Goal: Transaction & Acquisition: Purchase product/service

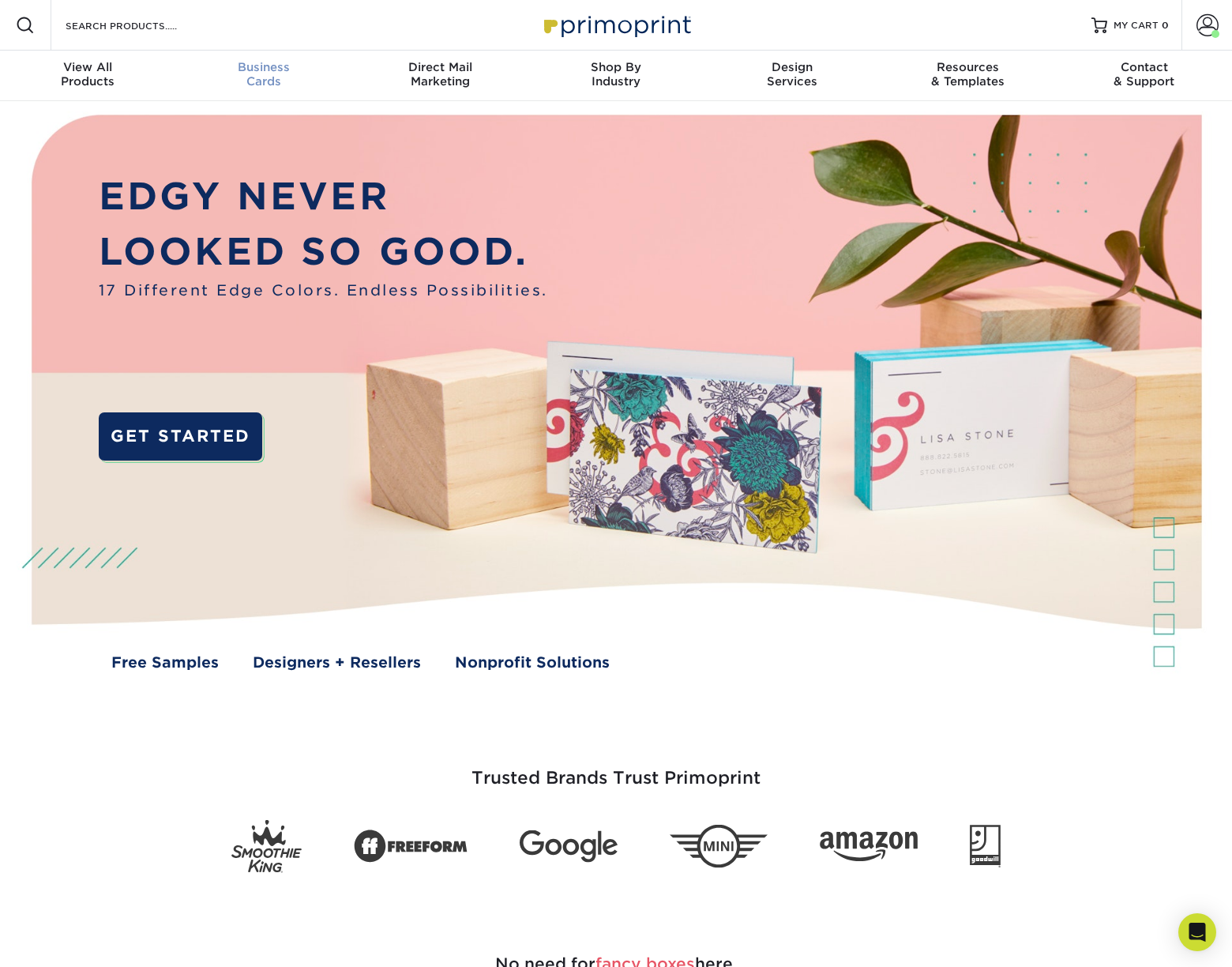
click at [252, 58] on link "Business Cards" at bounding box center [264, 76] width 176 height 50
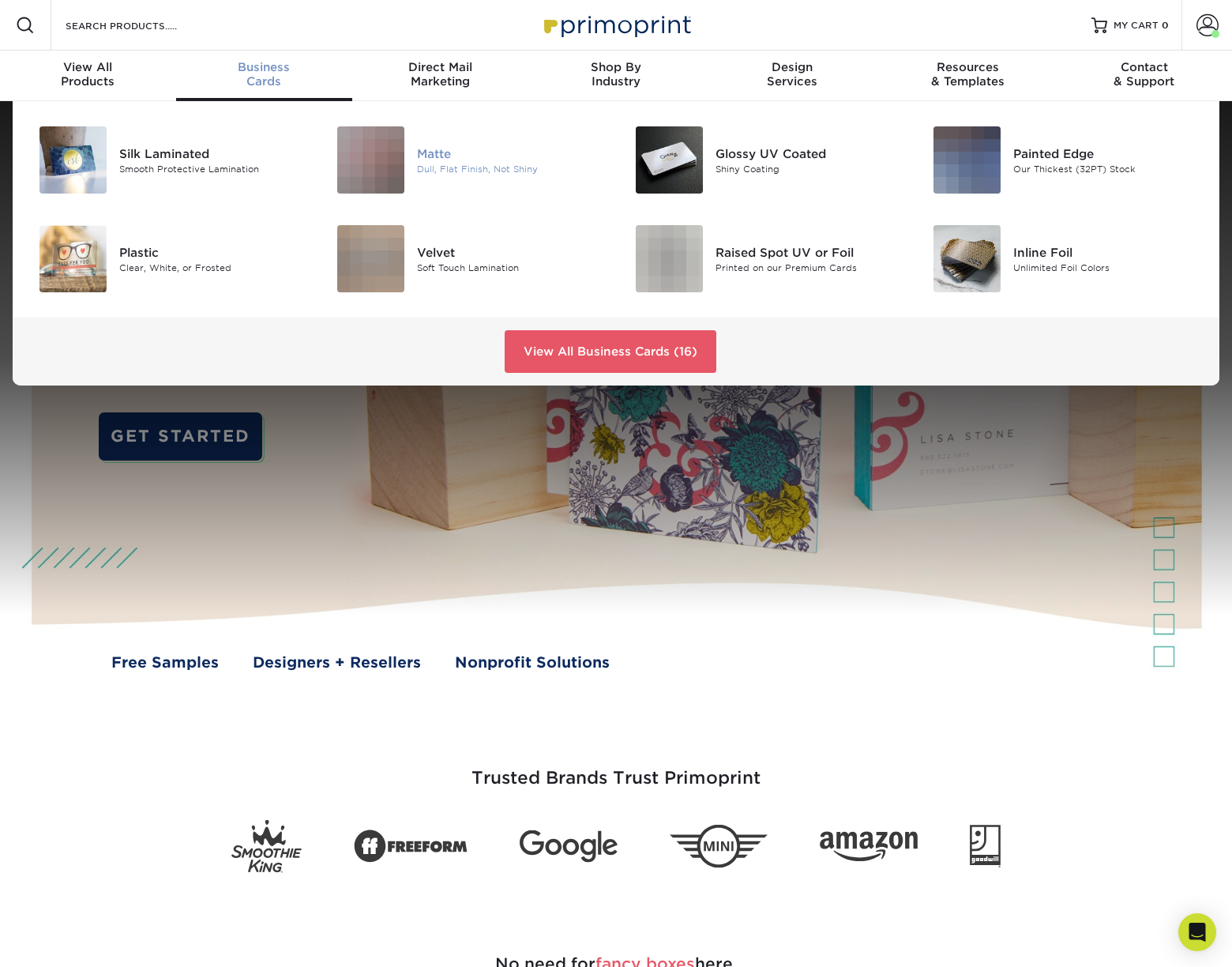
click at [400, 163] on img at bounding box center [371, 159] width 67 height 67
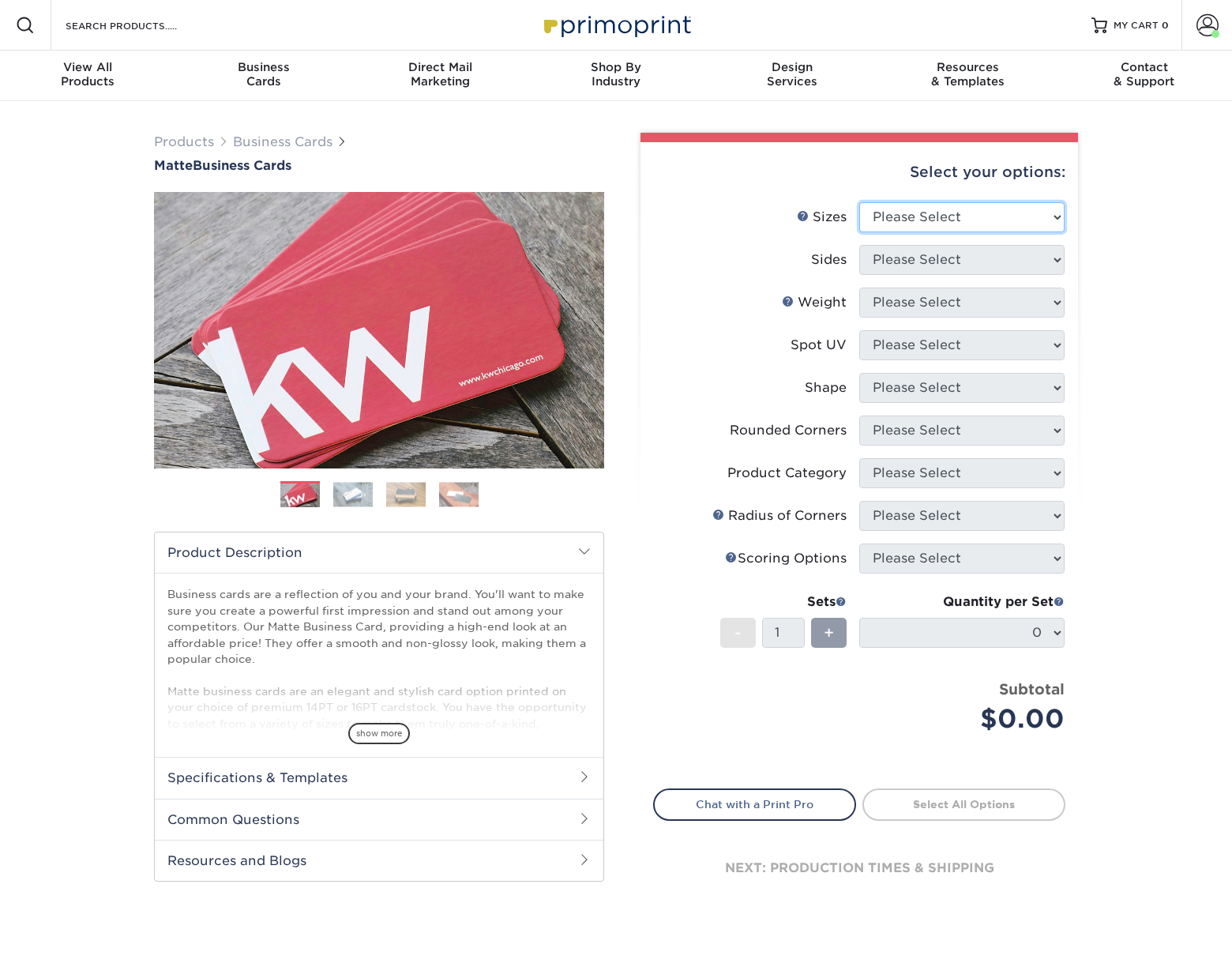
click at [1055, 215] on select "Please Select 1.5" x 3.5" - Mini 1.75" x 3.5" - Mini 2" x 2" - Square 2" x 3" -…" at bounding box center [962, 217] width 205 height 30
select select "2.12x3.38"
click at [860, 202] on select "Please Select 1.5" x 3.5" - Mini 1.75" x 3.5" - Mini 2" x 2" - Square 2" x 3" -…" at bounding box center [962, 217] width 205 height 30
click at [1016, 257] on select "Please Select Print Both Sides Print Front Only" at bounding box center [962, 259] width 205 height 30
click at [860, 245] on select "Please Select Print Both Sides Print Front Only" at bounding box center [962, 259] width 205 height 30
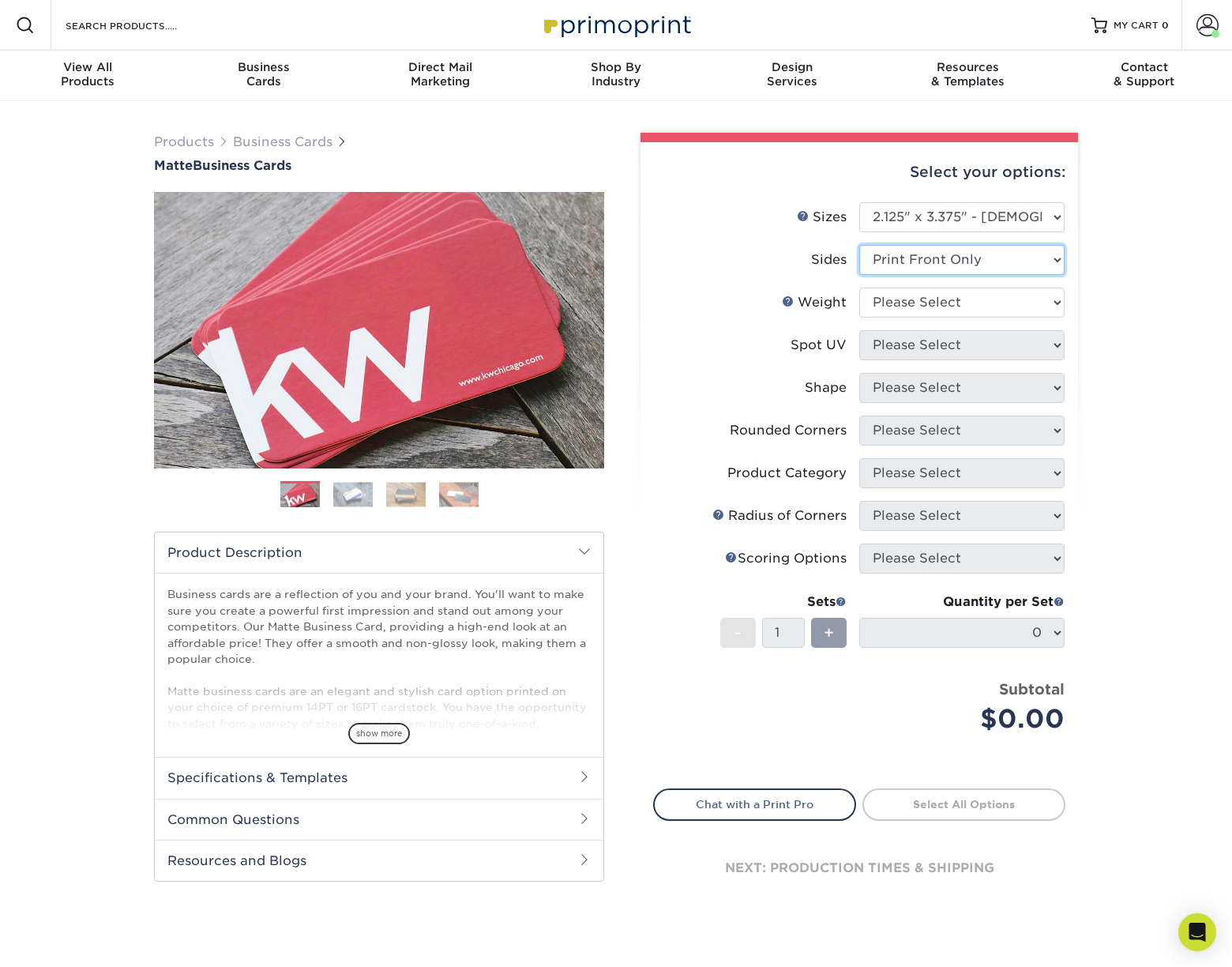
click at [1008, 249] on select "Please Select Print Both Sides Print Front Only" at bounding box center [962, 259] width 205 height 30
select select "13abbda7-1d64-4f25-8bb2-c179b224825d"
click at [860, 245] on select "Please Select Print Both Sides Print Front Only" at bounding box center [962, 259] width 205 height 30
click at [974, 299] on select "Please Select 16PT 14PT" at bounding box center [962, 303] width 205 height 30
select select "16PT"
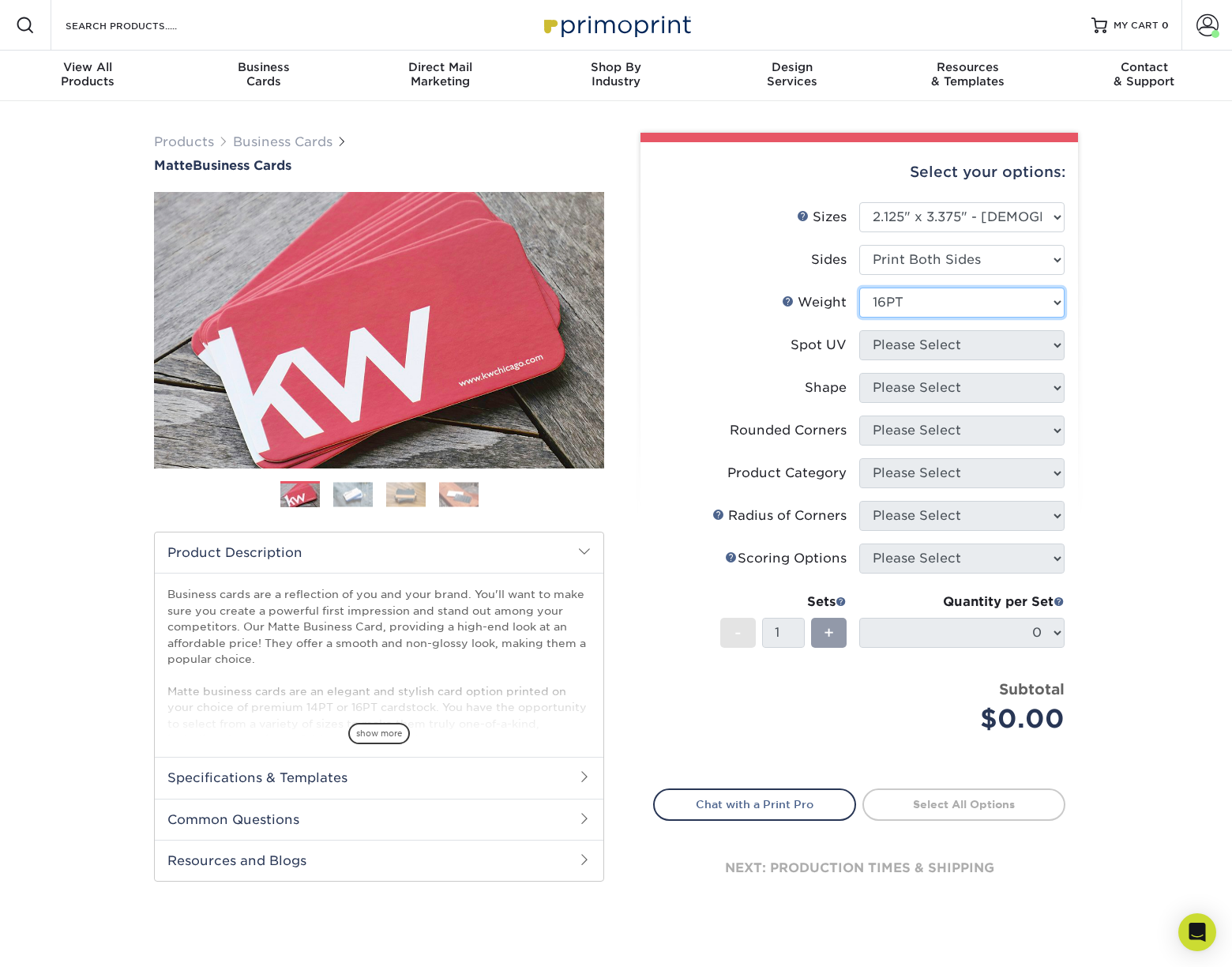
click at [860, 288] on select "Please Select 16PT 14PT" at bounding box center [962, 303] width 205 height 30
click at [950, 339] on select "Please Select No Spot UV Front and Back (Both Sides) Front Only Back Only" at bounding box center [962, 346] width 205 height 30
select select "3"
click at [860, 331] on select "Please Select No Spot UV Front and Back (Both Sides) Front Only Back Only" at bounding box center [962, 346] width 205 height 30
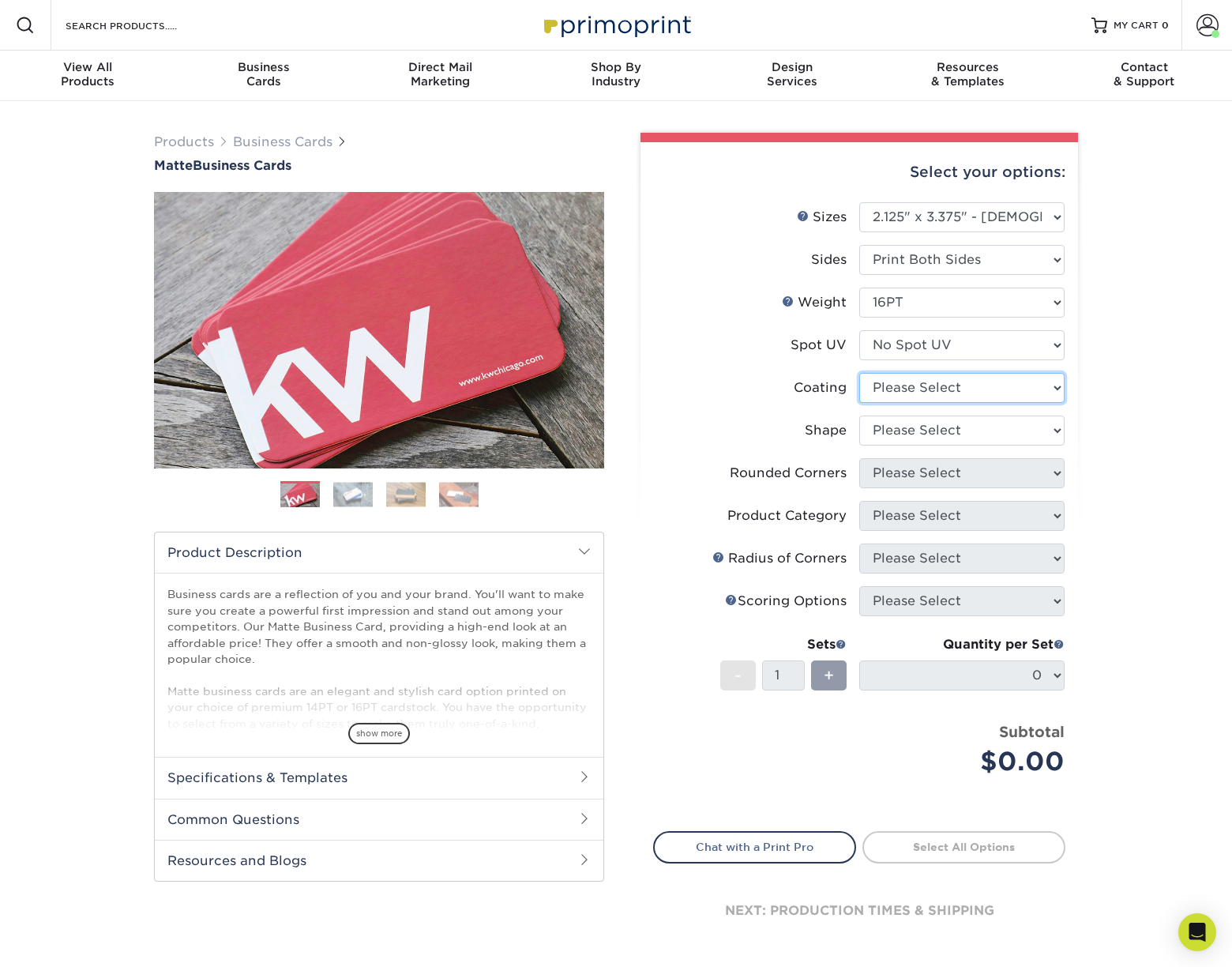
click at [950, 385] on select at bounding box center [962, 388] width 205 height 30
select select "121bb7b5-3b4d-429f-bd8d-bbf80e953313"
click at [860, 373] on select at bounding box center [962, 388] width 205 height 30
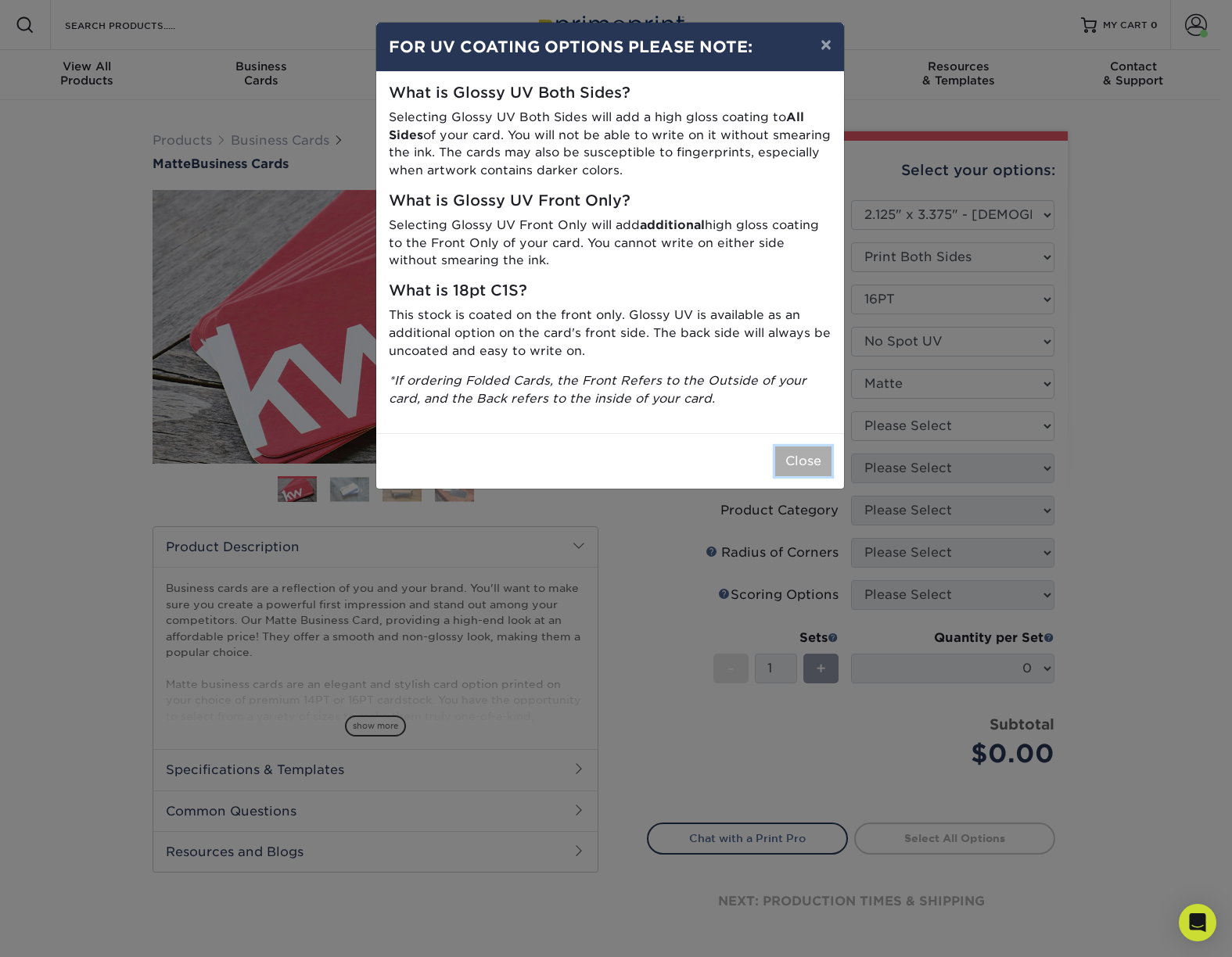
click at [797, 462] on button "Close" at bounding box center [803, 461] width 56 height 30
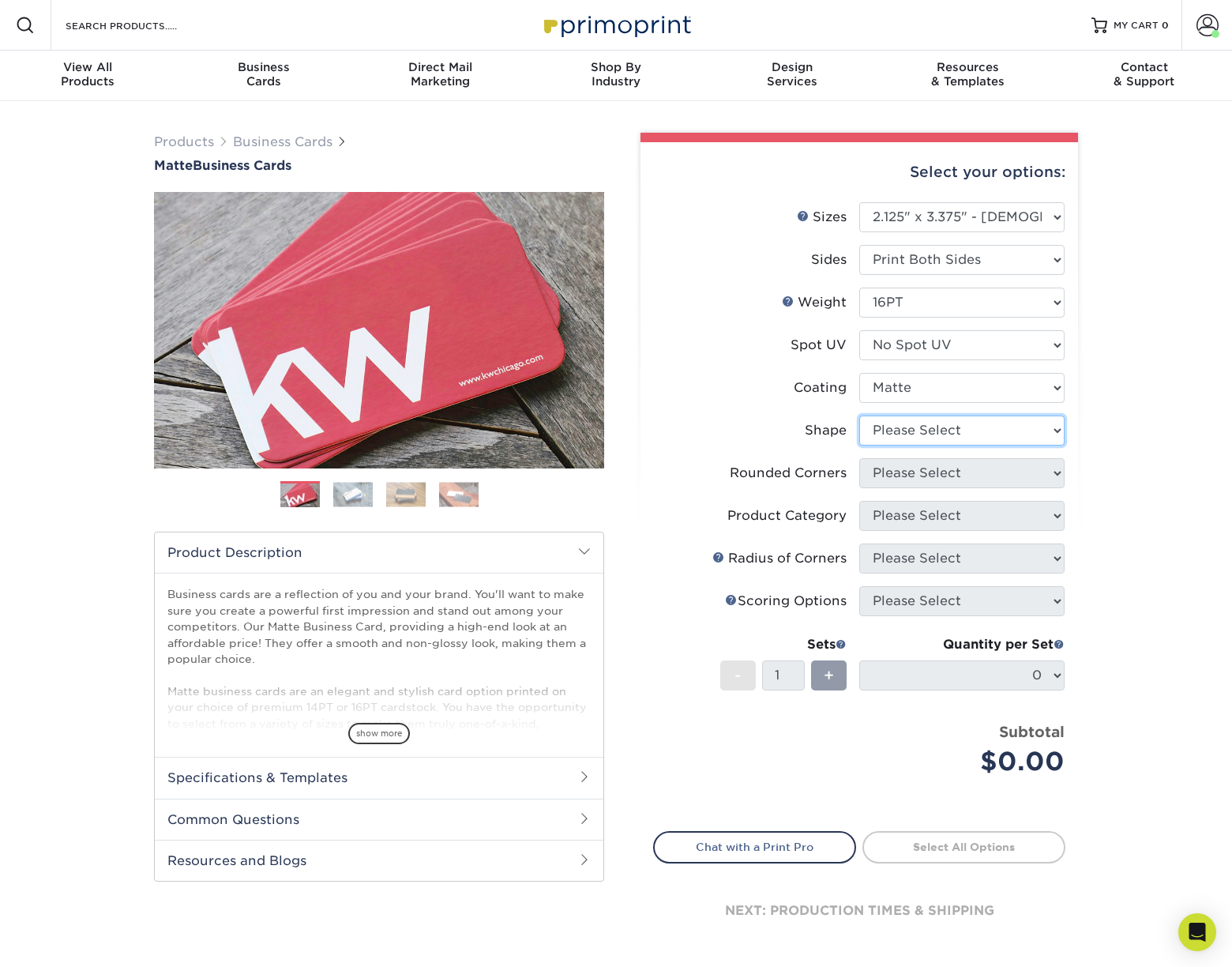
click at [920, 433] on select "Please Select Standard" at bounding box center [962, 431] width 205 height 30
select select "standard"
click at [860, 416] on select "Please Select Standard" at bounding box center [962, 431] width 205 height 30
click at [914, 469] on select "Please Select Yes - Round 2 Corners Yes - Round 4 Corners No" at bounding box center [962, 473] width 205 height 30
select select "0"
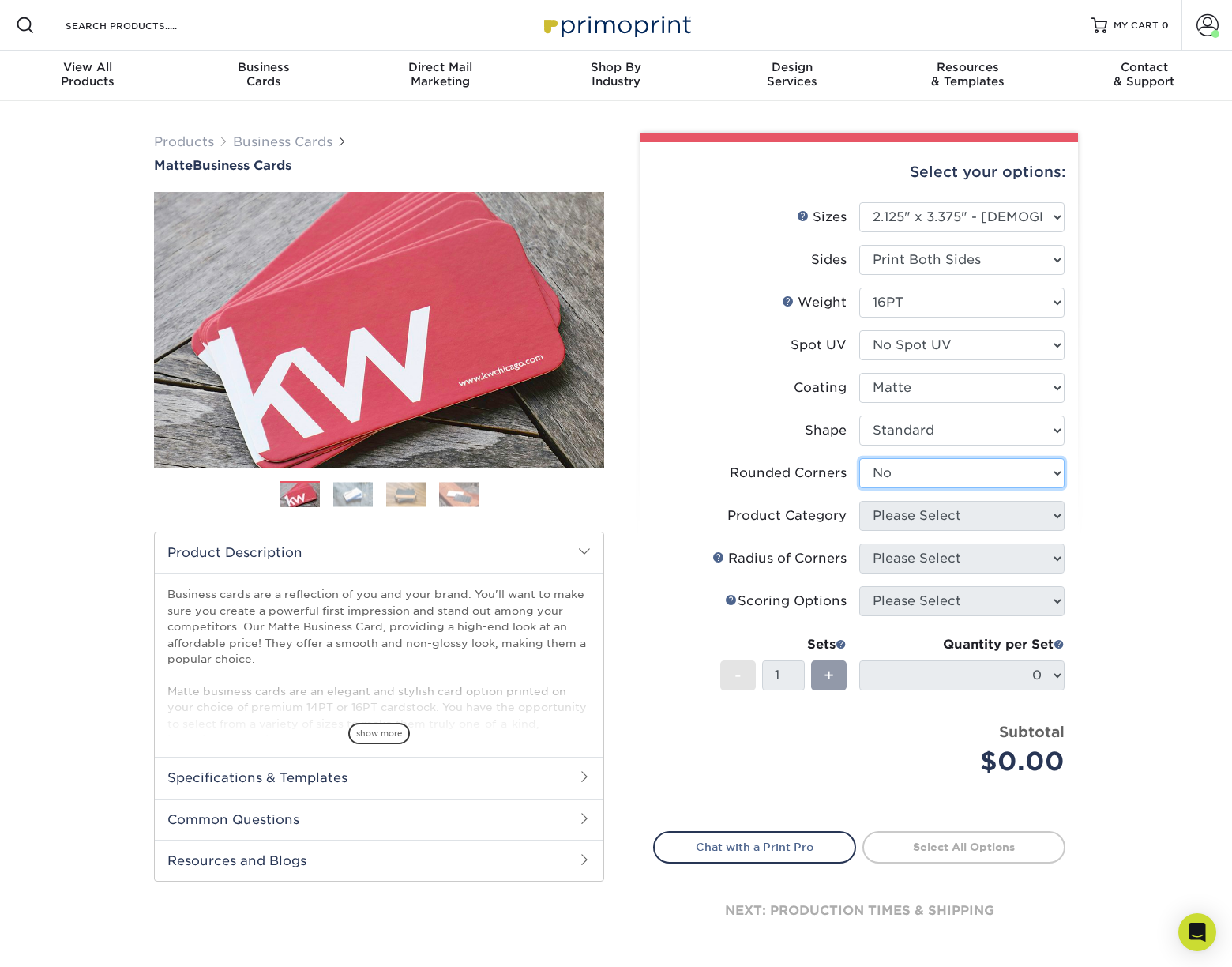
click at [860, 459] on select "Please Select Yes - Round 2 Corners Yes - Round 4 Corners No" at bounding box center [962, 473] width 205 height 30
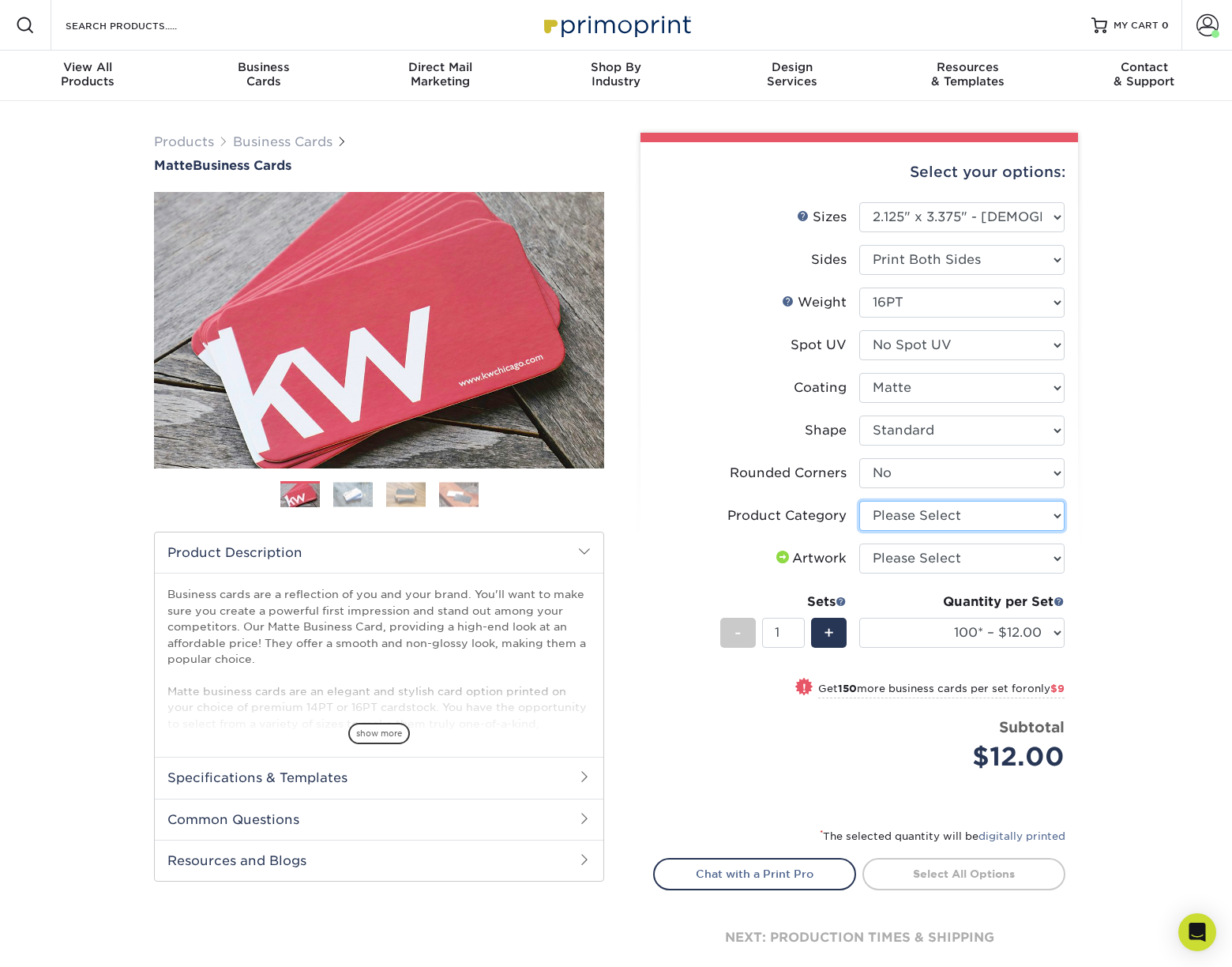
click at [1045, 517] on select "Please Select Business Cards" at bounding box center [962, 516] width 205 height 30
select select "3b5148f1-0588-4f88-a218-97bcfdce65c1"
click at [860, 501] on select "Please Select Business Cards" at bounding box center [962, 516] width 205 height 30
click at [1013, 559] on select "Please Select I will upload files I need a design - $100" at bounding box center [962, 559] width 205 height 30
select select "upload"
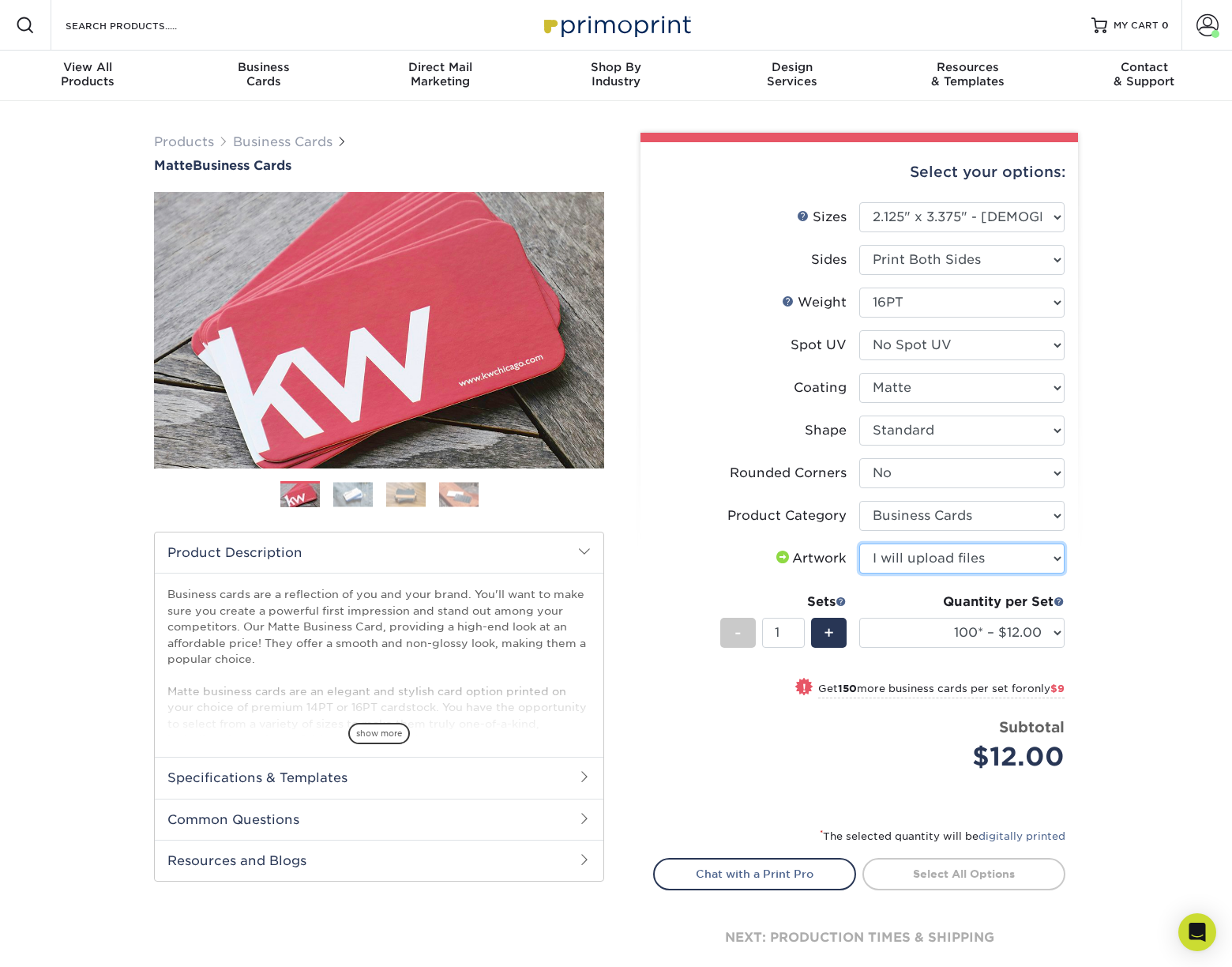
click at [860, 544] on select "Please Select I will upload files I need a design - $100" at bounding box center [962, 559] width 205 height 30
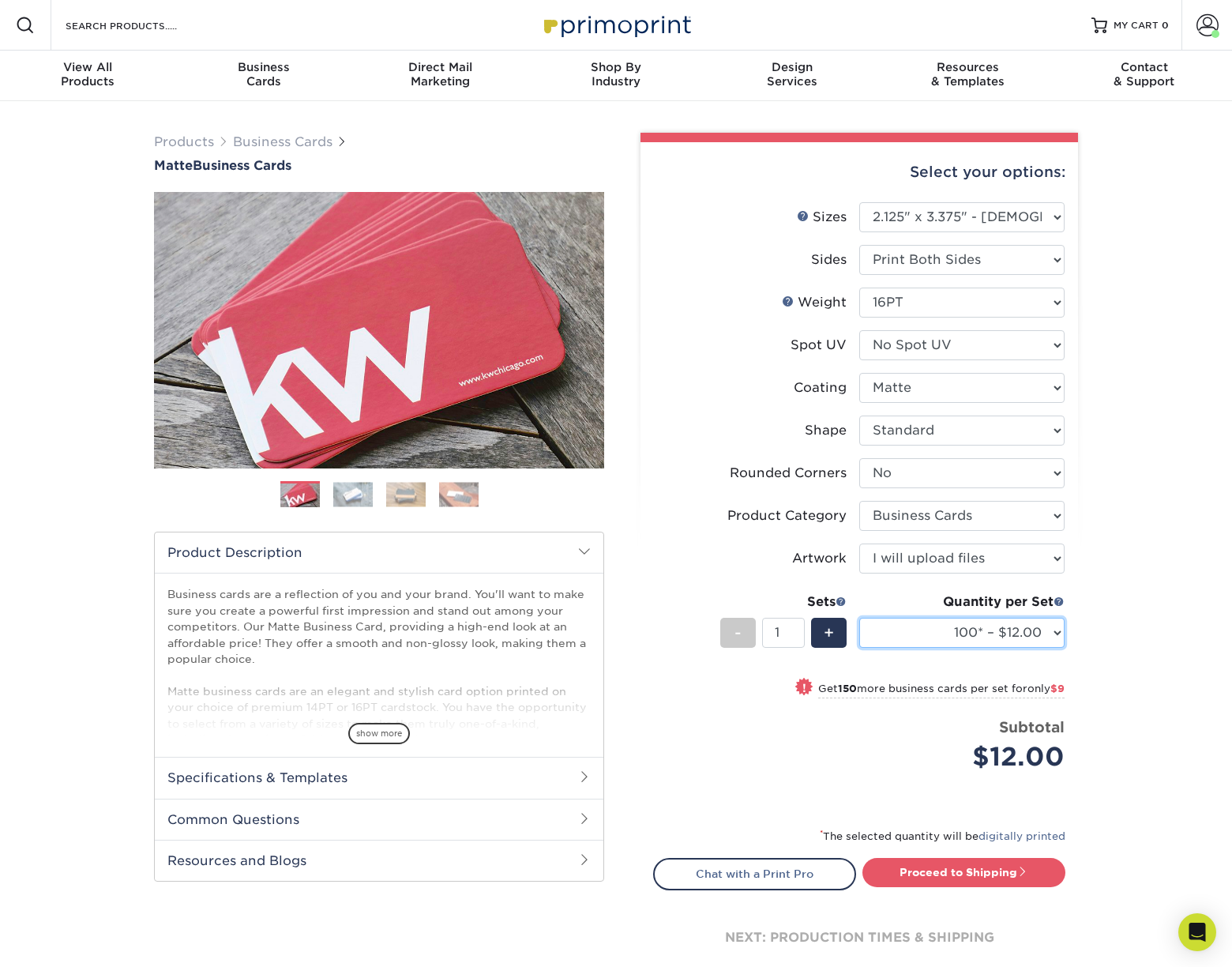
click at [1052, 632] on select "100* – $12.00 250* – $21.00 500 – $42.00 1000 – $60.00 2500 – $129.00 5000 – $1…" at bounding box center [962, 633] width 205 height 30
select select "500 – $42.00"
click at [860, 618] on select "100* – $12.00 250* – $21.00 500 – $42.00 1000 – $60.00 2500 – $129.00 5000 – $1…" at bounding box center [962, 633] width 205 height 30
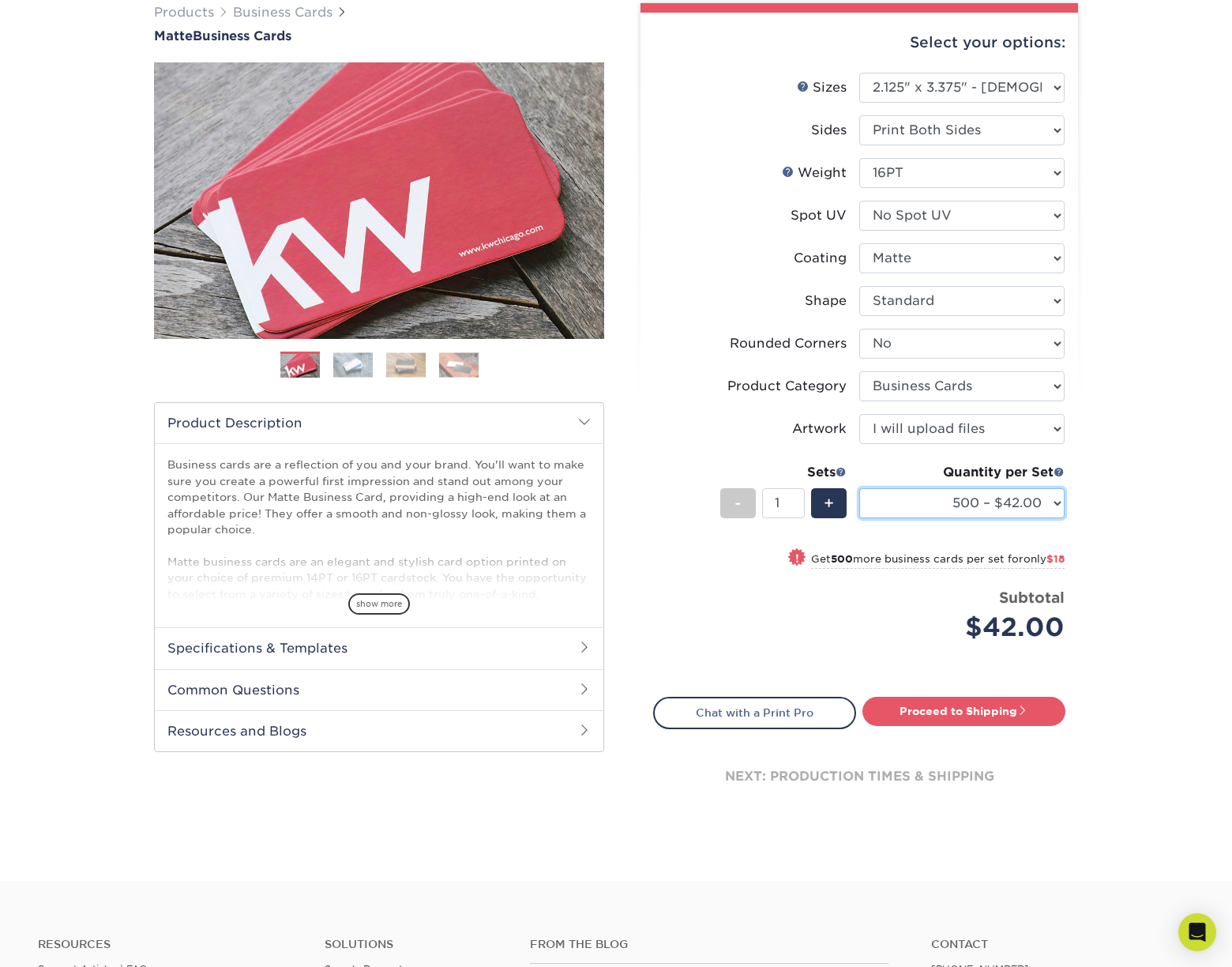
scroll to position [158, 0]
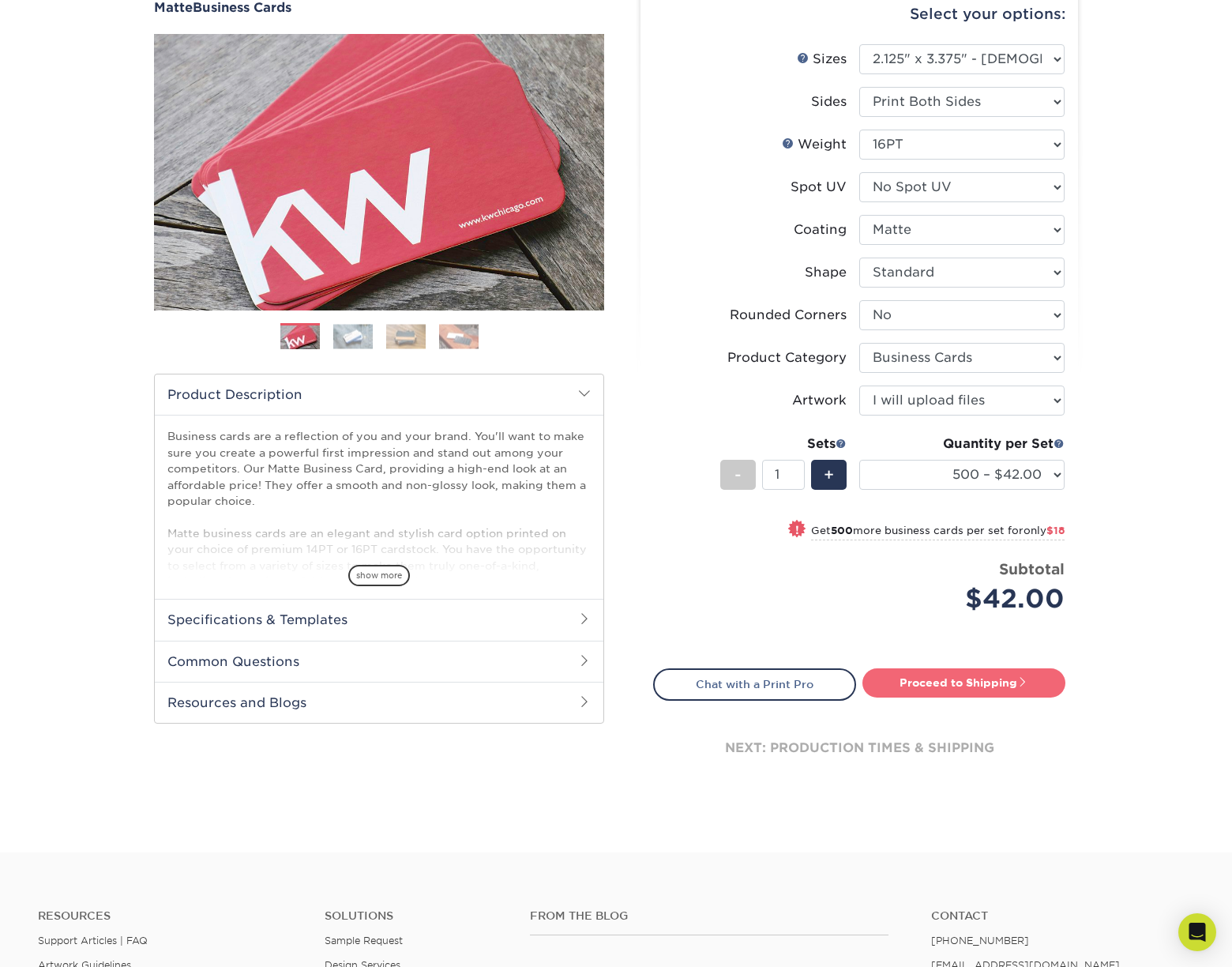
click at [961, 688] on link "Proceed to Shipping" at bounding box center [964, 682] width 203 height 29
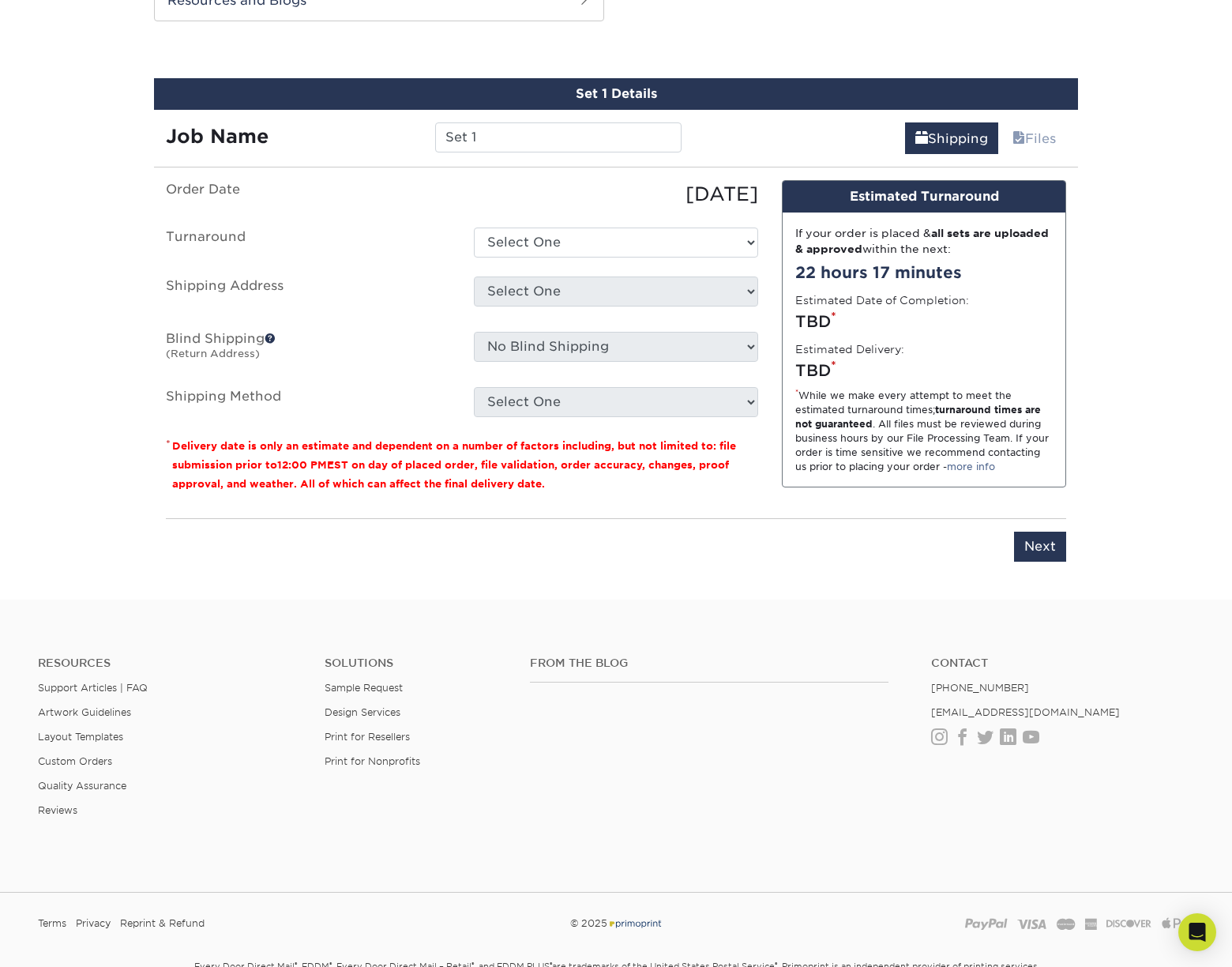
scroll to position [870, 0]
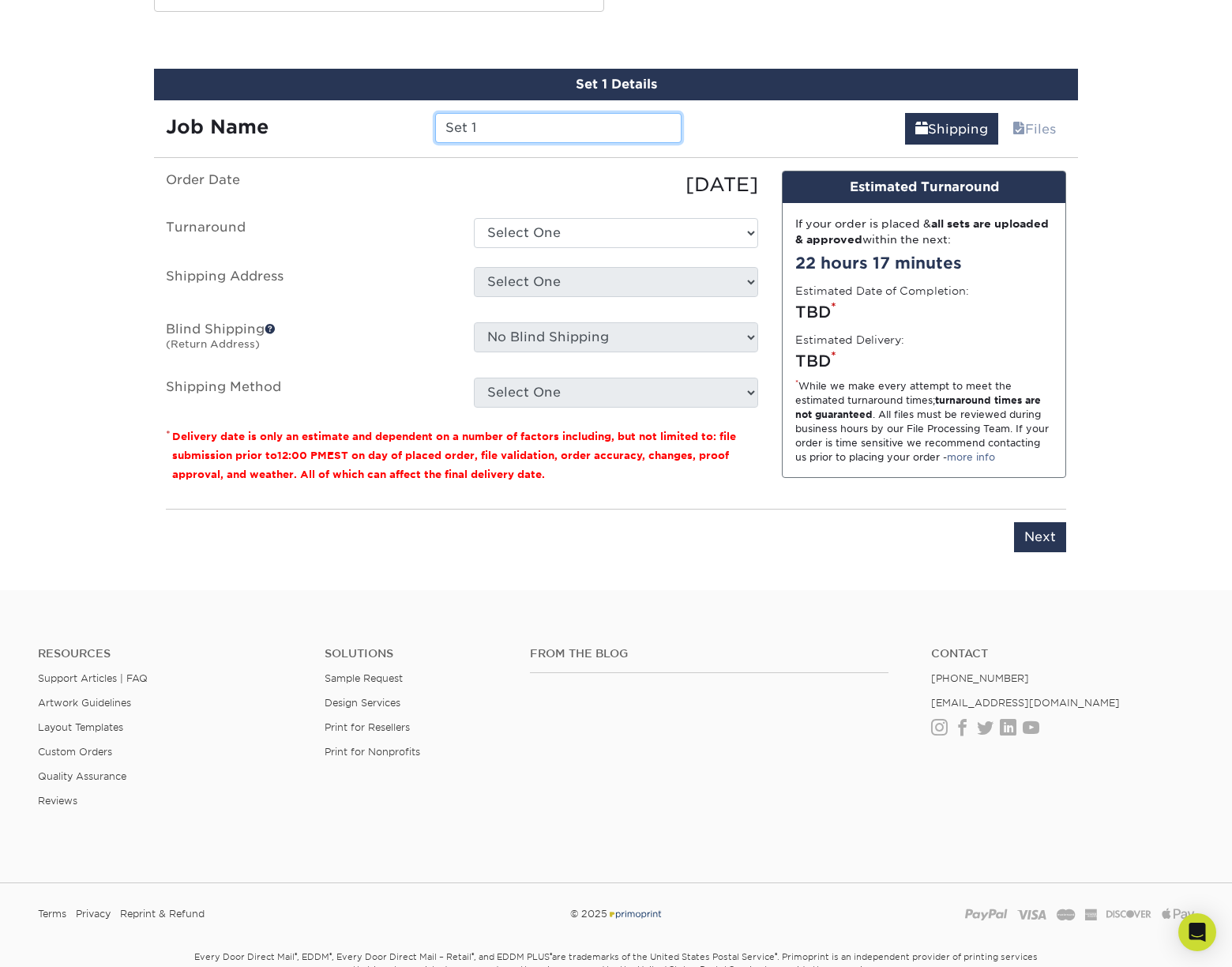
drag, startPoint x: 412, startPoint y: 127, endPoint x: 327, endPoint y: 131, distance: 85.1
click at [329, 131] on div "Job Name Set 1" at bounding box center [424, 128] width 539 height 30
drag, startPoint x: 492, startPoint y: 134, endPoint x: 318, endPoint y: 133, distance: 174.0
click at [322, 133] on div "Job Name Set 1" at bounding box center [424, 128] width 539 height 30
type input "Anthony Hagardy"
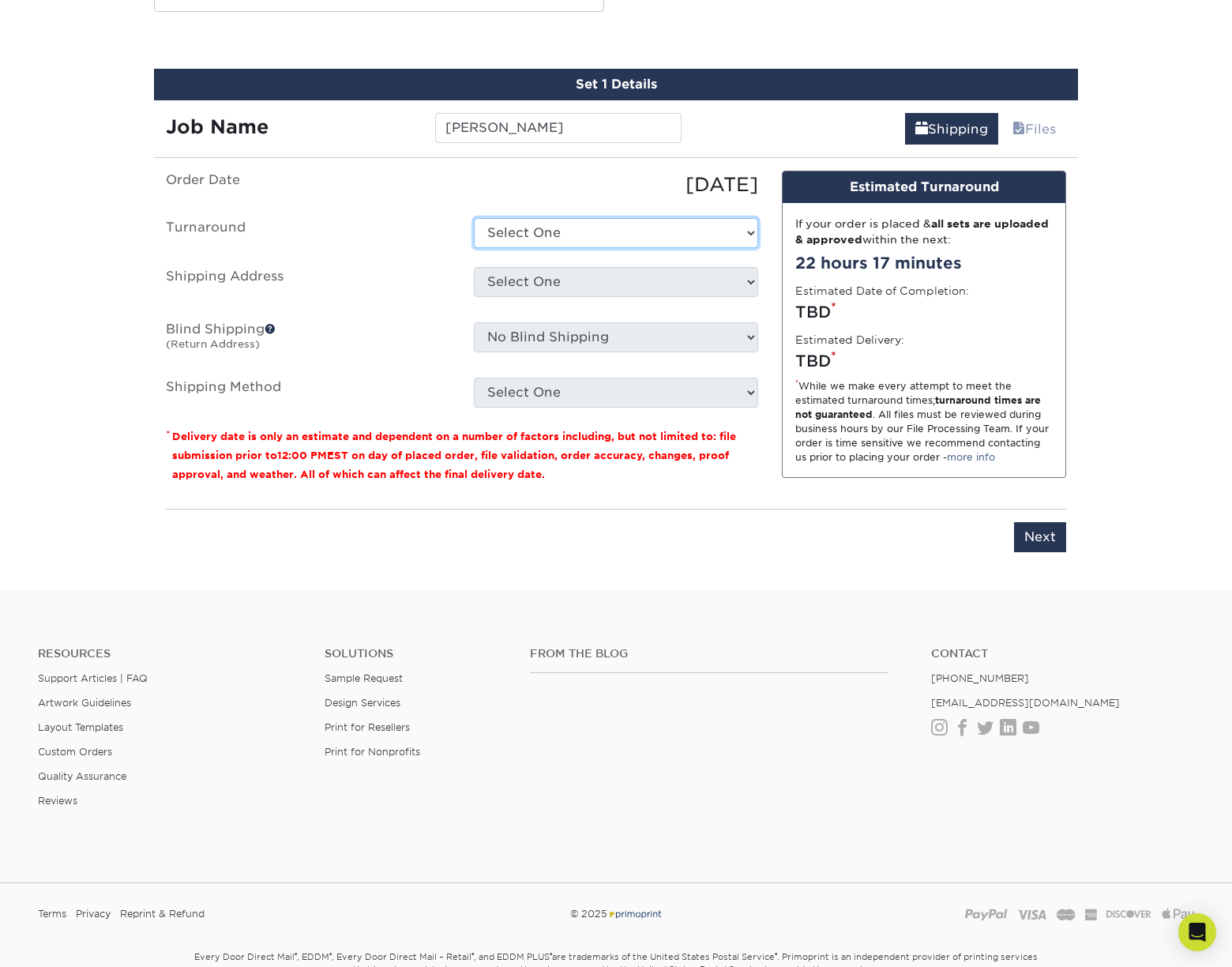
click at [657, 227] on select "Select One 2-4 Business Days 2 Day Next Business Day" at bounding box center [616, 233] width 285 height 30
select select "249540ed-598a-4fb3-90e2-8bbcffebaf13"
click at [474, 218] on select "Select One 2-4 Business Days 2 Day Next Business Day" at bounding box center [616, 233] width 285 height 30
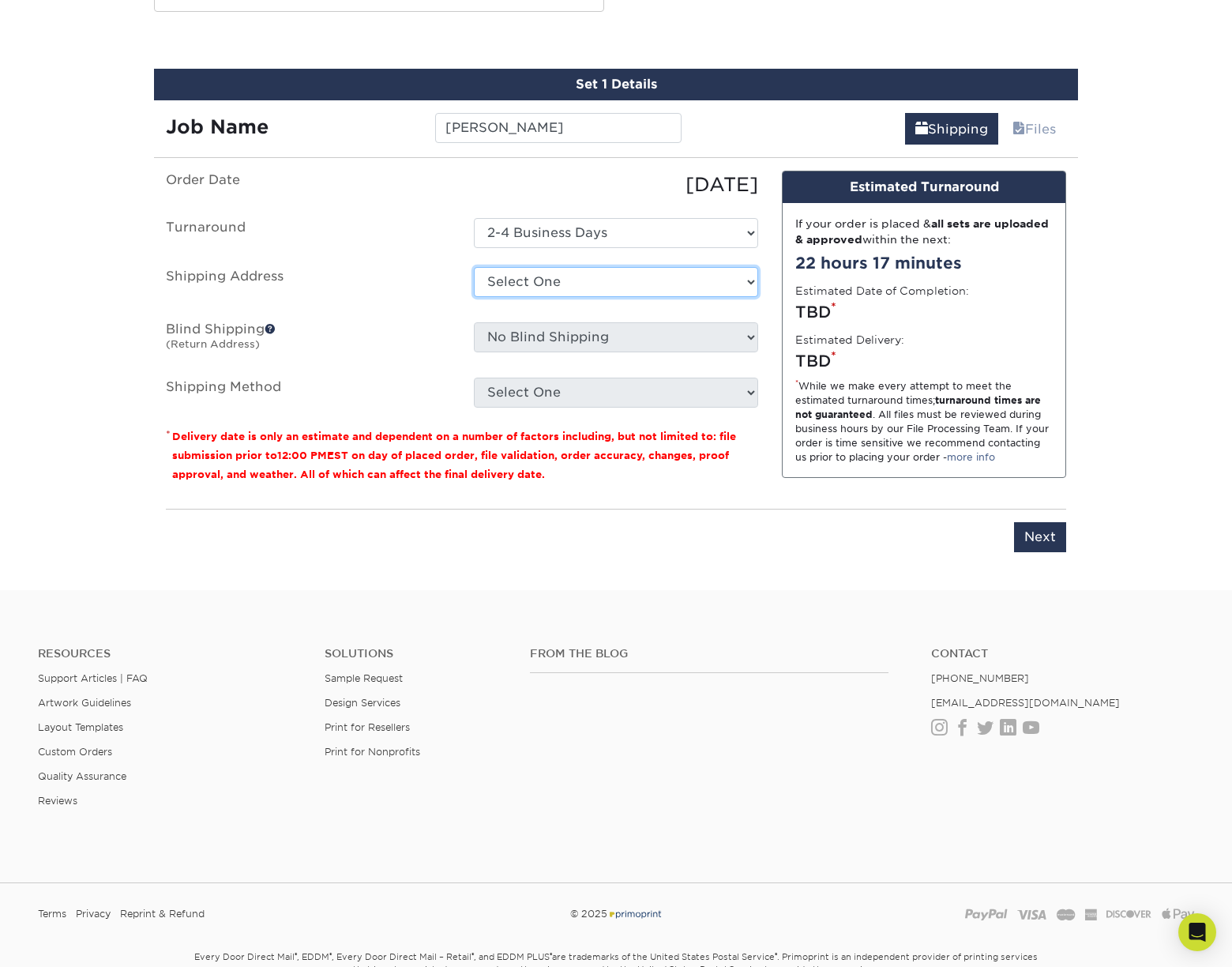
click at [747, 285] on select "Select One Anthony Beal for Mike Rugg Interpower Induction + Add New Address" at bounding box center [616, 282] width 285 height 30
select select "284777"
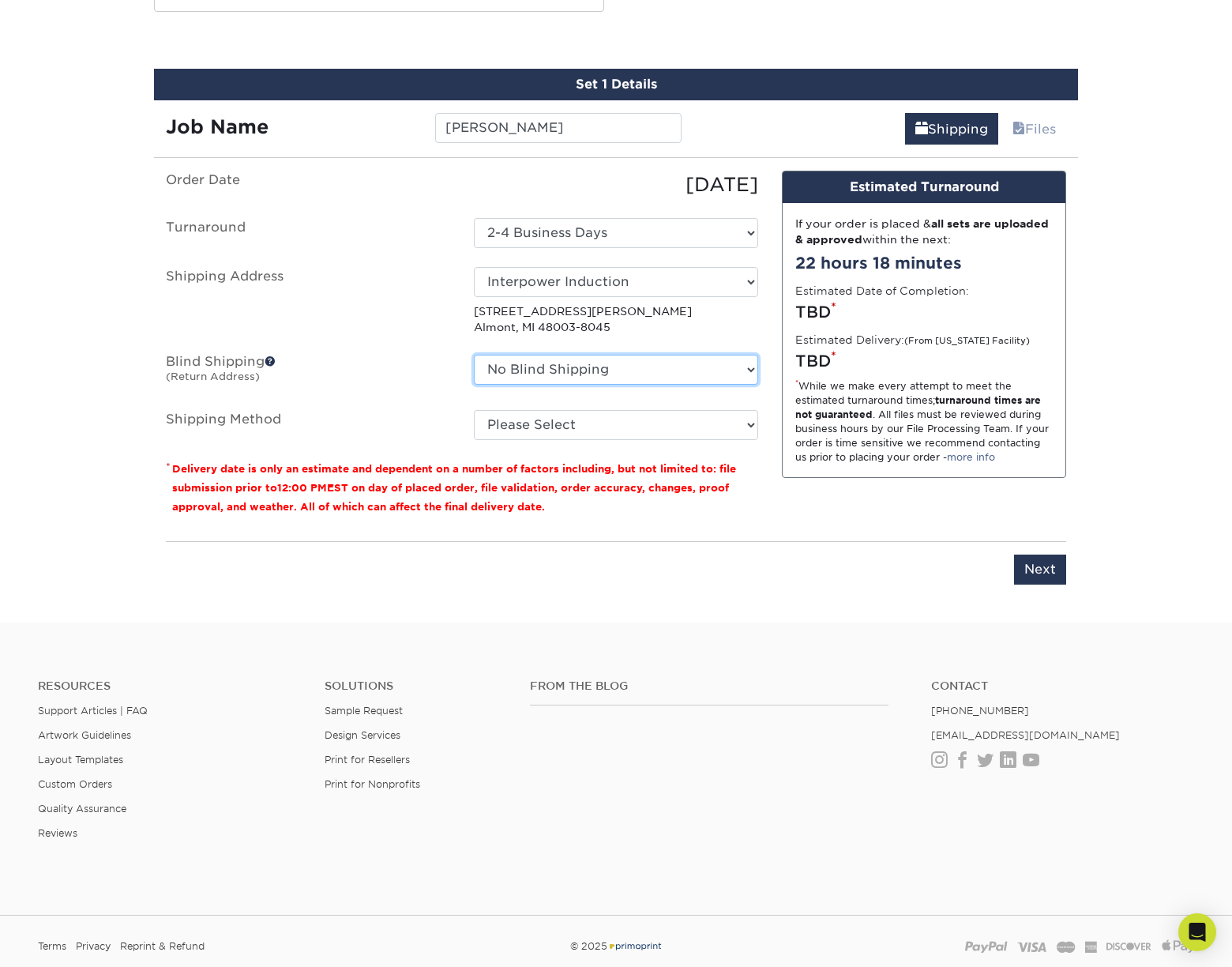
click at [740, 373] on select "No Blind Shipping Anthony Beal for Mike Rugg Interpower Induction + Add New Add…" at bounding box center [616, 370] width 285 height 30
click at [365, 355] on label "Blind Shipping (Return Address)" at bounding box center [308, 373] width 308 height 37
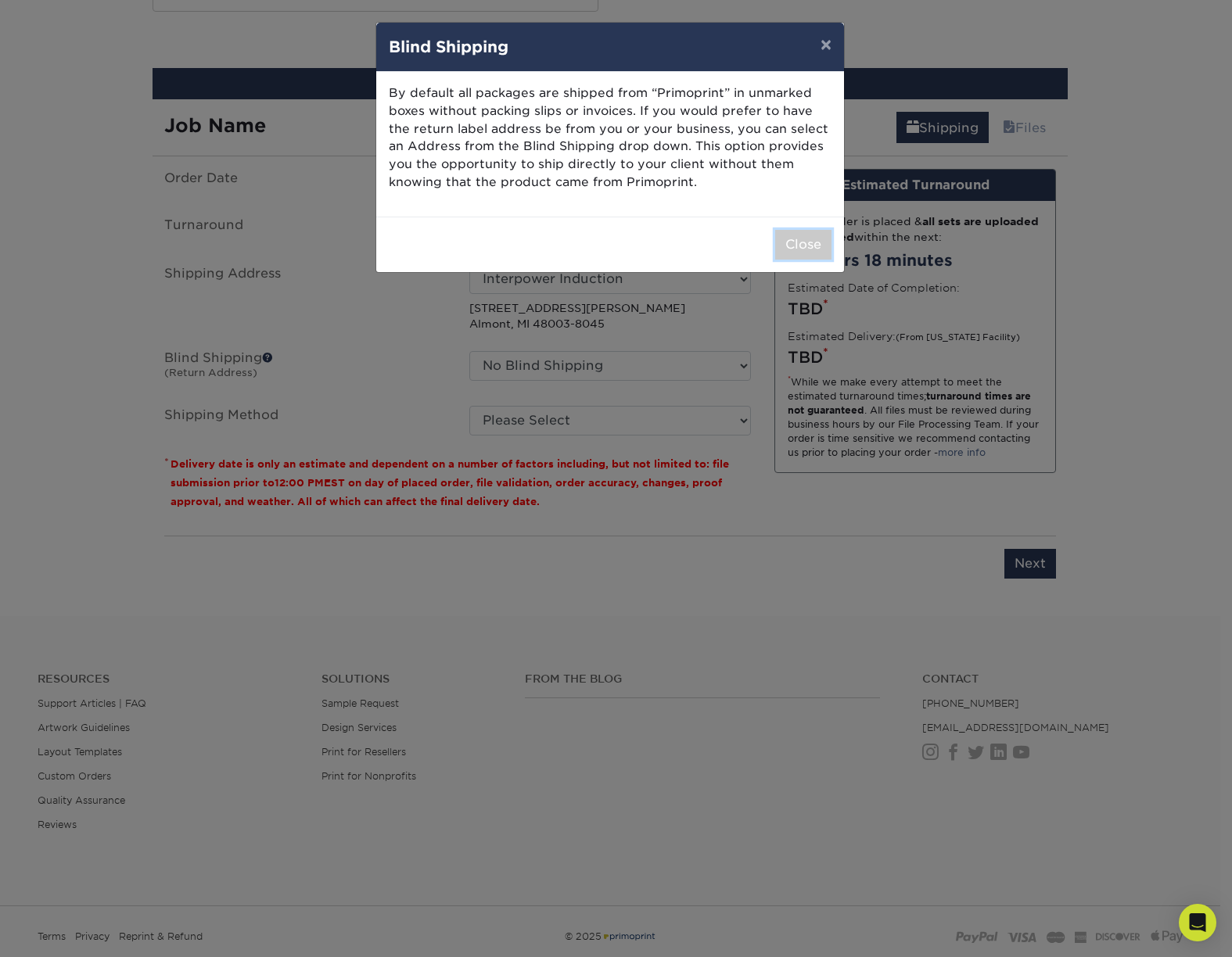
click at [788, 242] on button "Close" at bounding box center [803, 245] width 56 height 30
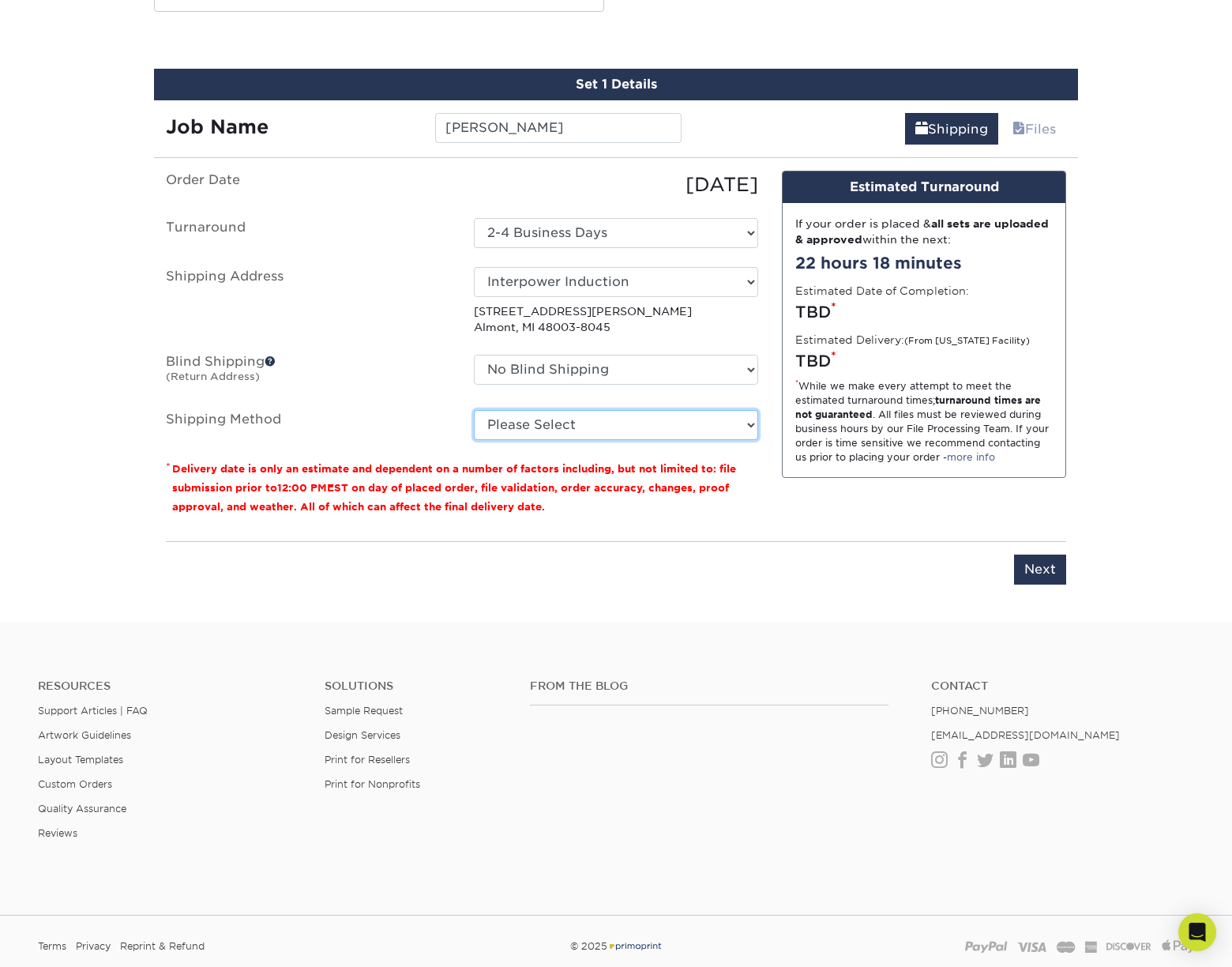
click at [747, 421] on select "Please Select Ground Shipping (+$8.96) 3 Day Shipping Service (+$18.68) 2 Day A…" at bounding box center [616, 425] width 285 height 30
select select "03"
click at [474, 410] on select "Please Select Ground Shipping (+$8.96) 3 Day Shipping Service (+$18.68) 2 Day A…" at bounding box center [616, 425] width 285 height 30
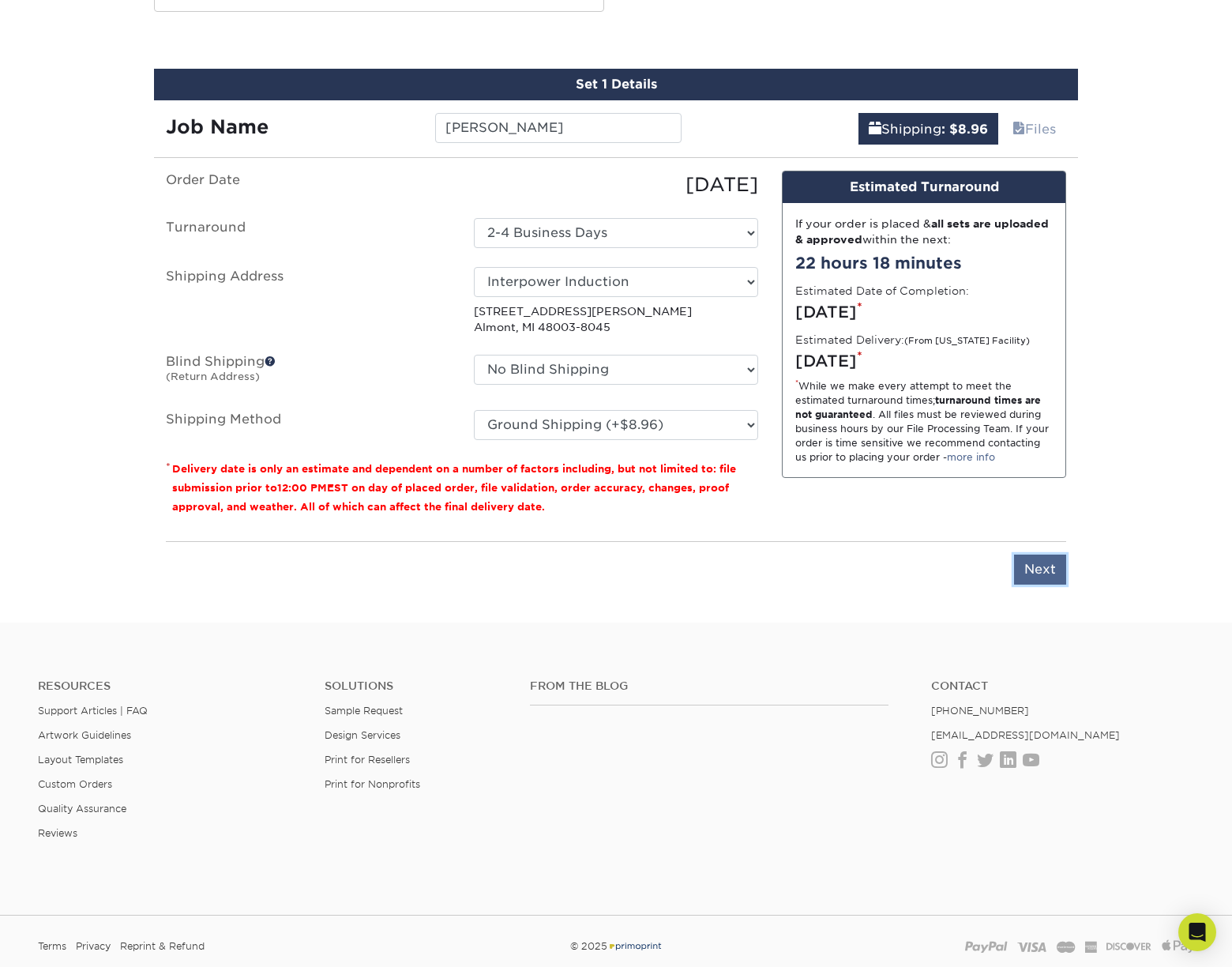
click at [1028, 579] on input "Next" at bounding box center [1041, 569] width 52 height 30
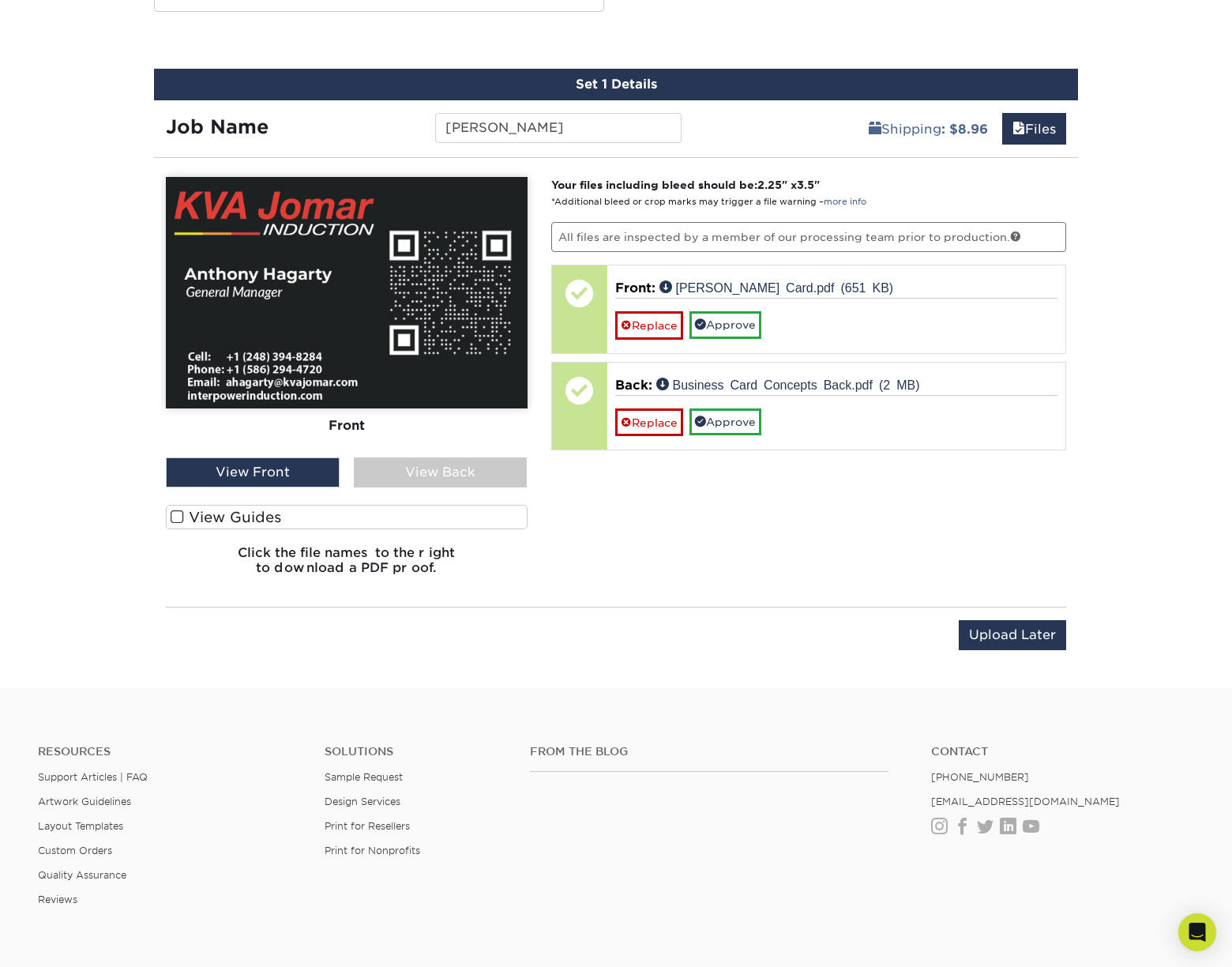
click at [191, 520] on label "View Guides" at bounding box center [347, 517] width 362 height 24
click at [0, 0] on input "View Guides" at bounding box center [0, 0] width 0 height 0
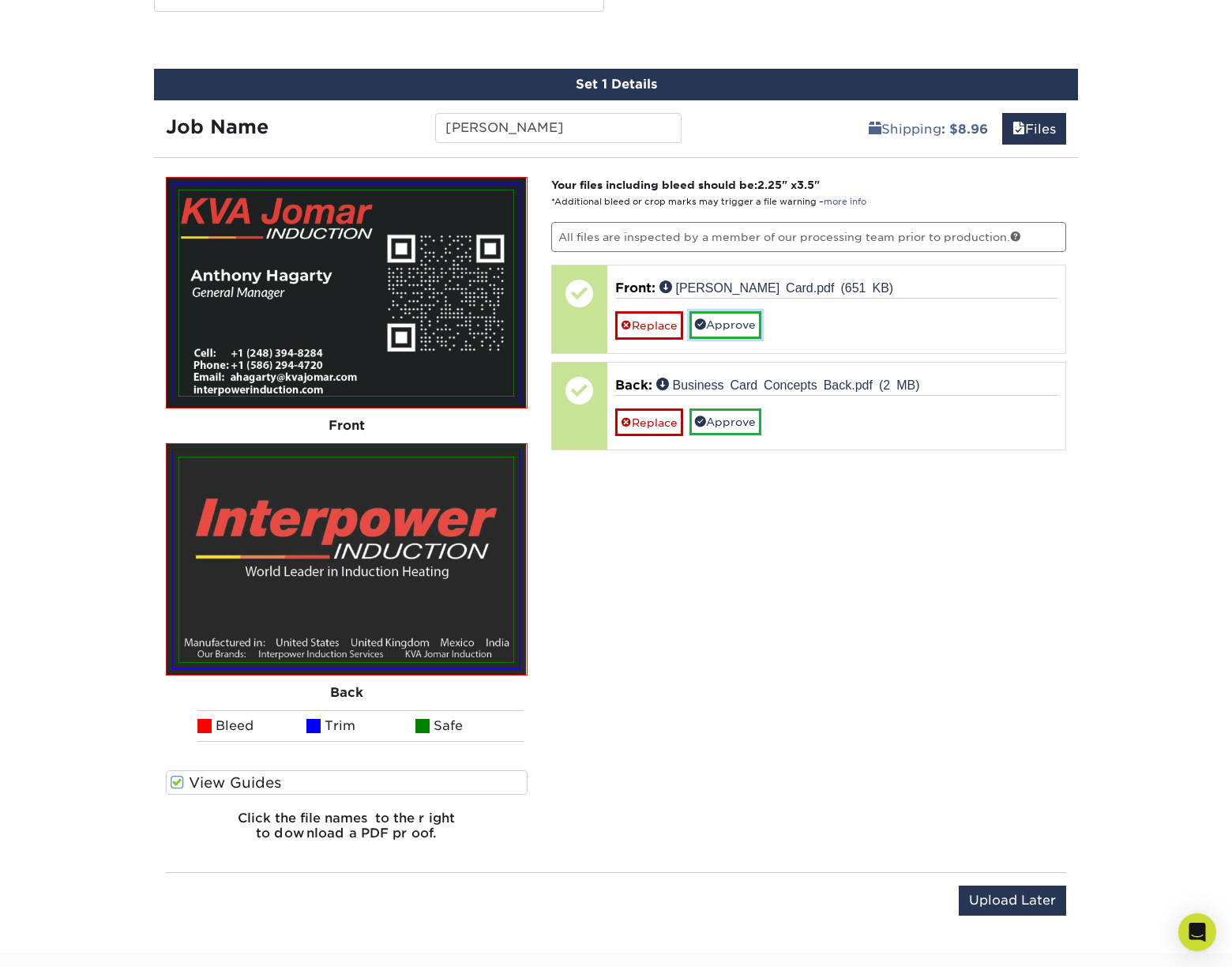
click at [747, 324] on link "Approve" at bounding box center [726, 325] width 72 height 27
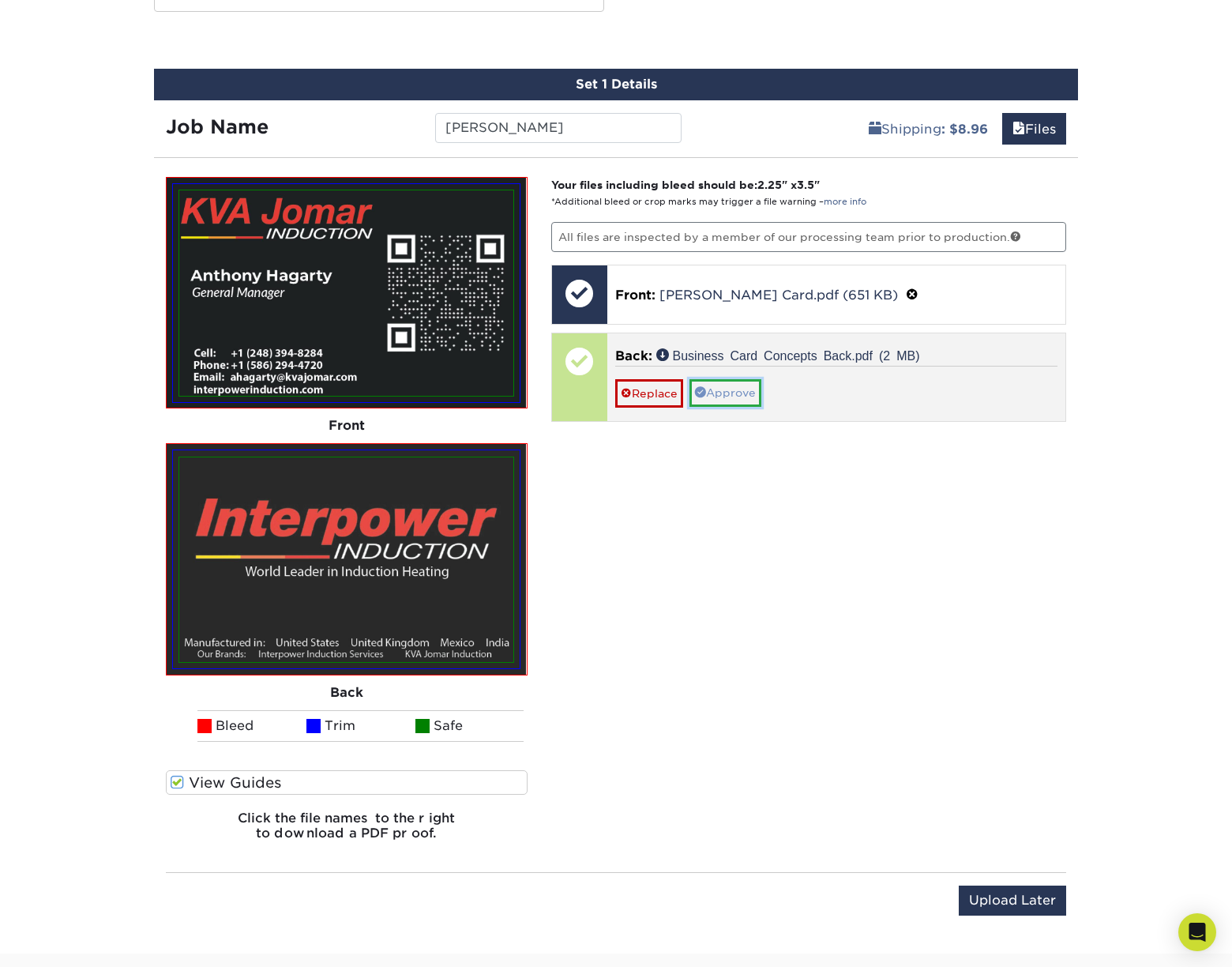
click at [735, 392] on link "Approve" at bounding box center [726, 393] width 72 height 27
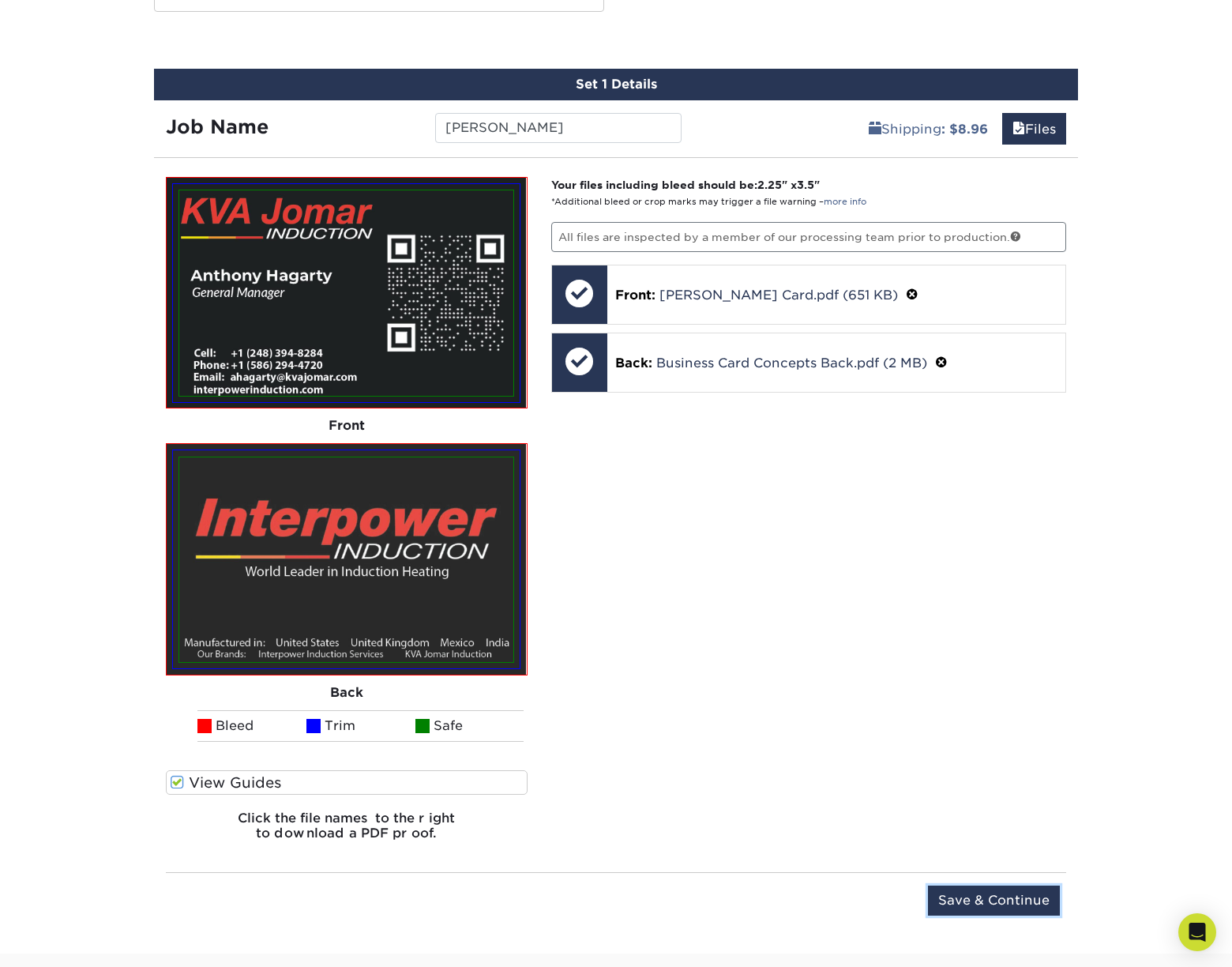
click at [1005, 896] on input "Save & Continue" at bounding box center [994, 901] width 132 height 30
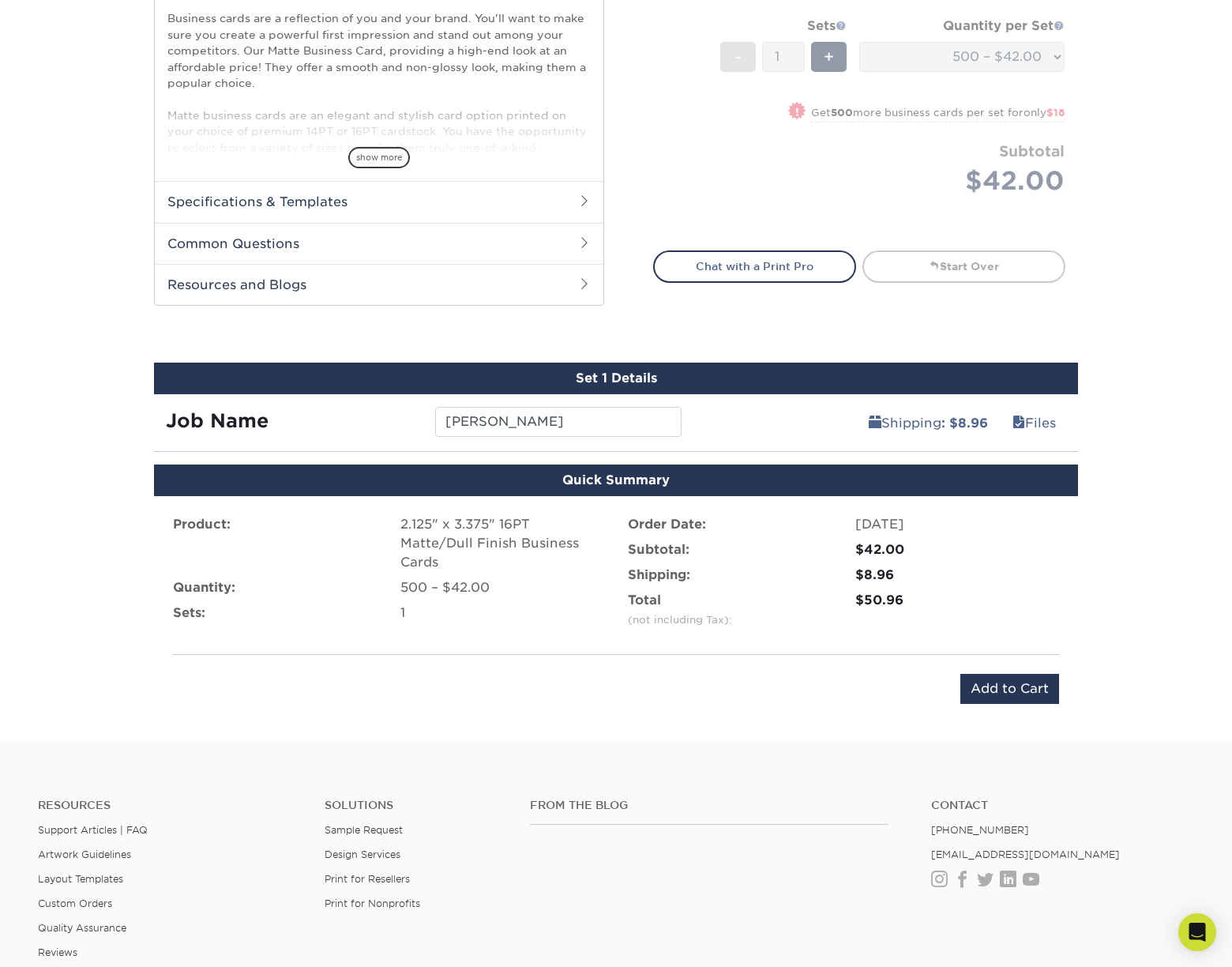
scroll to position [813, 0]
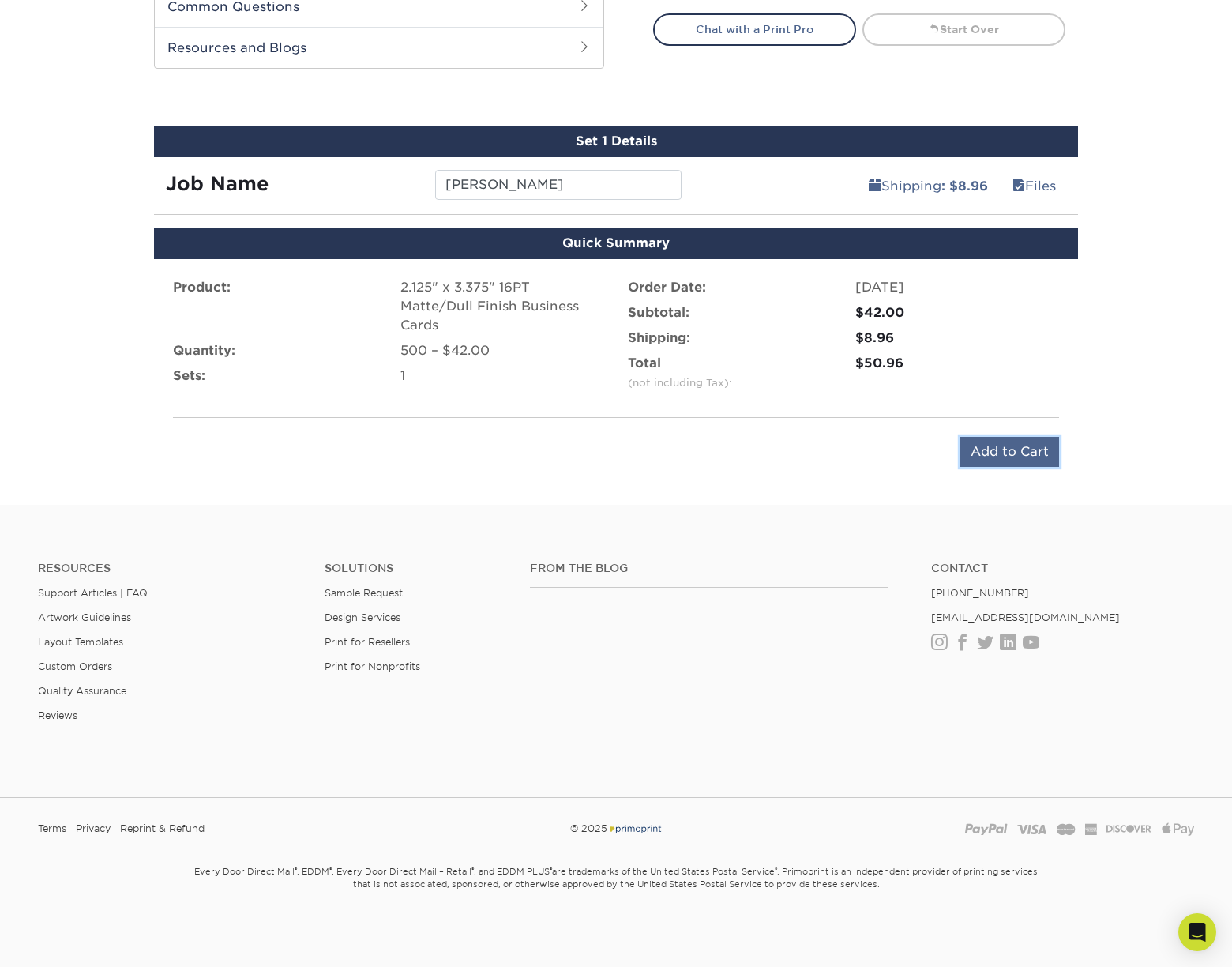
click at [1040, 448] on input "Add to Cart" at bounding box center [1009, 452] width 98 height 30
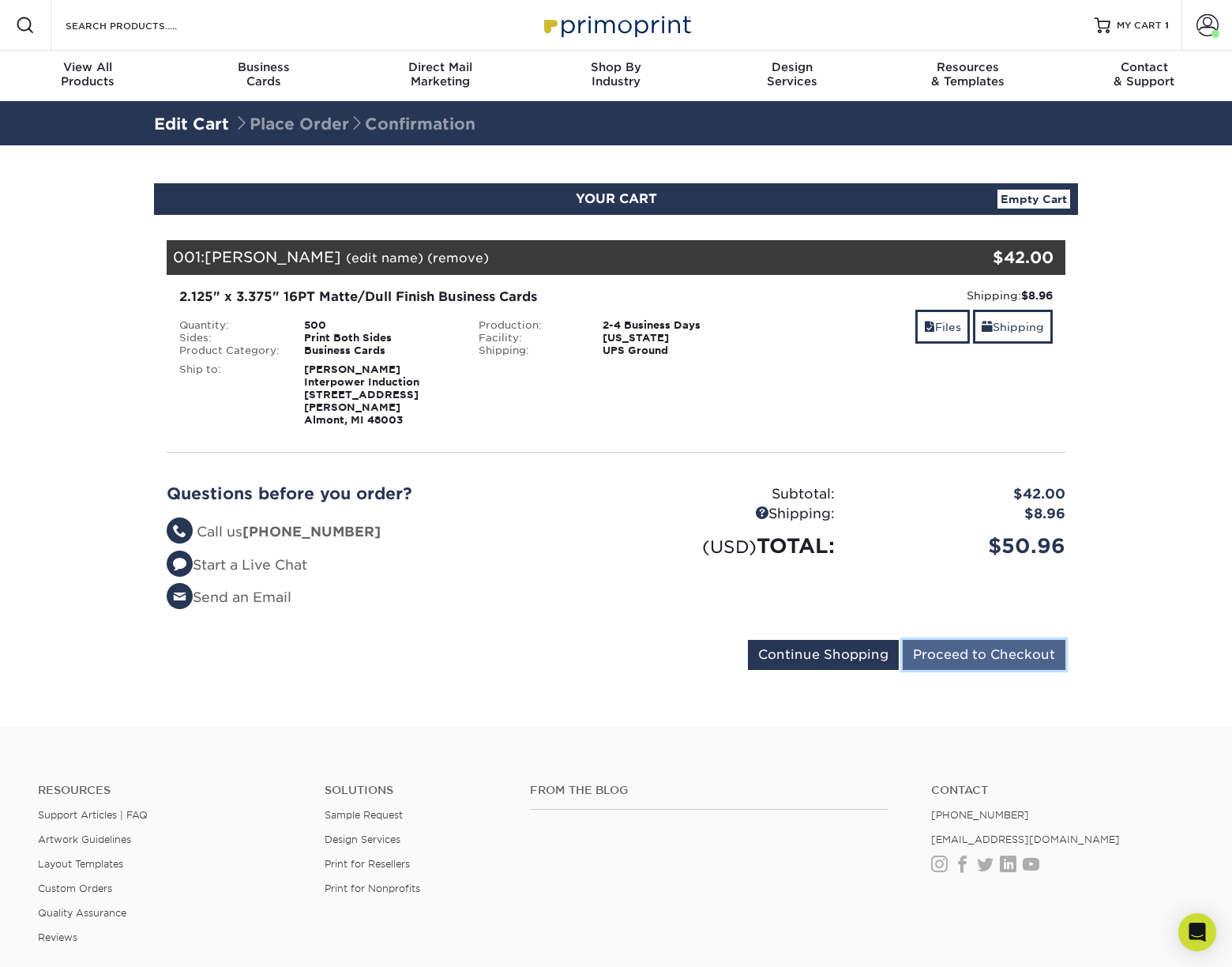
click at [996, 648] on input "Proceed to Checkout" at bounding box center [984, 655] width 163 height 30
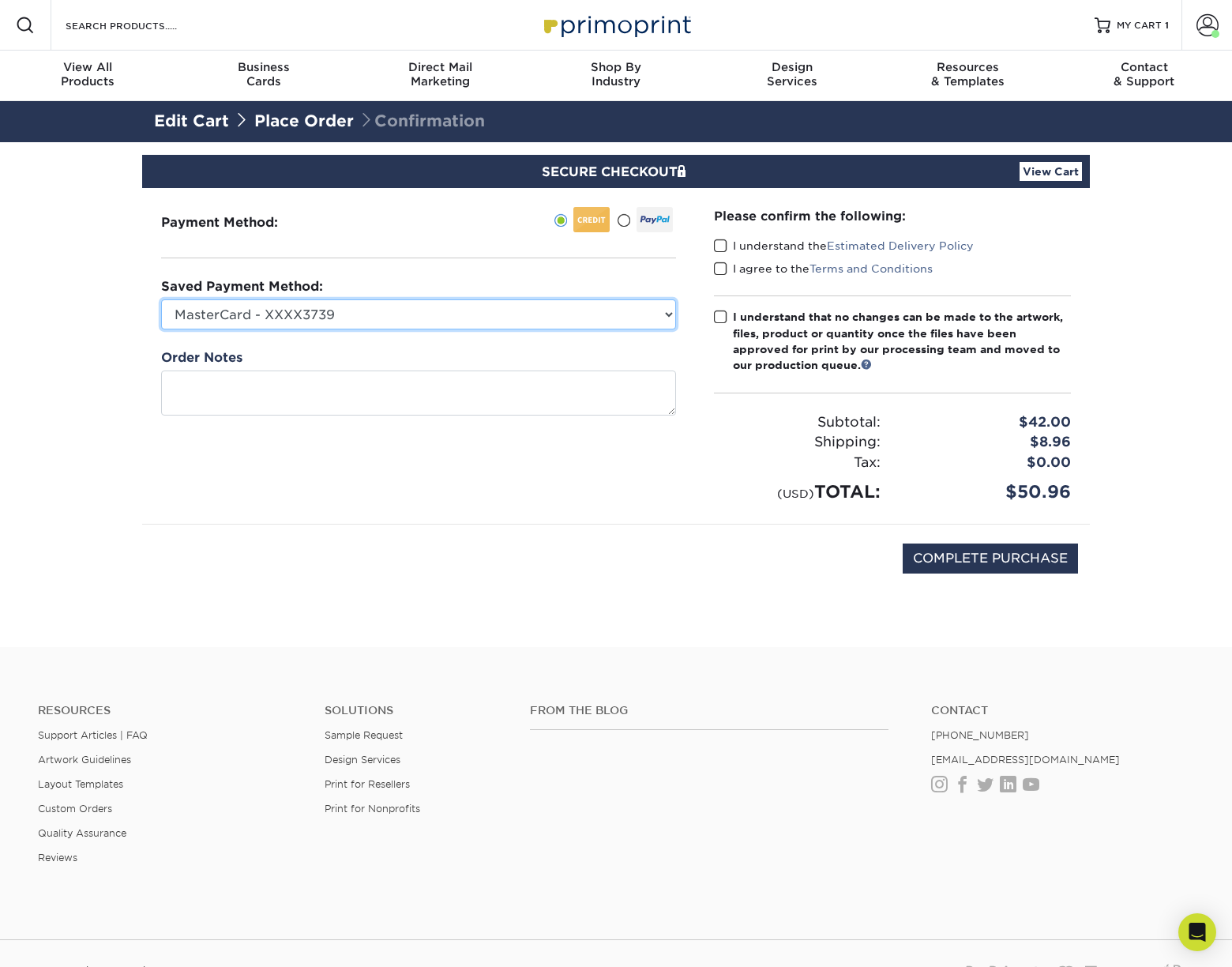
click at [674, 310] on select "MasterCard - XXXX3739 MasterCard - XXXX4629 New Credit Card" at bounding box center [418, 314] width 515 height 30
select select "75429"
click at [161, 299] on select "MasterCard - XXXX3739 MasterCard - XXXX4629 New Credit Card" at bounding box center [418, 314] width 515 height 30
click at [719, 253] on span at bounding box center [720, 245] width 13 height 15
click at [0, 0] on input "I understand the Estimated Delivery Policy" at bounding box center [0, 0] width 0 height 0
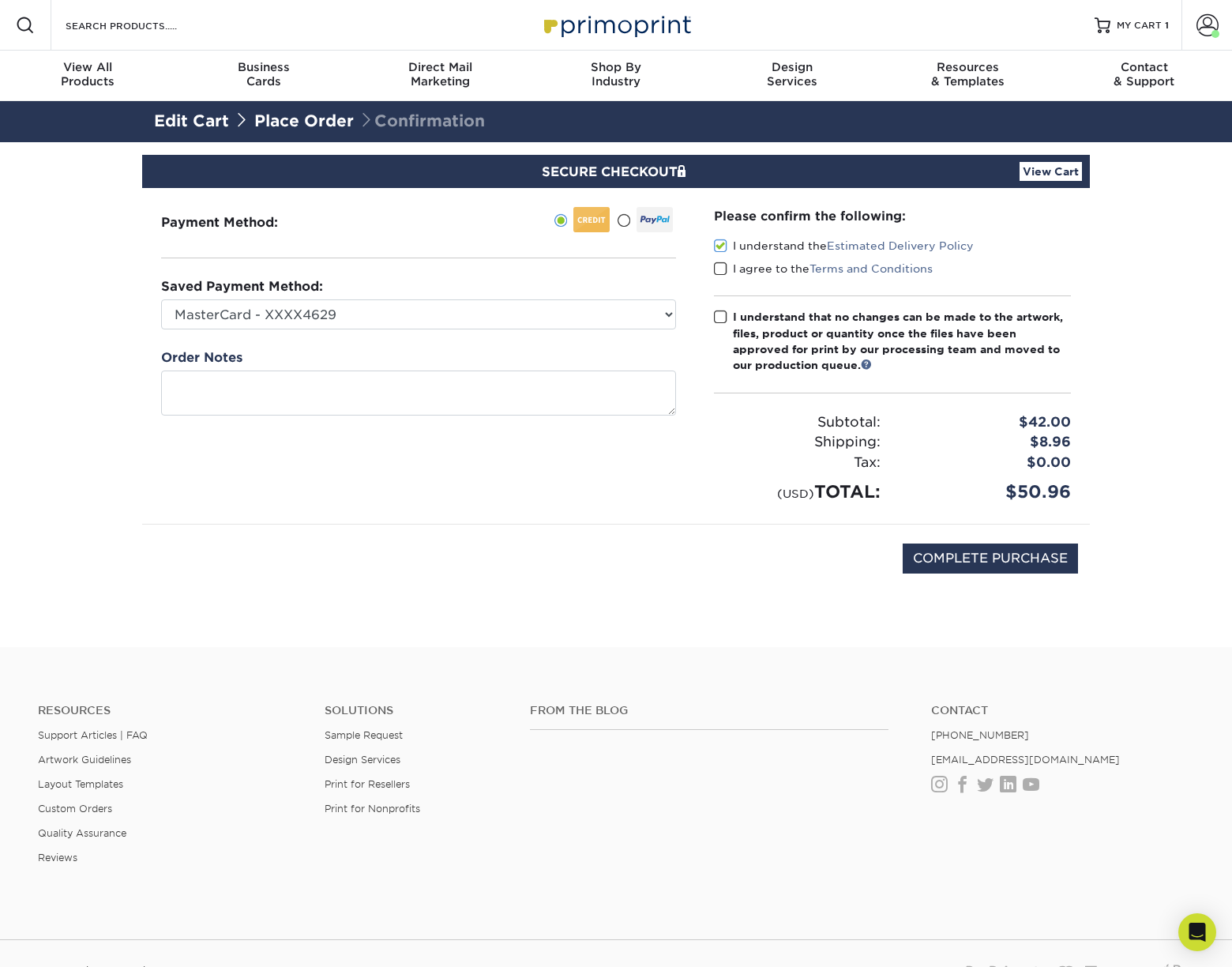
click at [715, 276] on span at bounding box center [720, 269] width 13 height 15
click at [0, 0] on input "I agree to the Terms and Conditions" at bounding box center [0, 0] width 0 height 0
click at [720, 315] on span at bounding box center [720, 317] width 13 height 15
click at [0, 0] on input "I understand that no changes can be made to the artwork, files, product or quan…" at bounding box center [0, 0] width 0 height 0
click at [954, 566] on input "COMPLETE PURCHASE" at bounding box center [991, 559] width 176 height 30
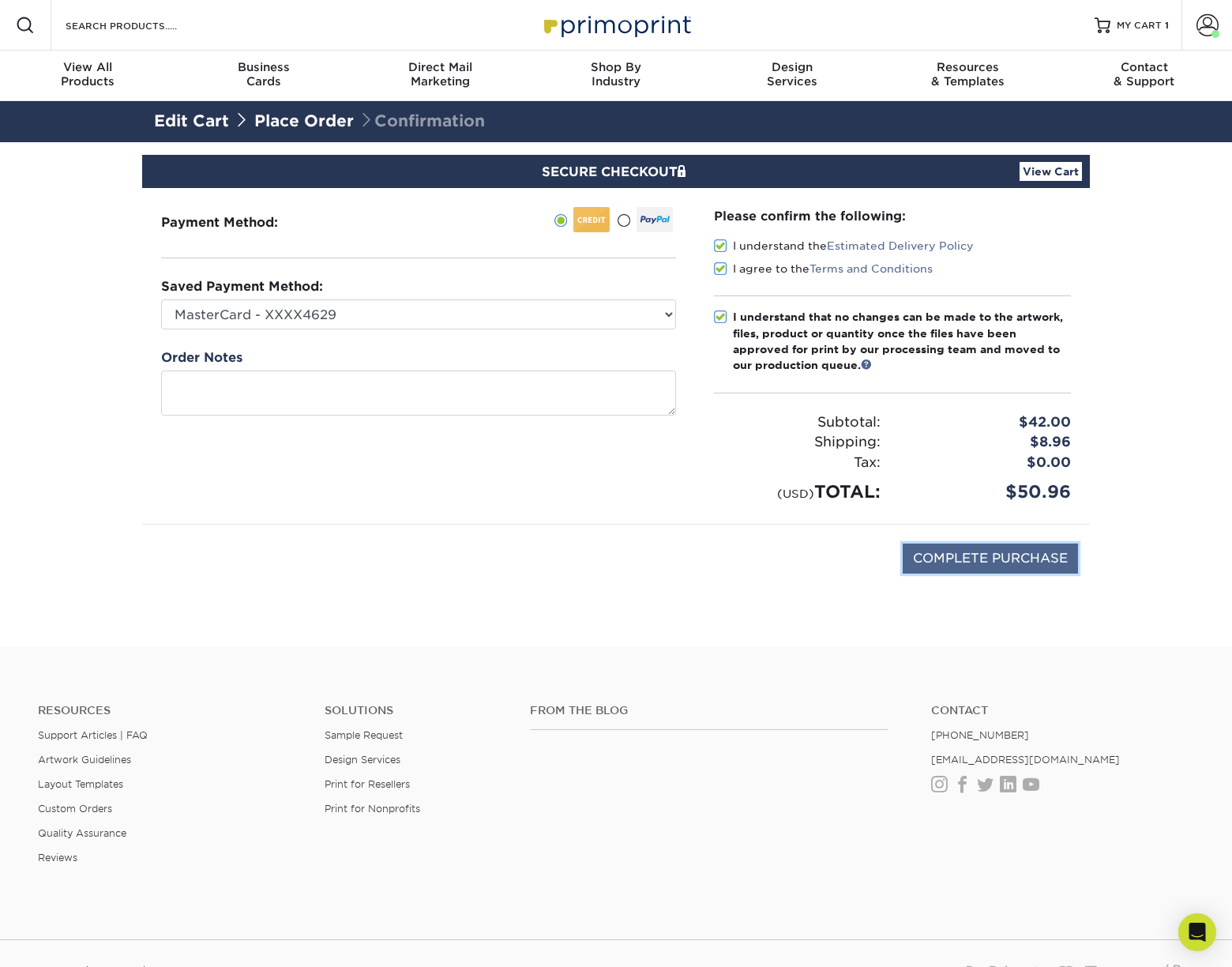
type input "PROCESSING, PLEASE WAIT..."
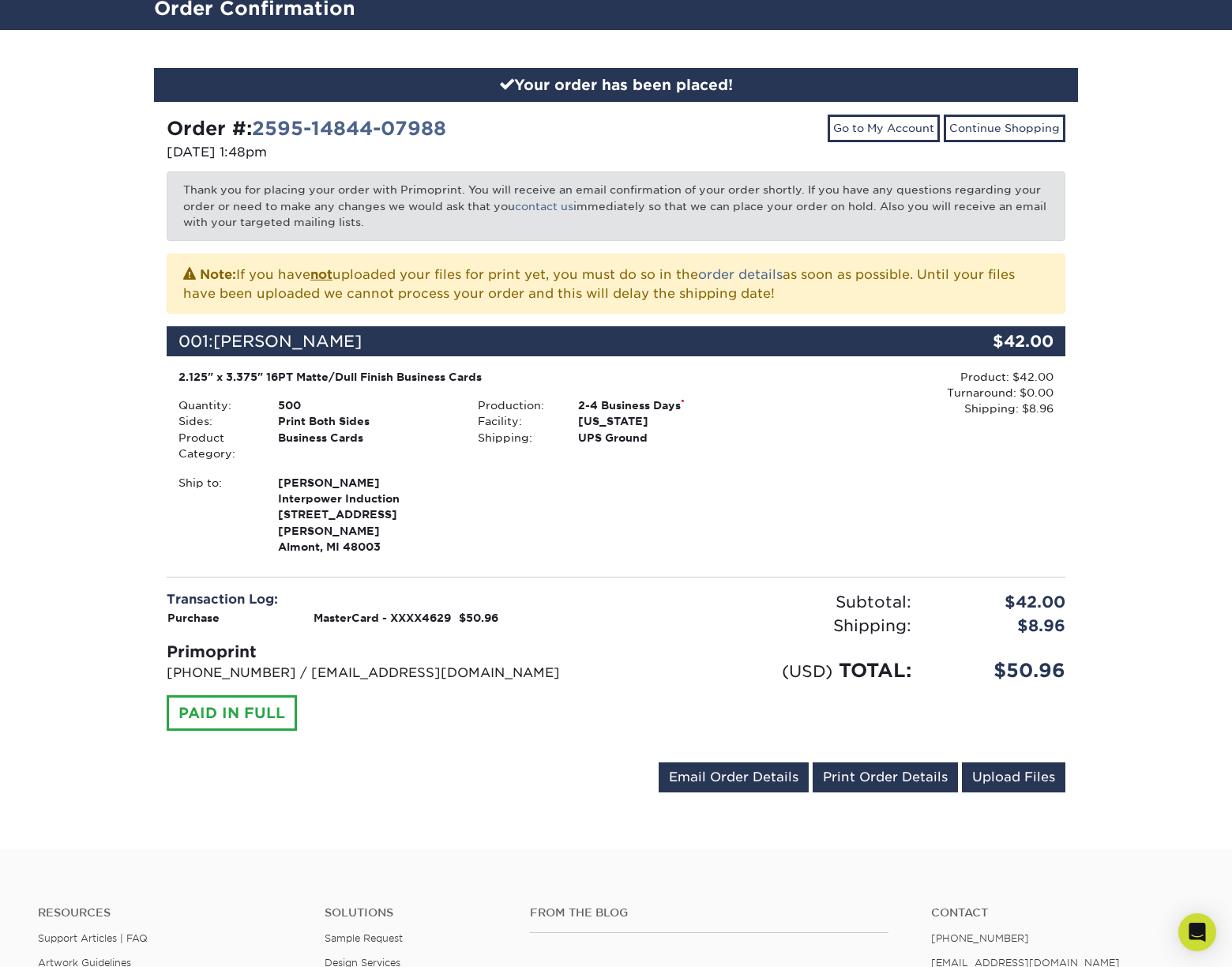
scroll to position [158, 0]
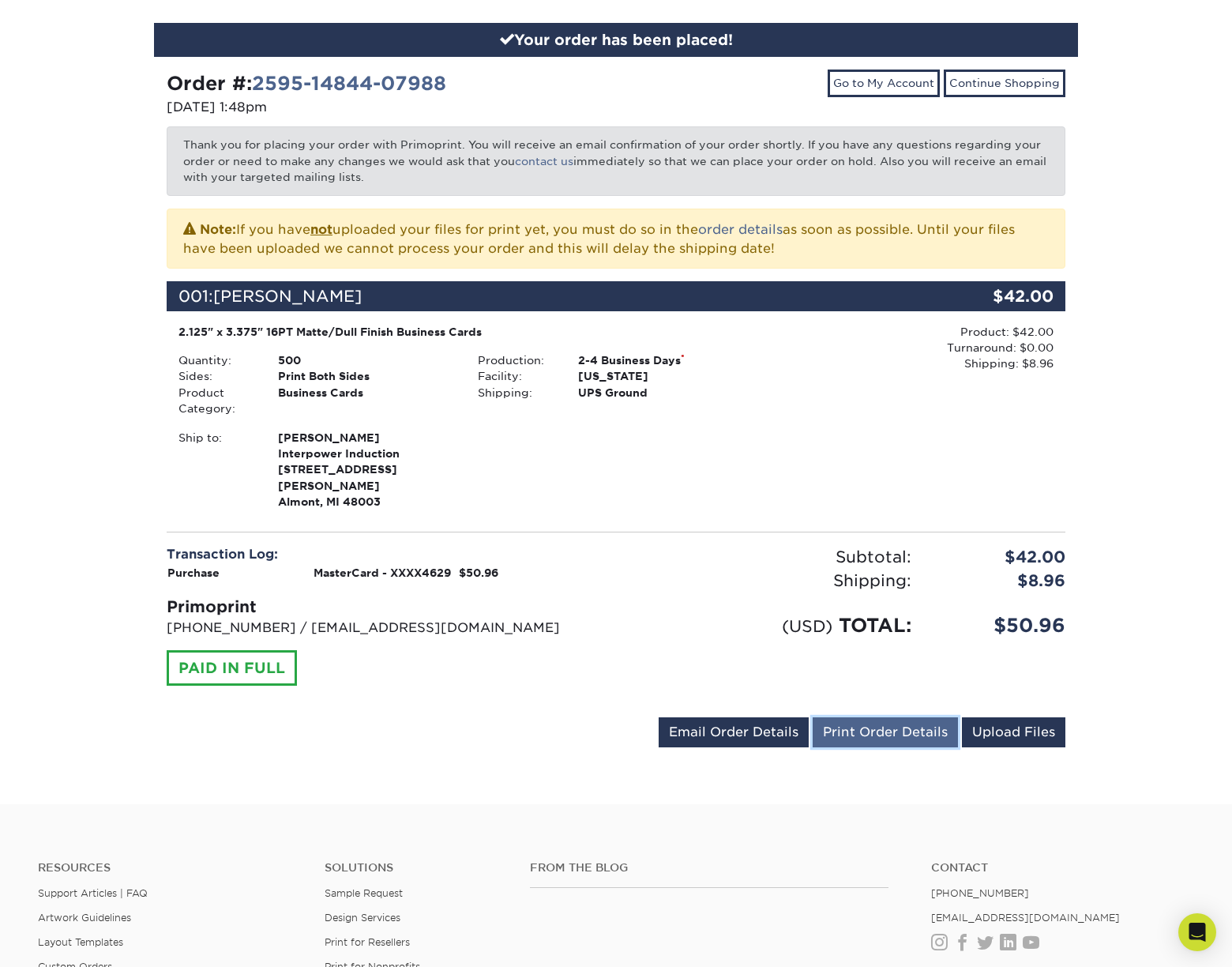
click at [854, 717] on link "Print Order Details" at bounding box center [885, 732] width 145 height 30
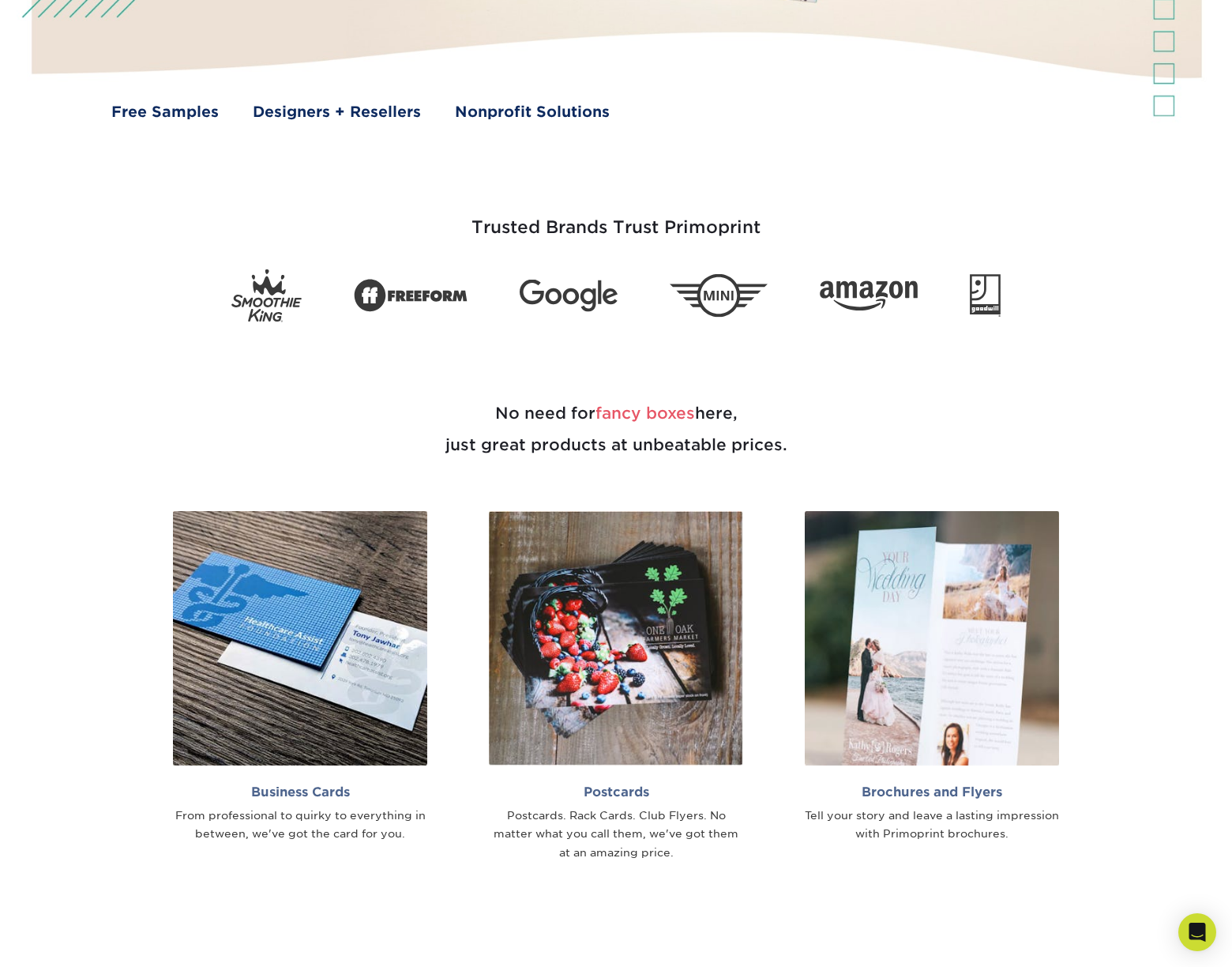
scroll to position [554, 0]
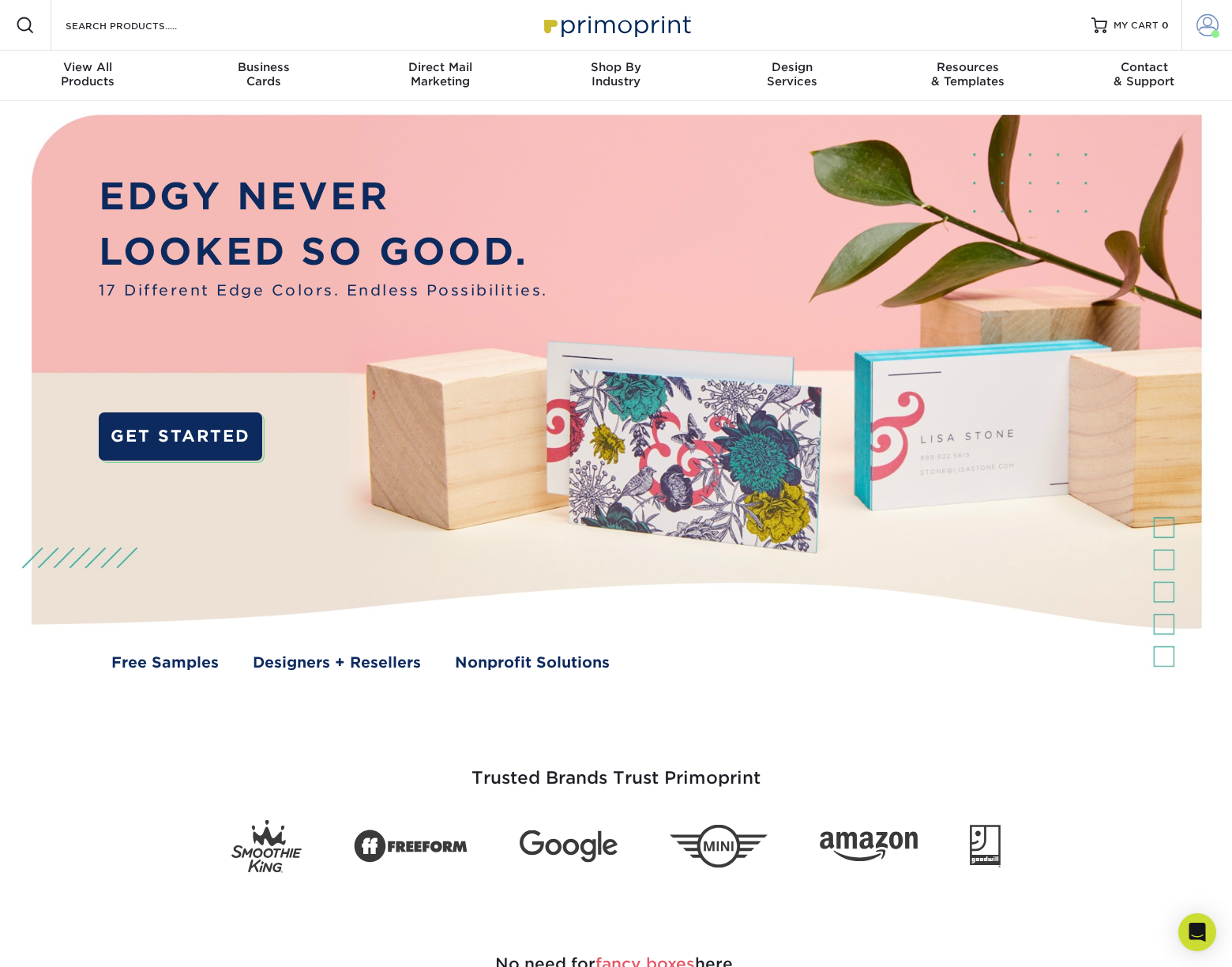
click at [1197, 18] on span at bounding box center [1208, 24] width 22 height 22
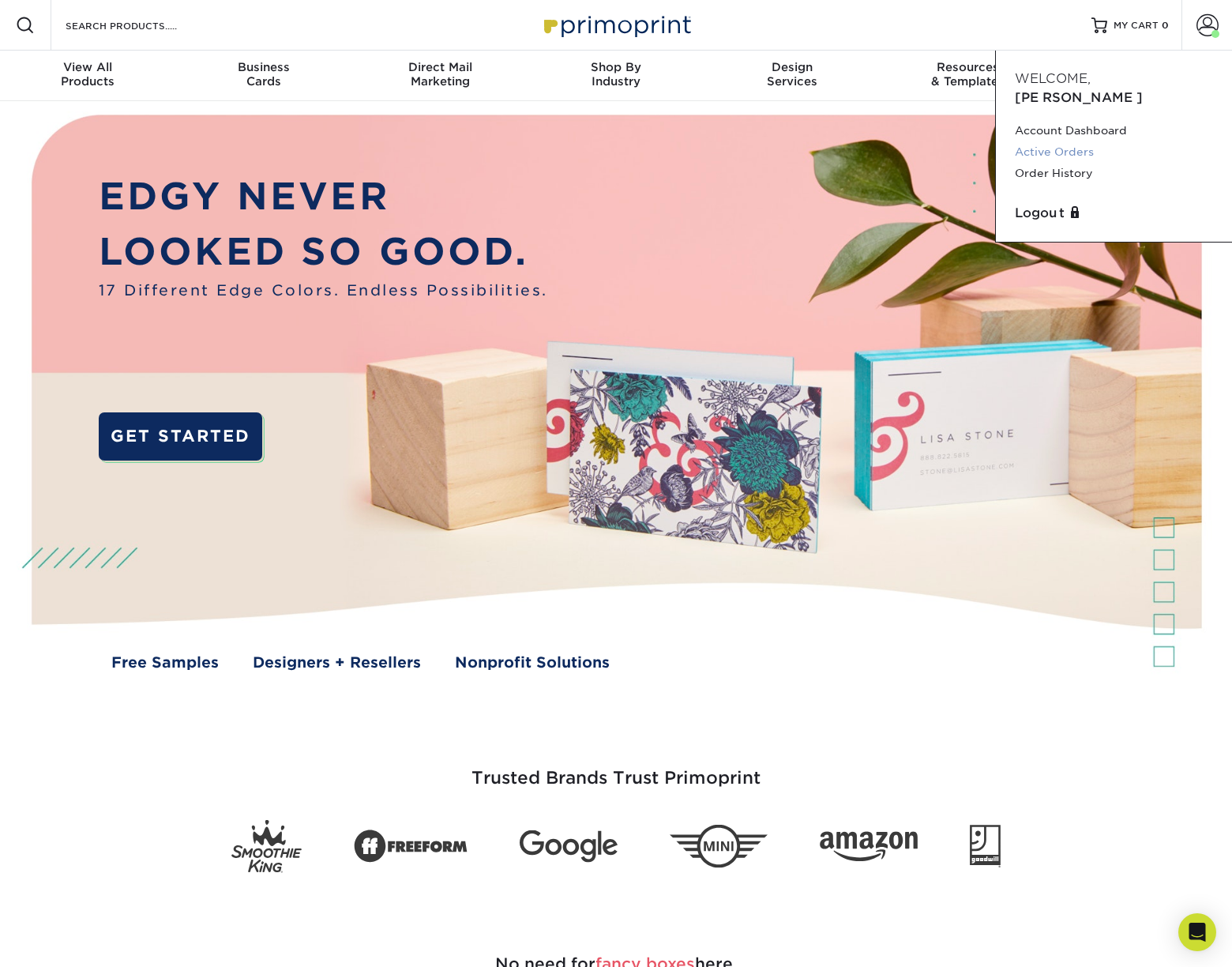
click at [1077, 142] on link "Active Orders" at bounding box center [1115, 152] width 198 height 22
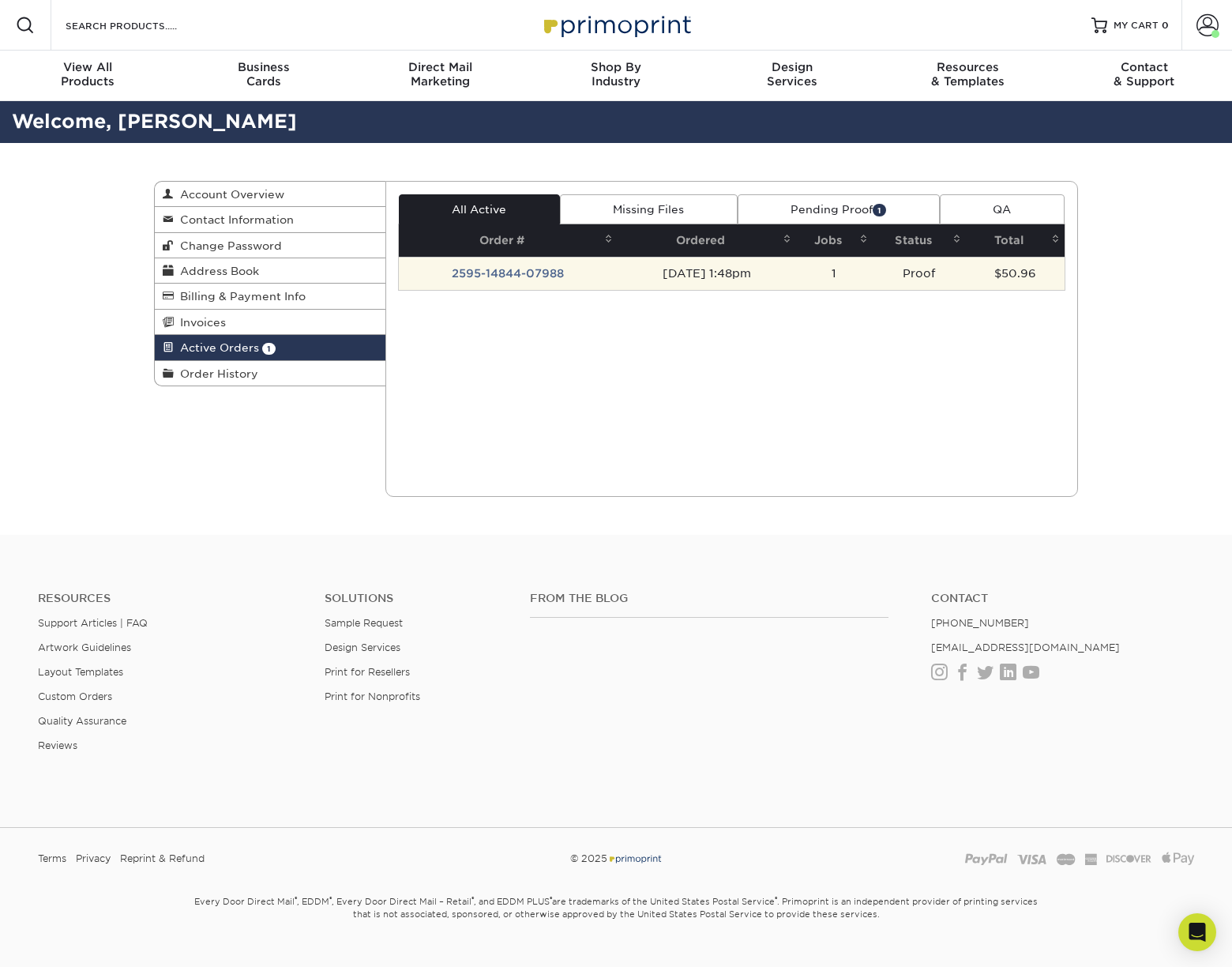
click at [519, 267] on td "2595-14844-07988" at bounding box center [509, 273] width 219 height 33
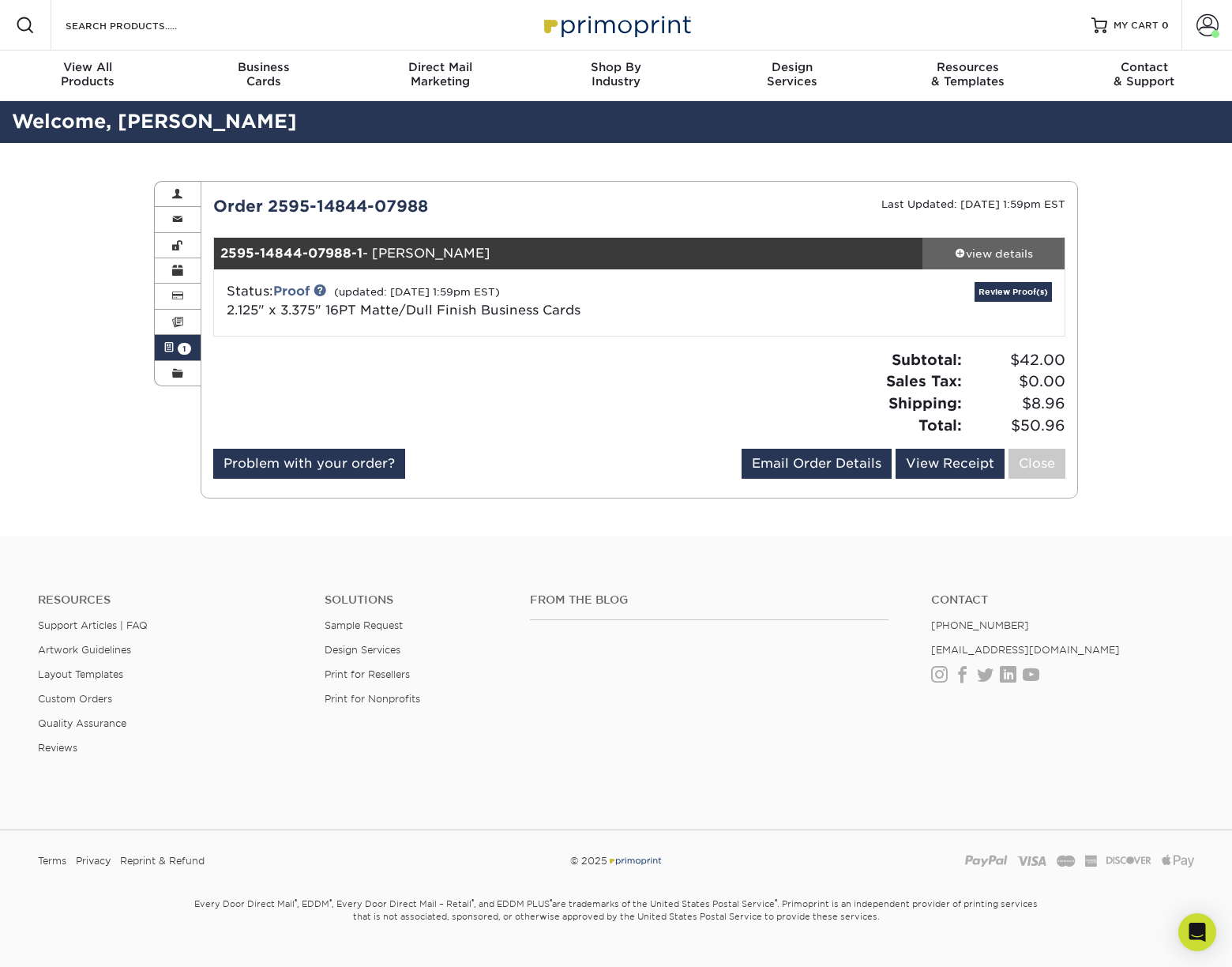
click at [958, 253] on span at bounding box center [961, 252] width 11 height 11
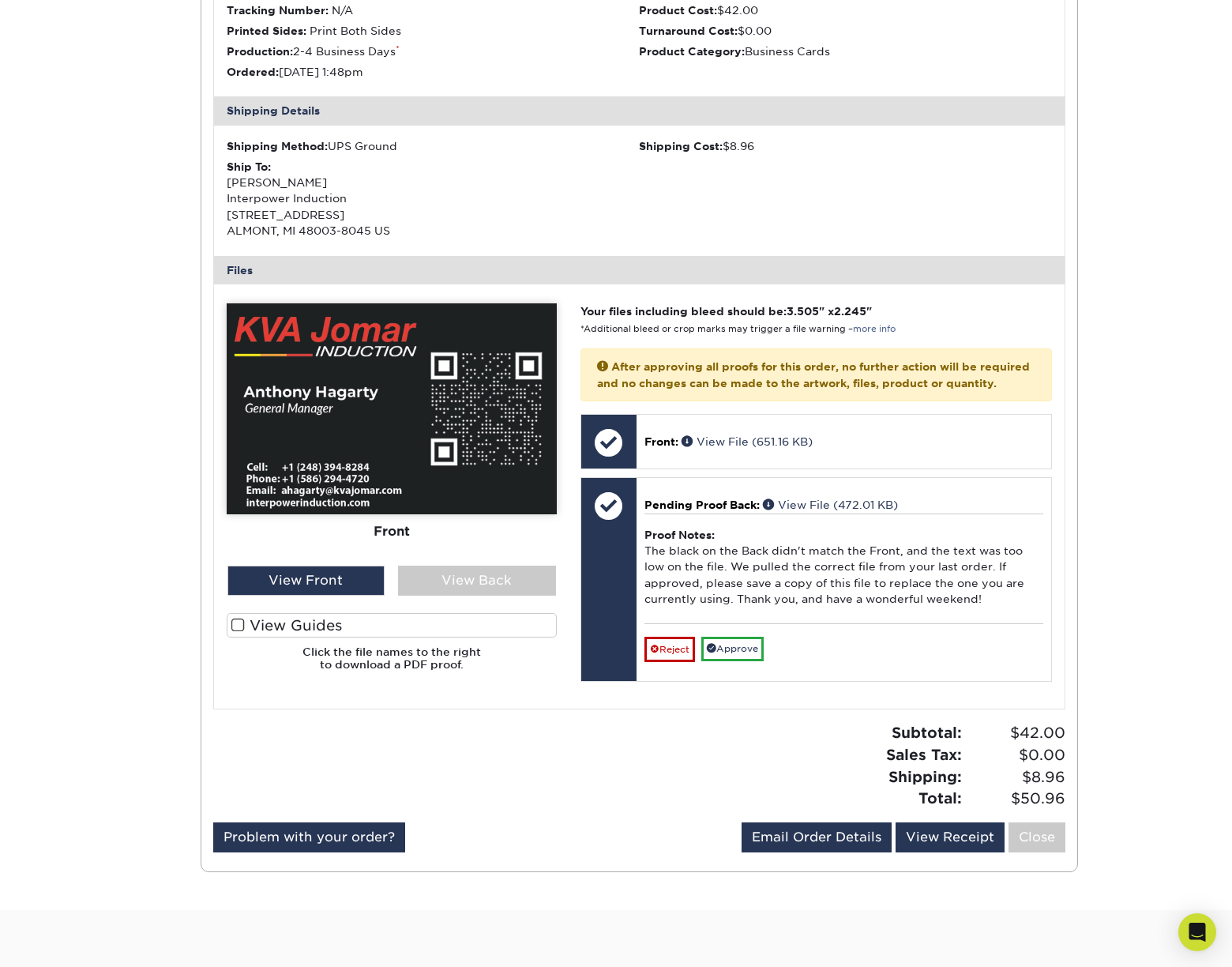
scroll to position [474, 0]
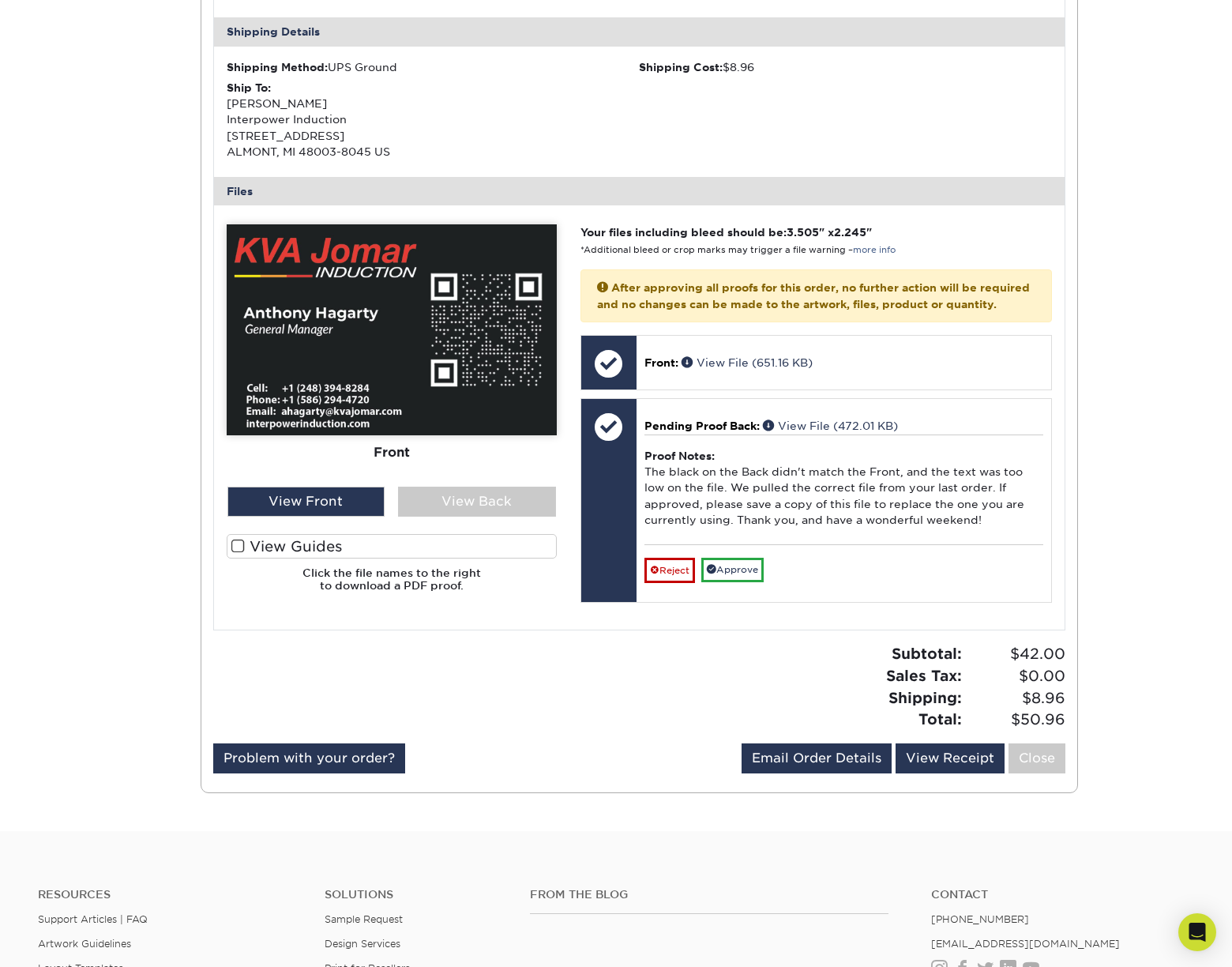
click at [236, 541] on span at bounding box center [238, 546] width 13 height 15
click at [0, 0] on input "View Guides" at bounding box center [0, 0] width 0 height 0
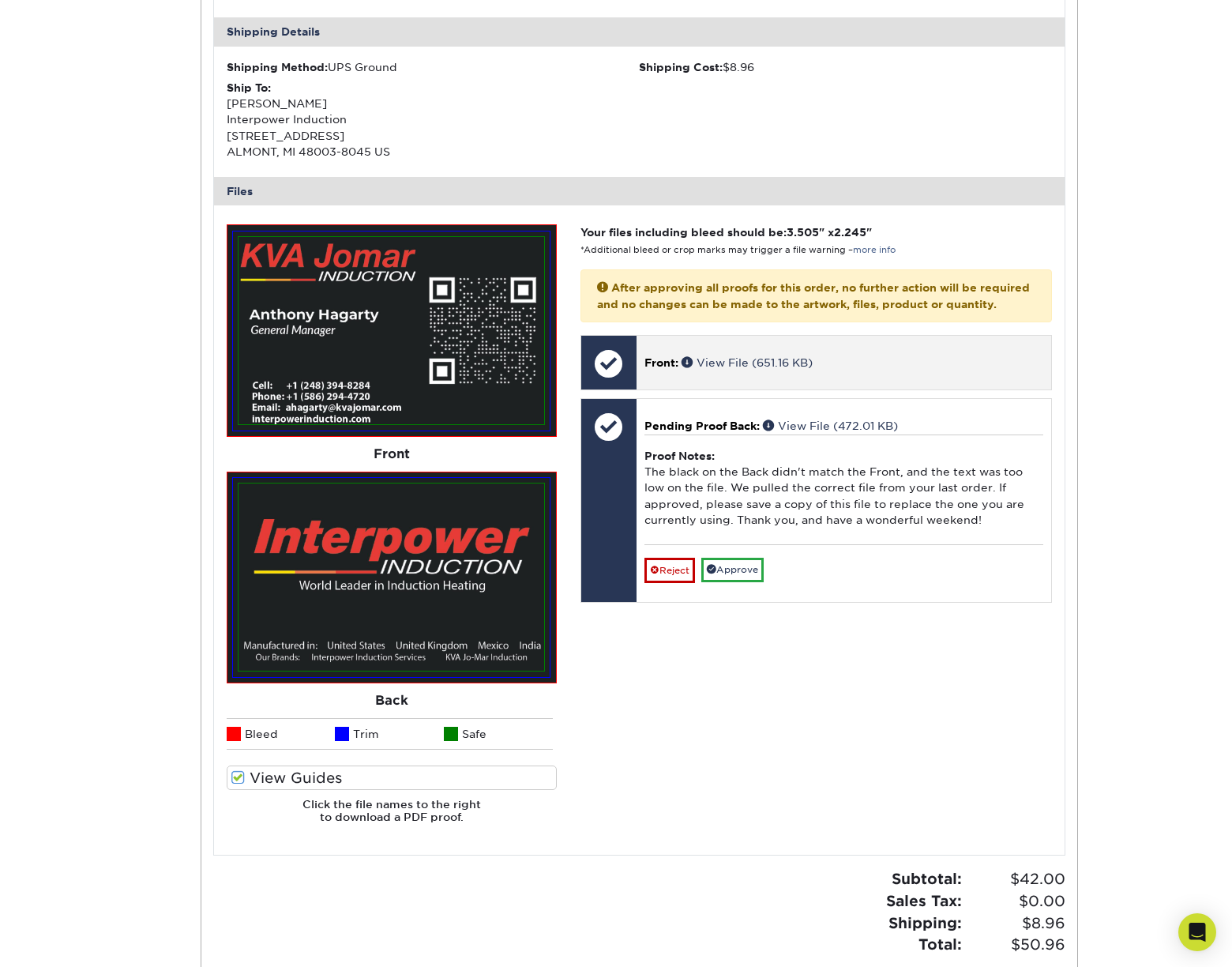
click at [877, 371] on p "Front: View File (651.16 KB)" at bounding box center [844, 363] width 399 height 16
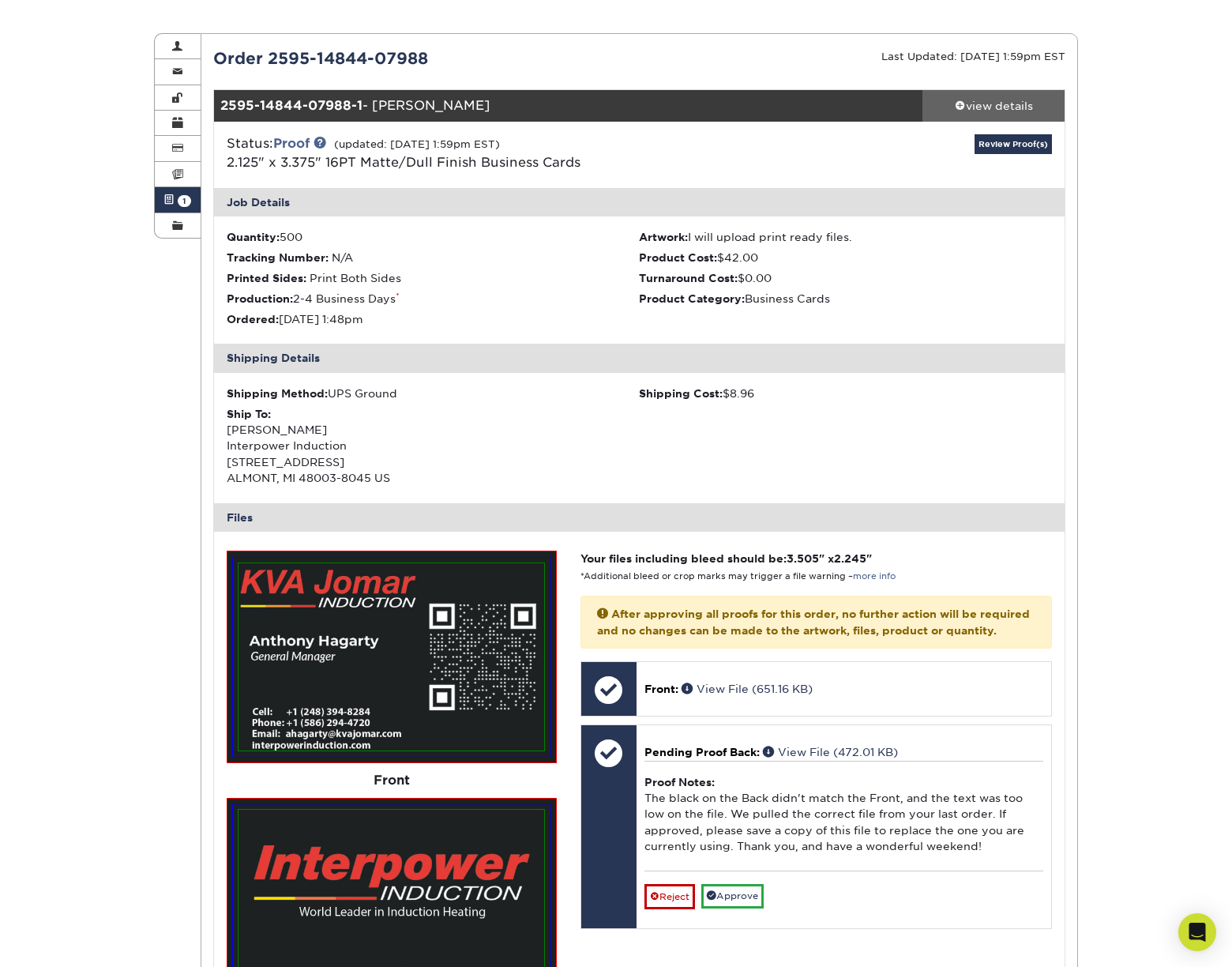
scroll to position [0, 0]
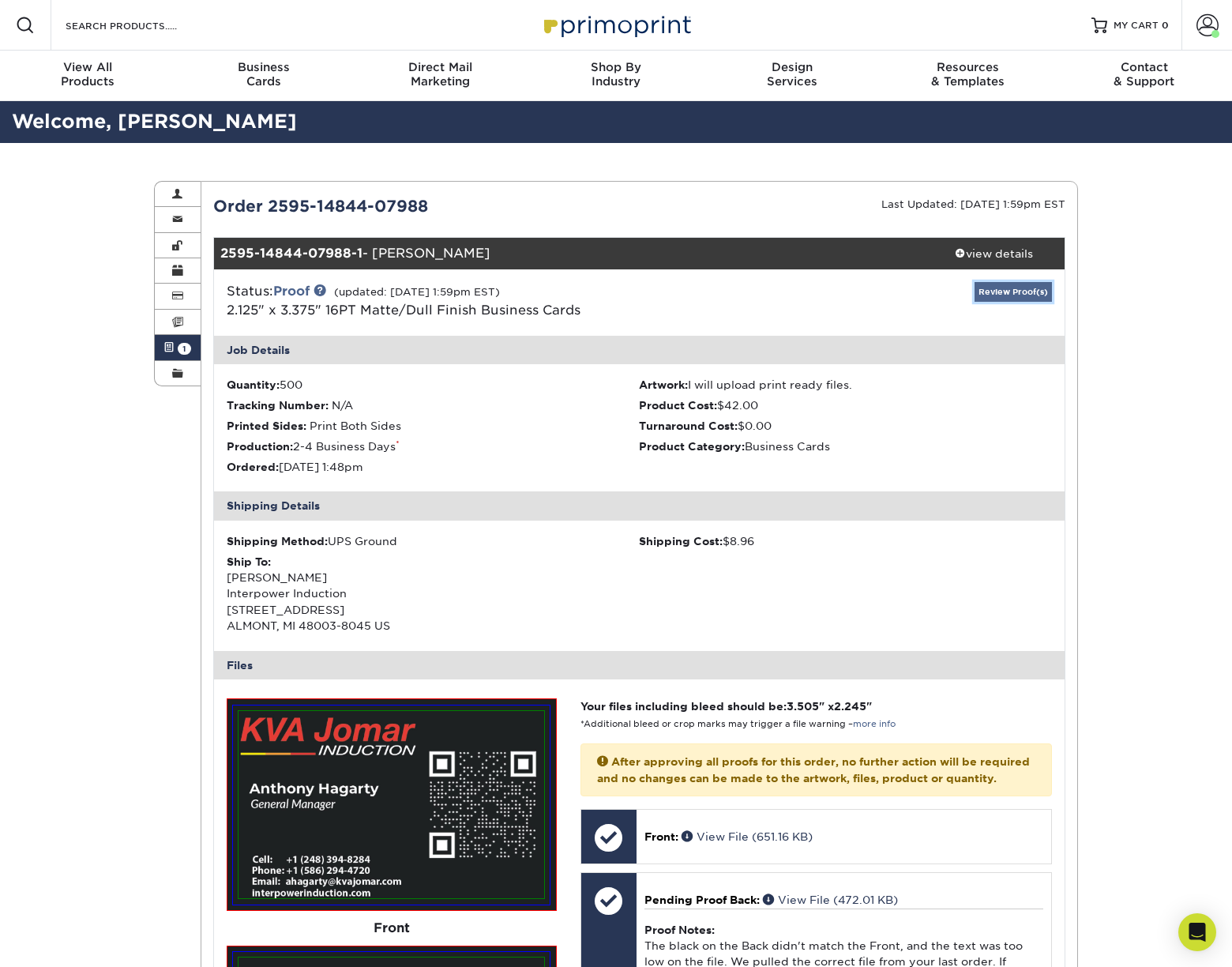
click at [995, 288] on link "Review Proof(s)" at bounding box center [1013, 292] width 77 height 20
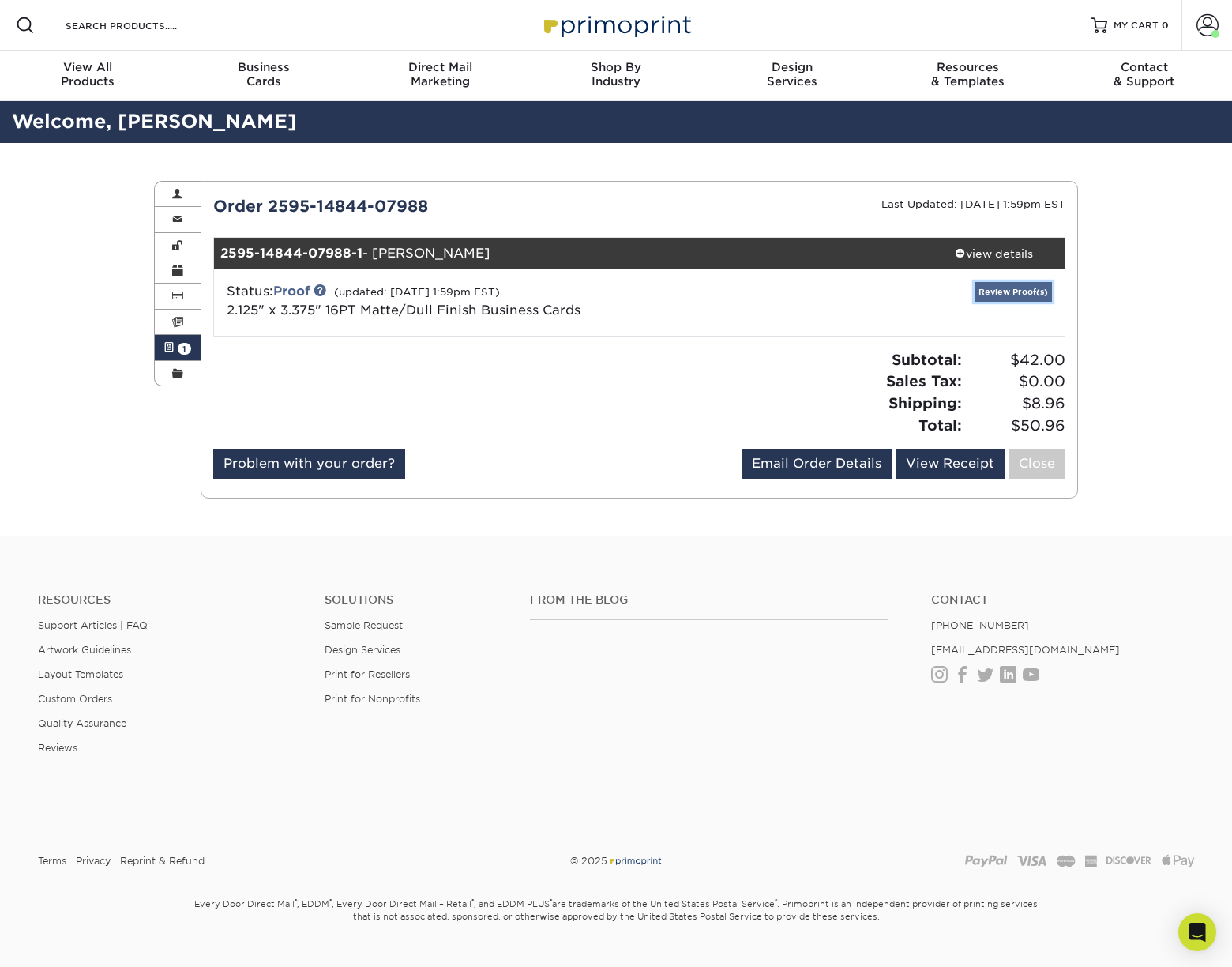
click at [999, 293] on link "Review Proof(s)" at bounding box center [1013, 292] width 77 height 20
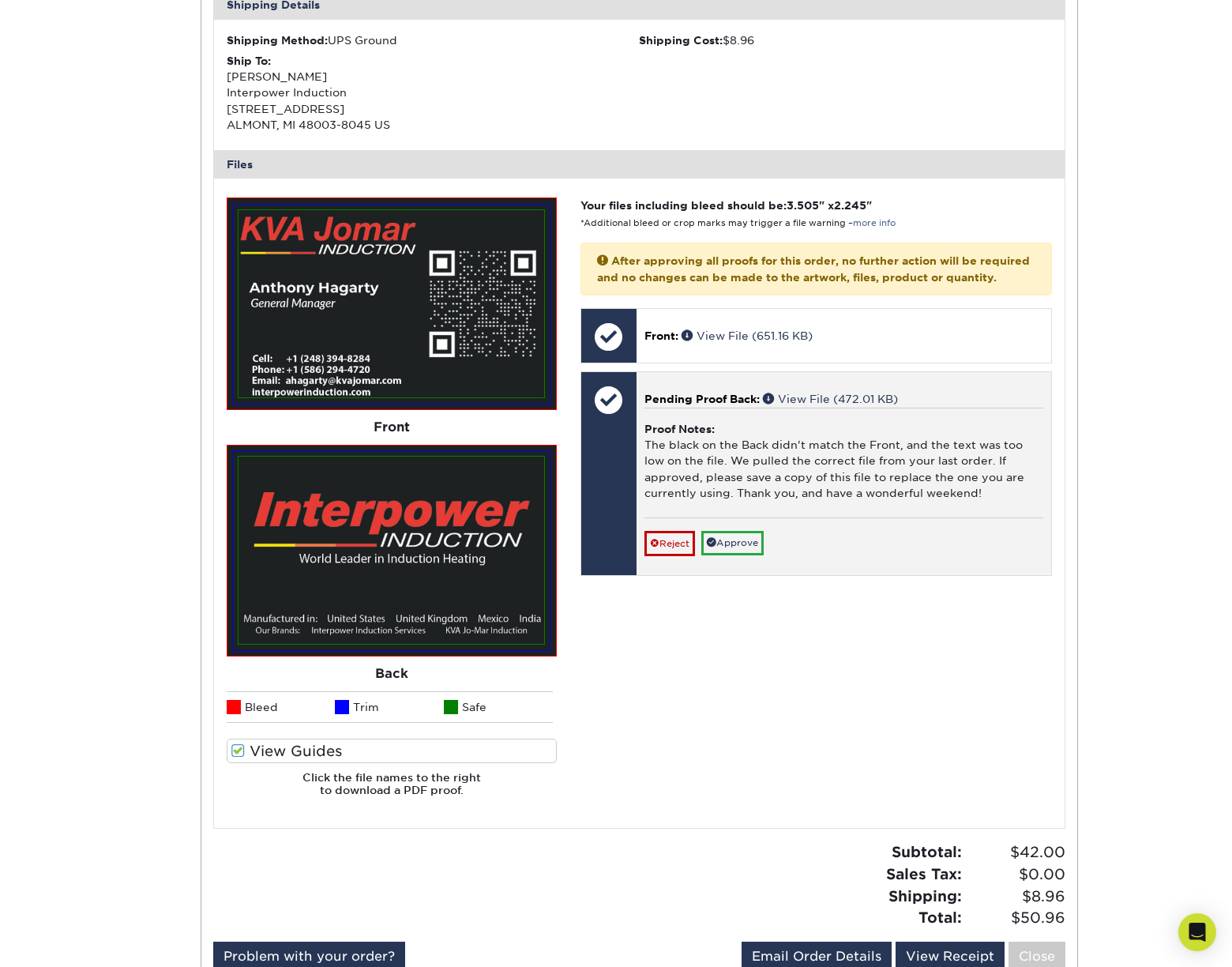
scroll to position [554, 0]
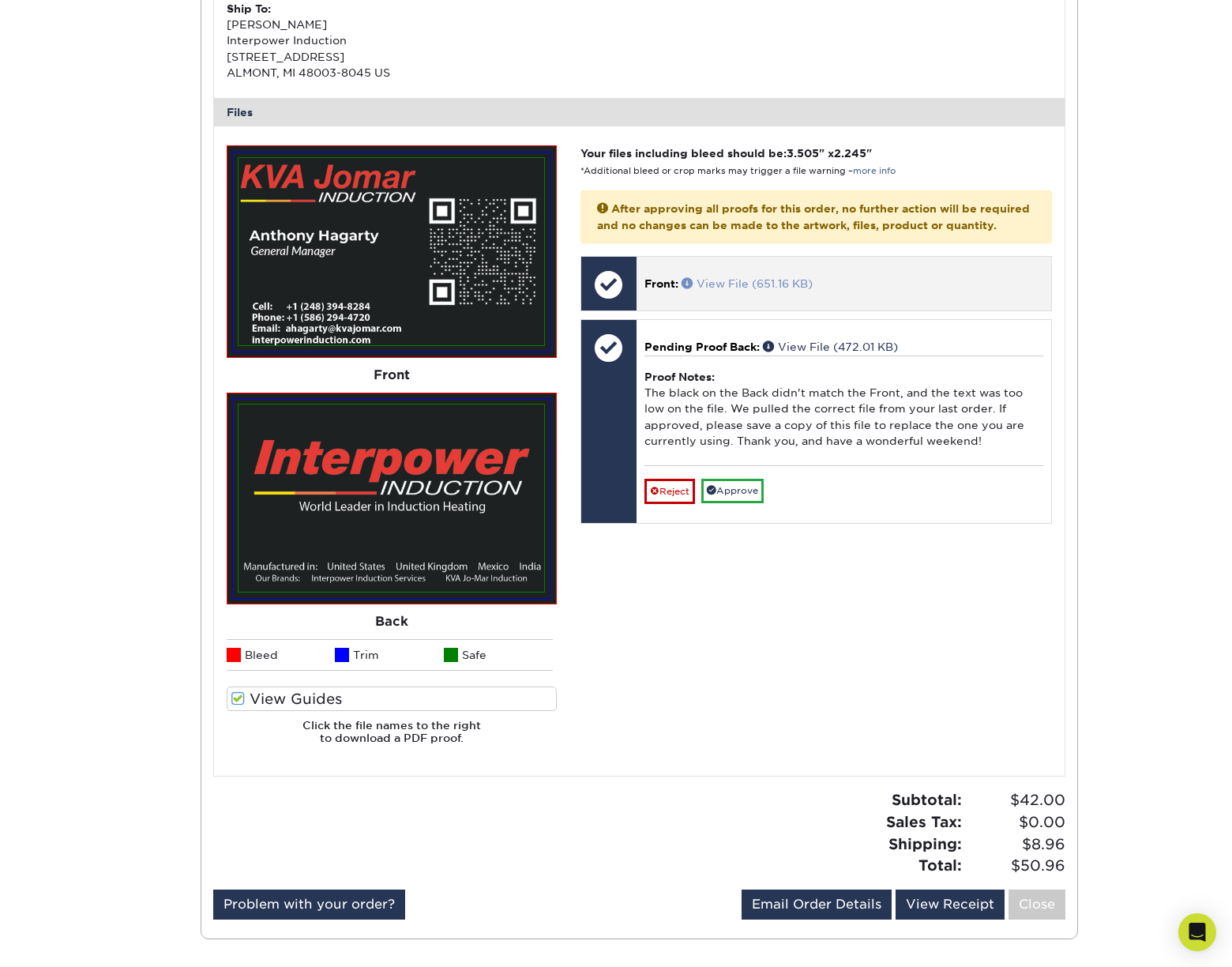
click at [689, 288] on span at bounding box center [689, 283] width 15 height 11
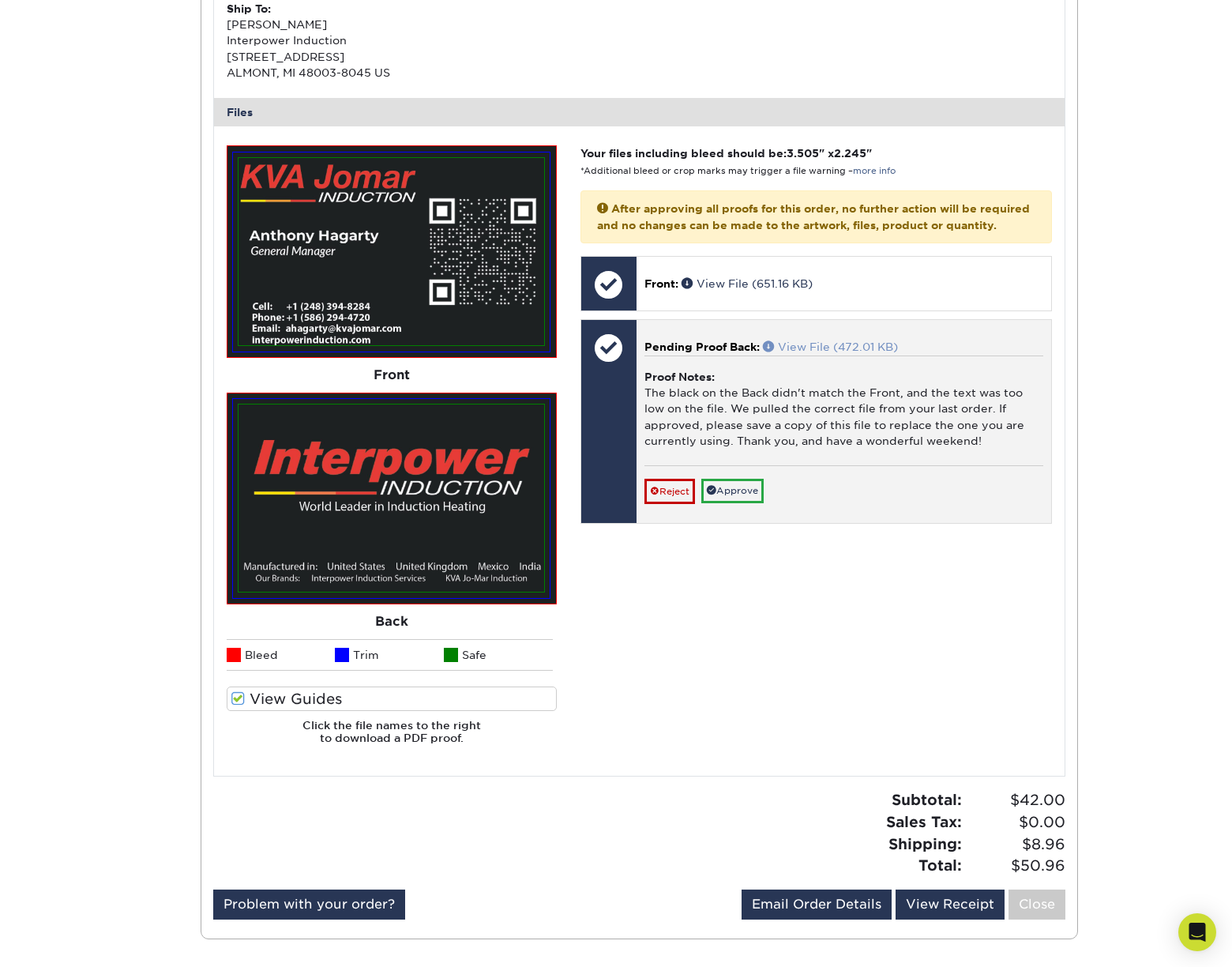
click at [795, 353] on link "View File (472.01 KB)" at bounding box center [830, 346] width 135 height 13
click at [754, 503] on link "Approve" at bounding box center [733, 491] width 63 height 24
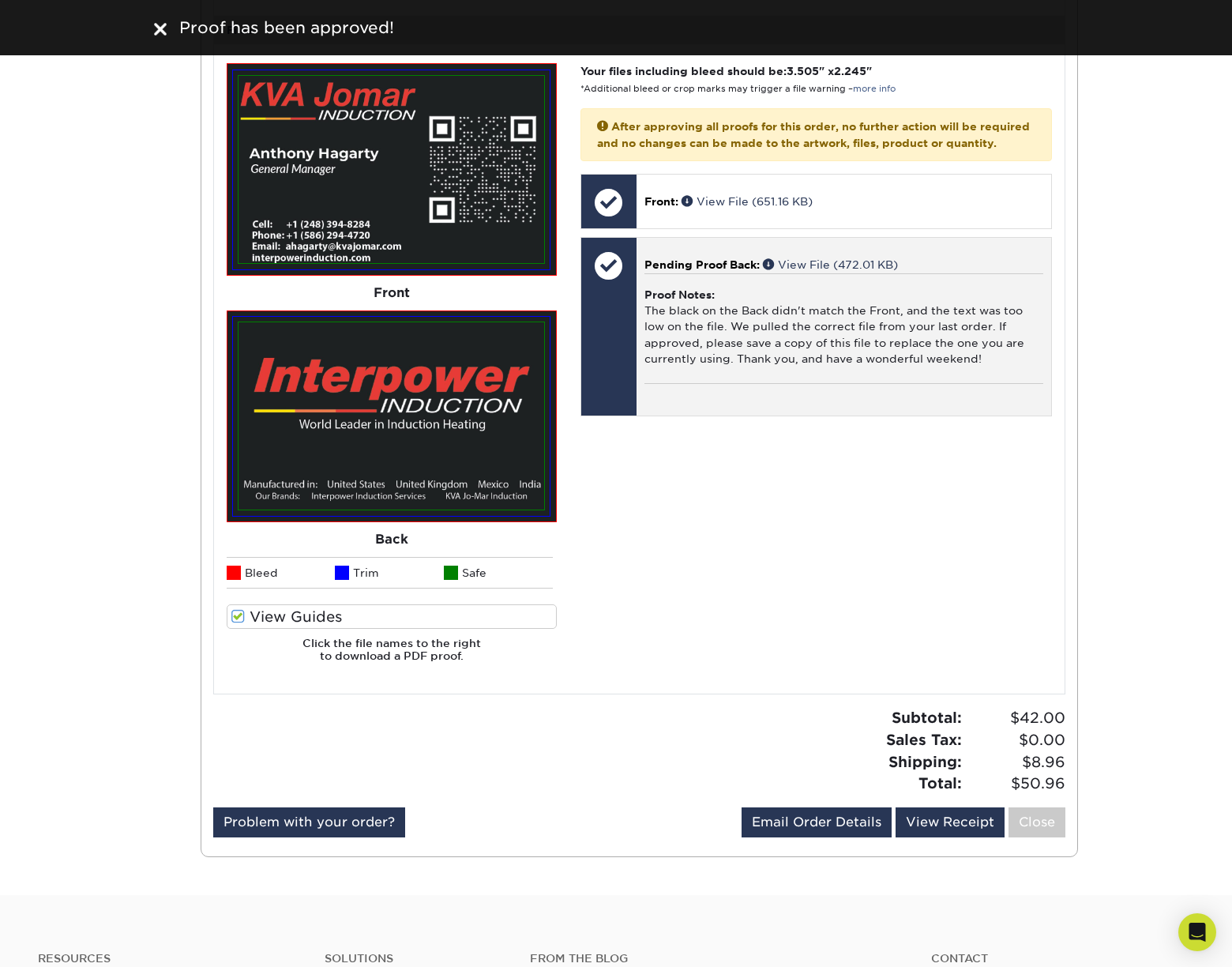
scroll to position [632, 0]
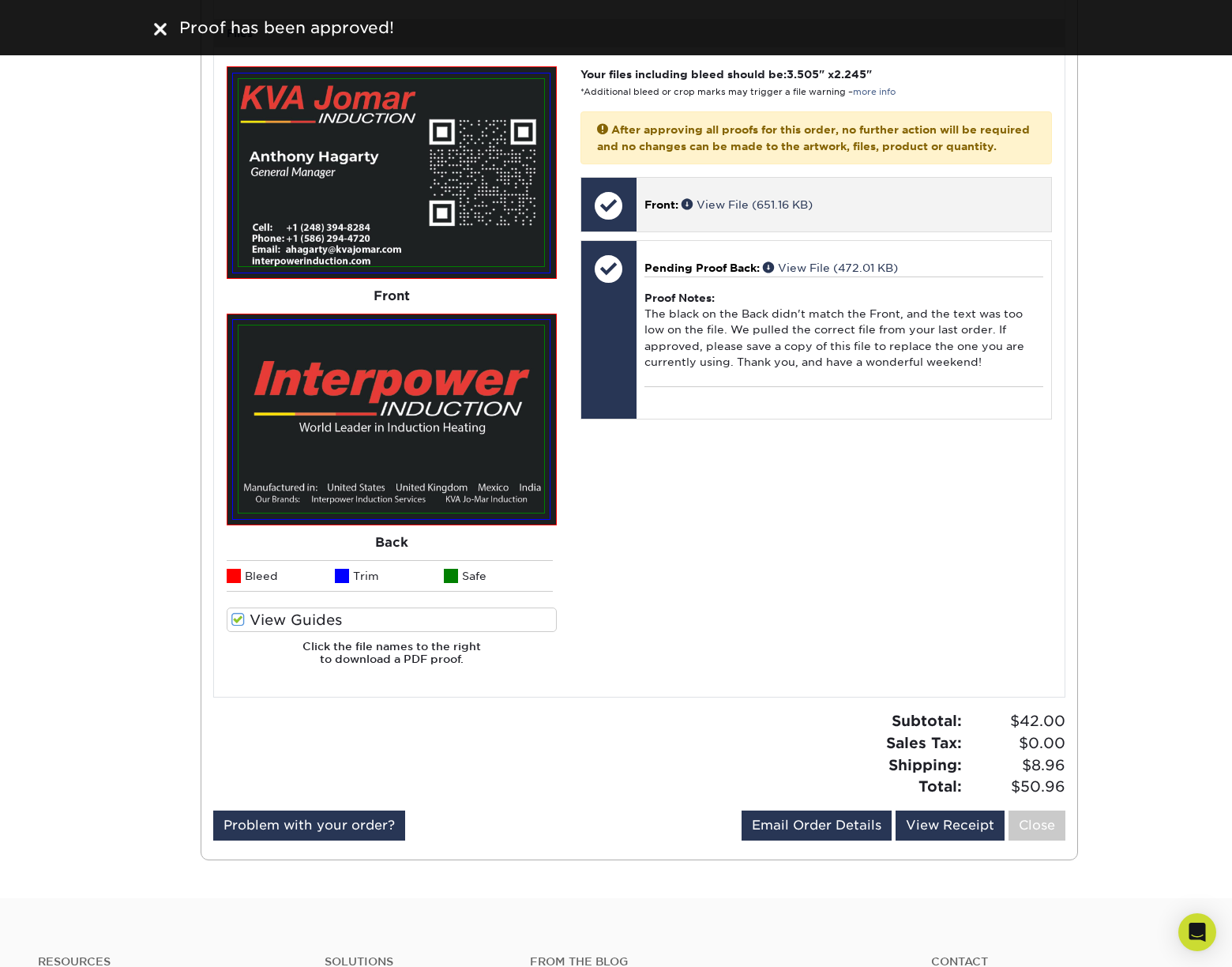
click at [876, 212] on p "Front: View File (651.16 KB)" at bounding box center [844, 205] width 399 height 16
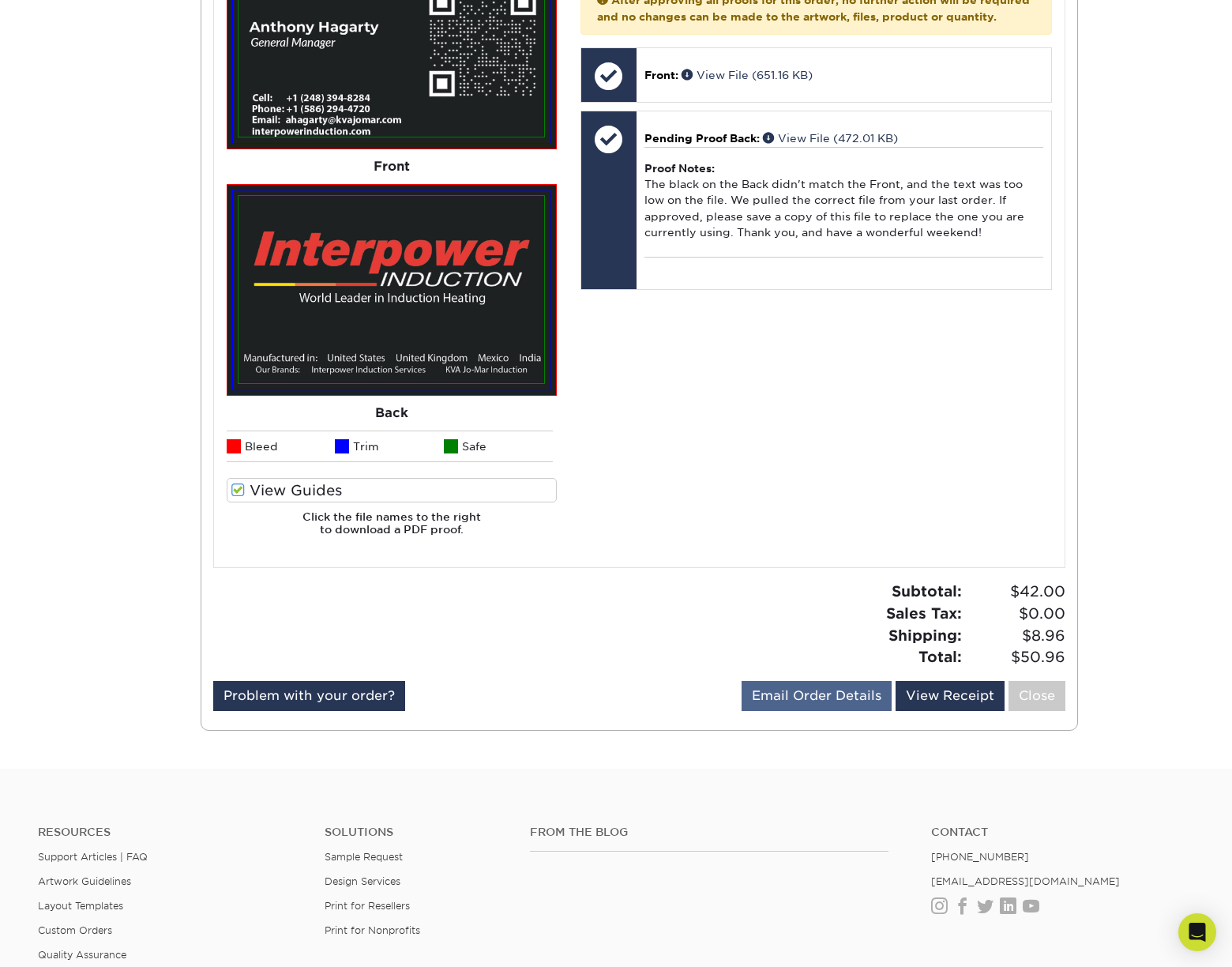
scroll to position [790, 0]
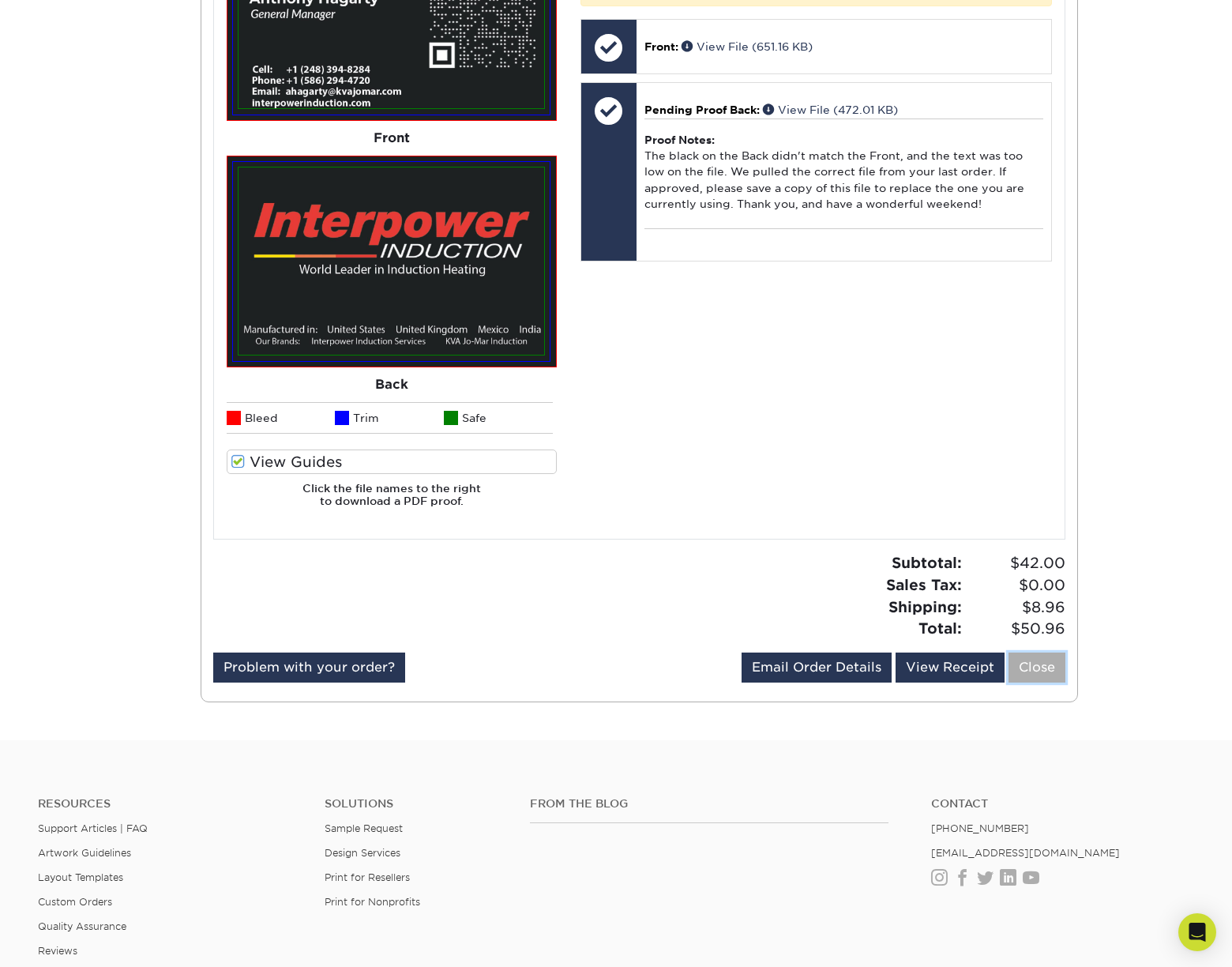
click at [1034, 663] on link "Close" at bounding box center [1036, 668] width 57 height 30
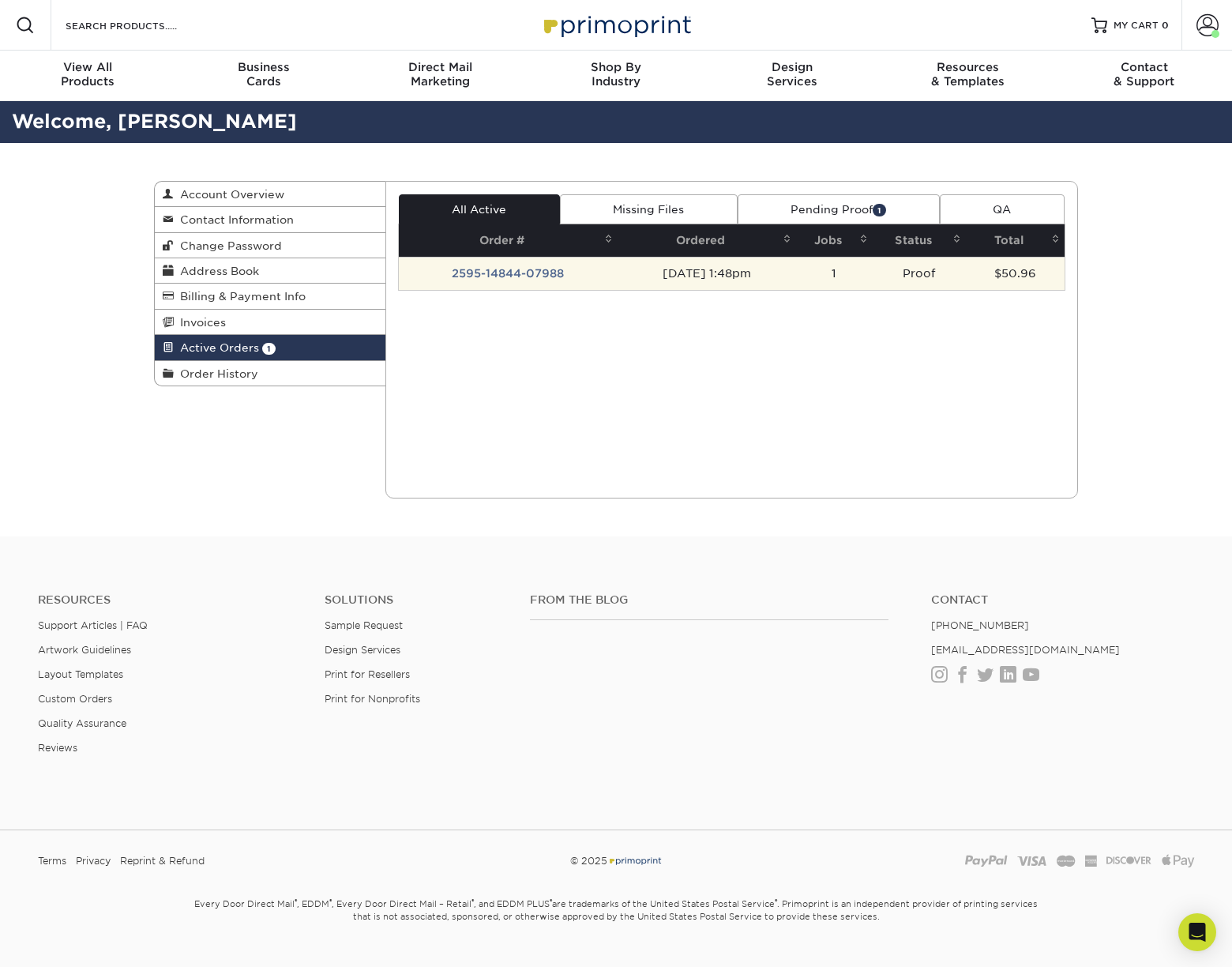
click at [932, 279] on td "Proof" at bounding box center [919, 273] width 93 height 33
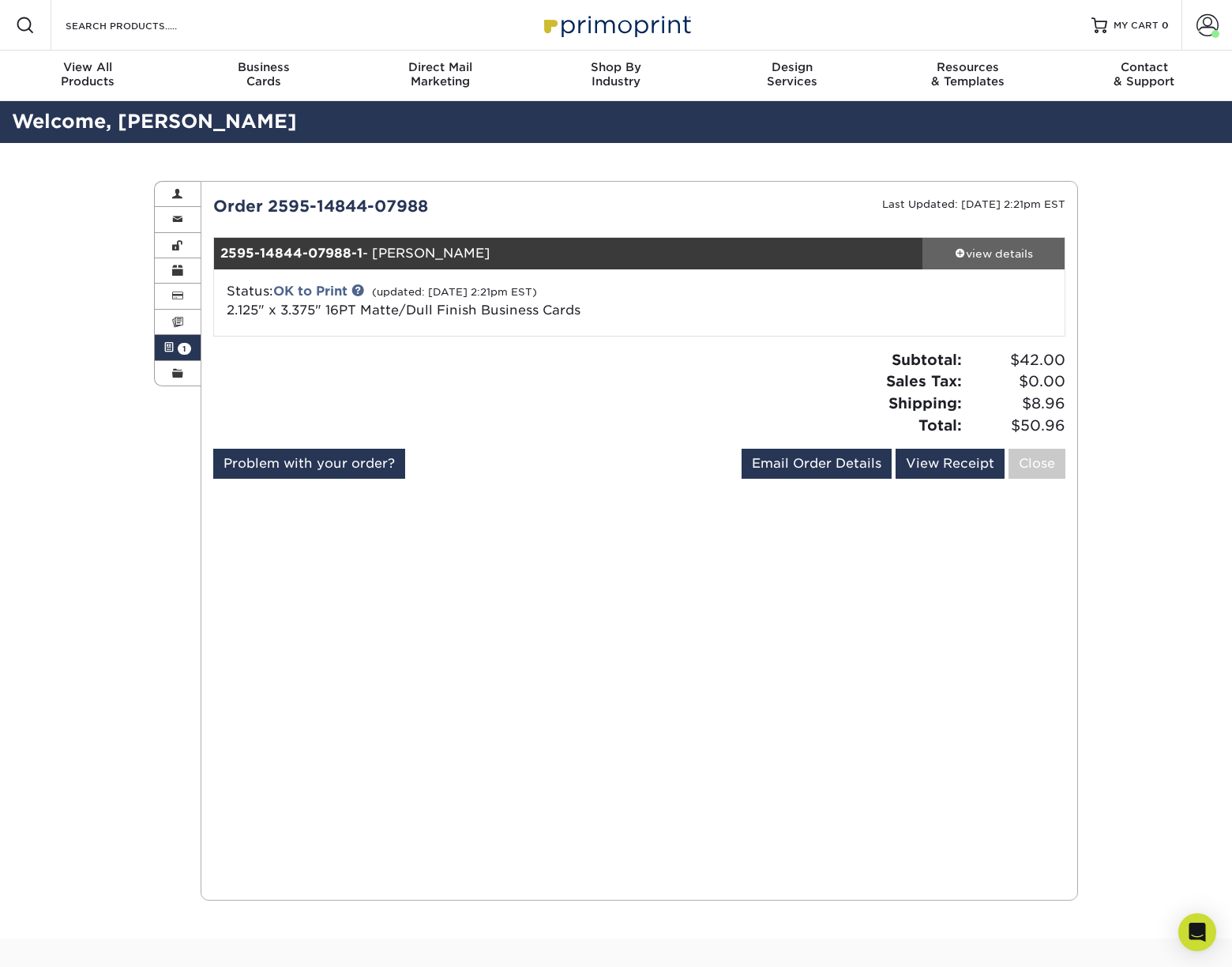
click at [956, 252] on span at bounding box center [961, 252] width 11 height 11
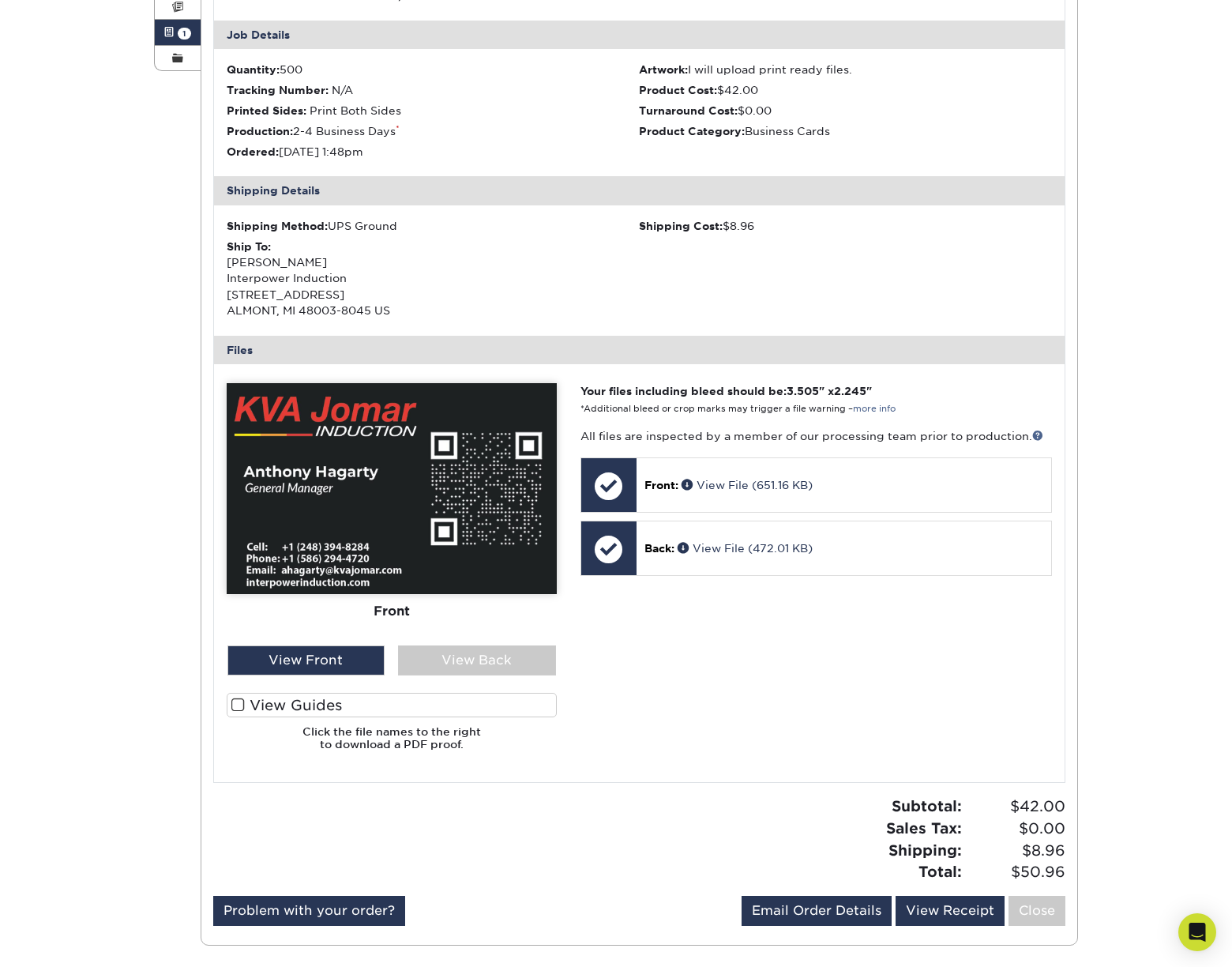
scroll to position [316, 0]
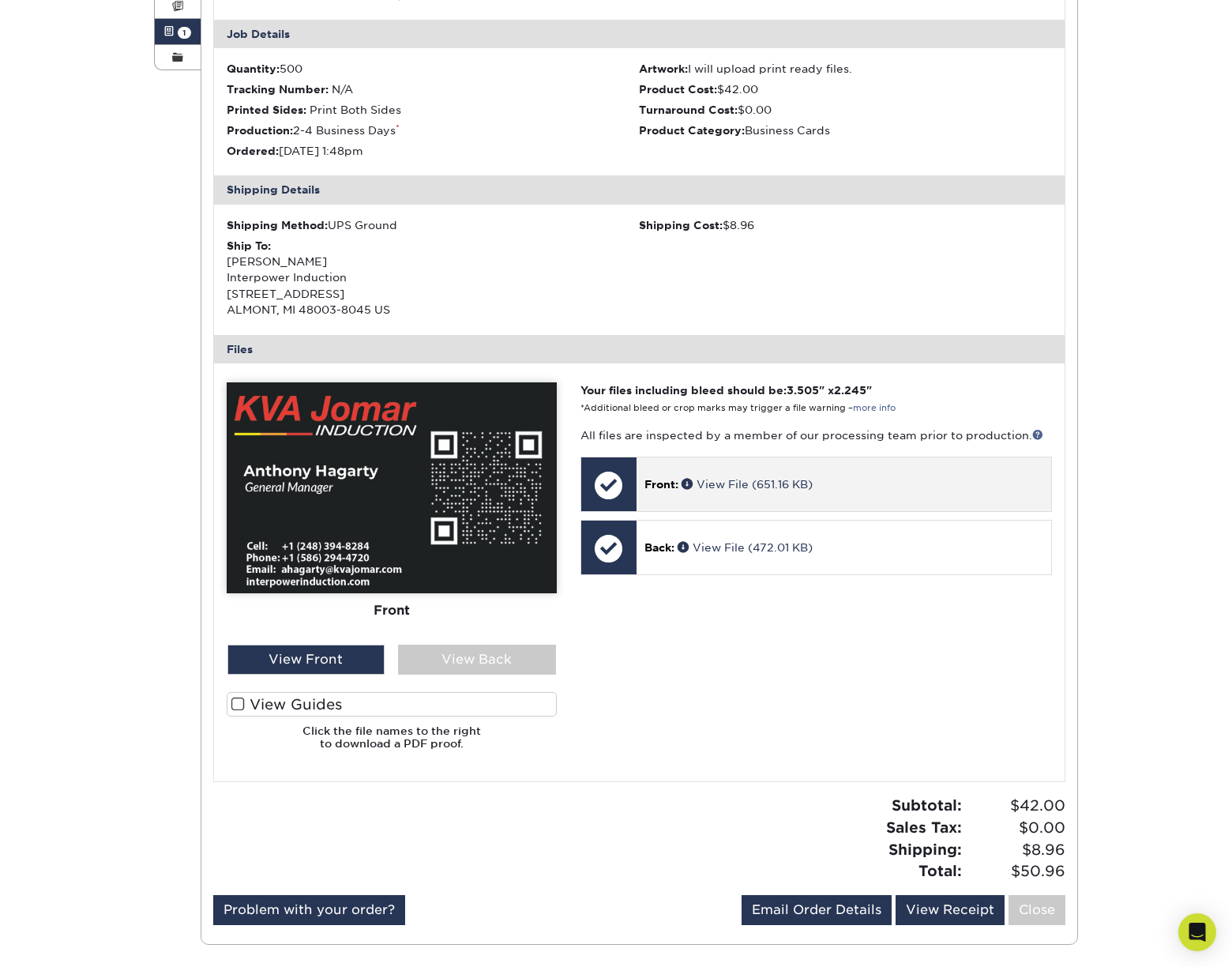
click at [609, 479] on div at bounding box center [609, 486] width 56 height 56
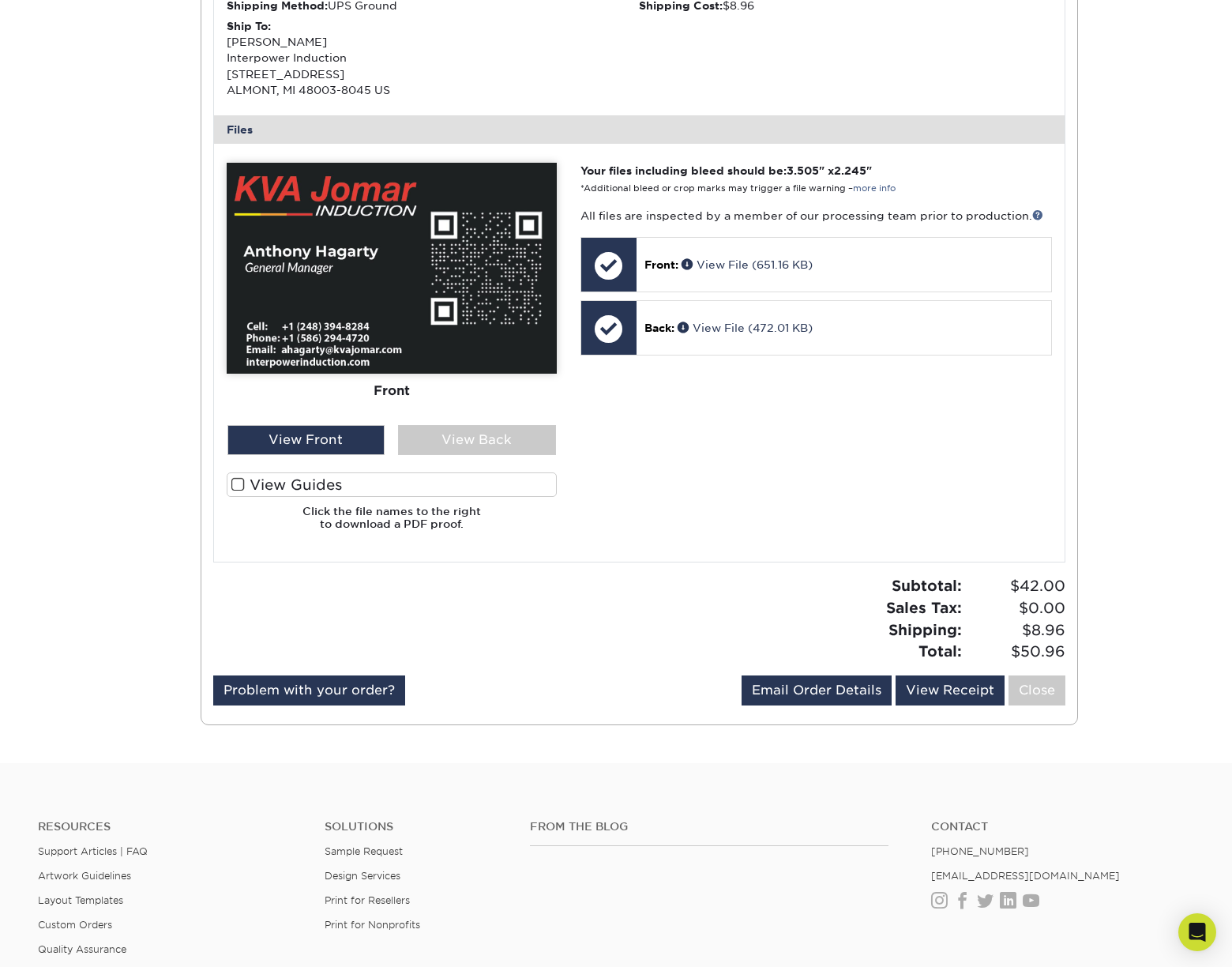
scroll to position [554, 0]
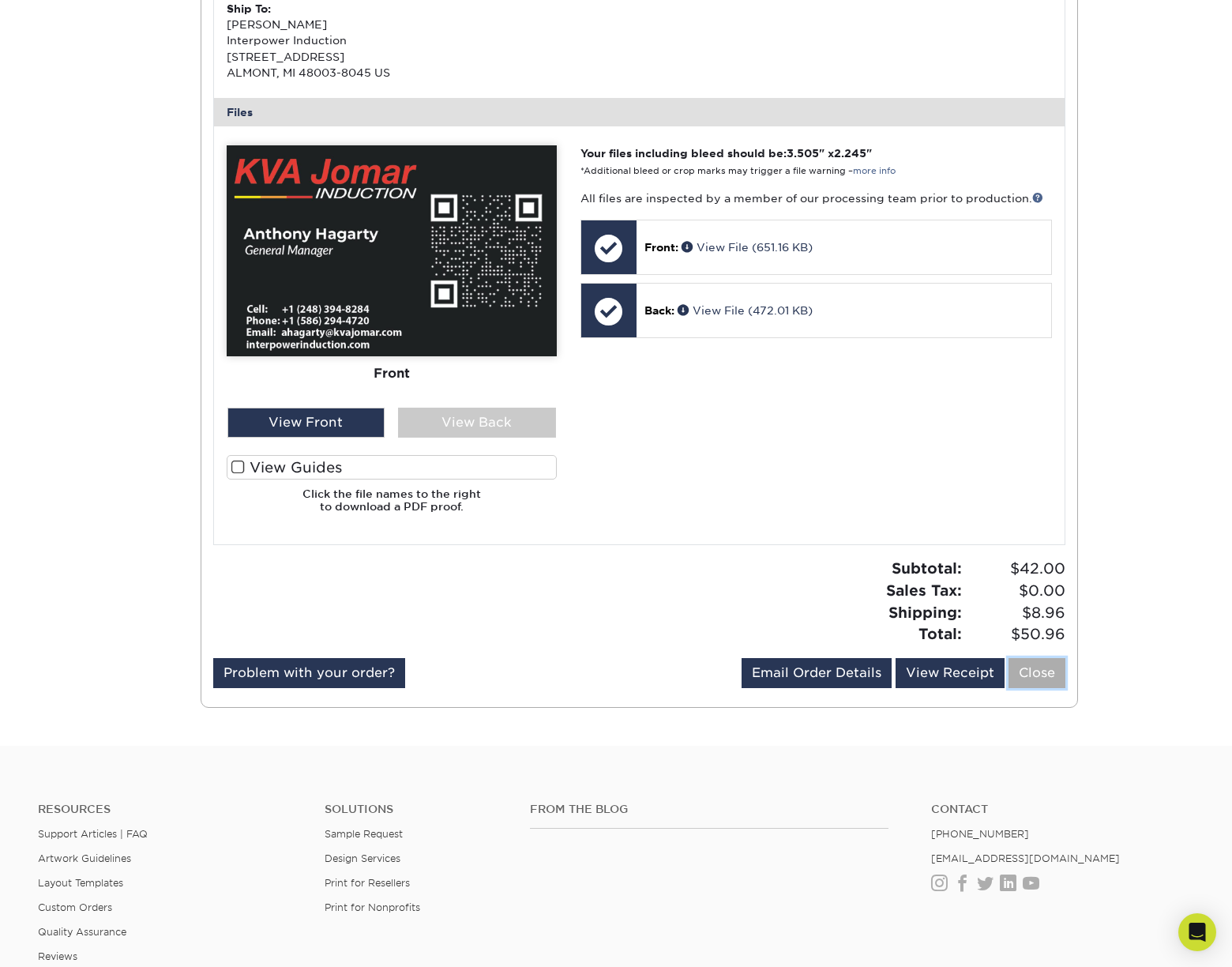
click at [1042, 669] on link "Close" at bounding box center [1036, 673] width 57 height 30
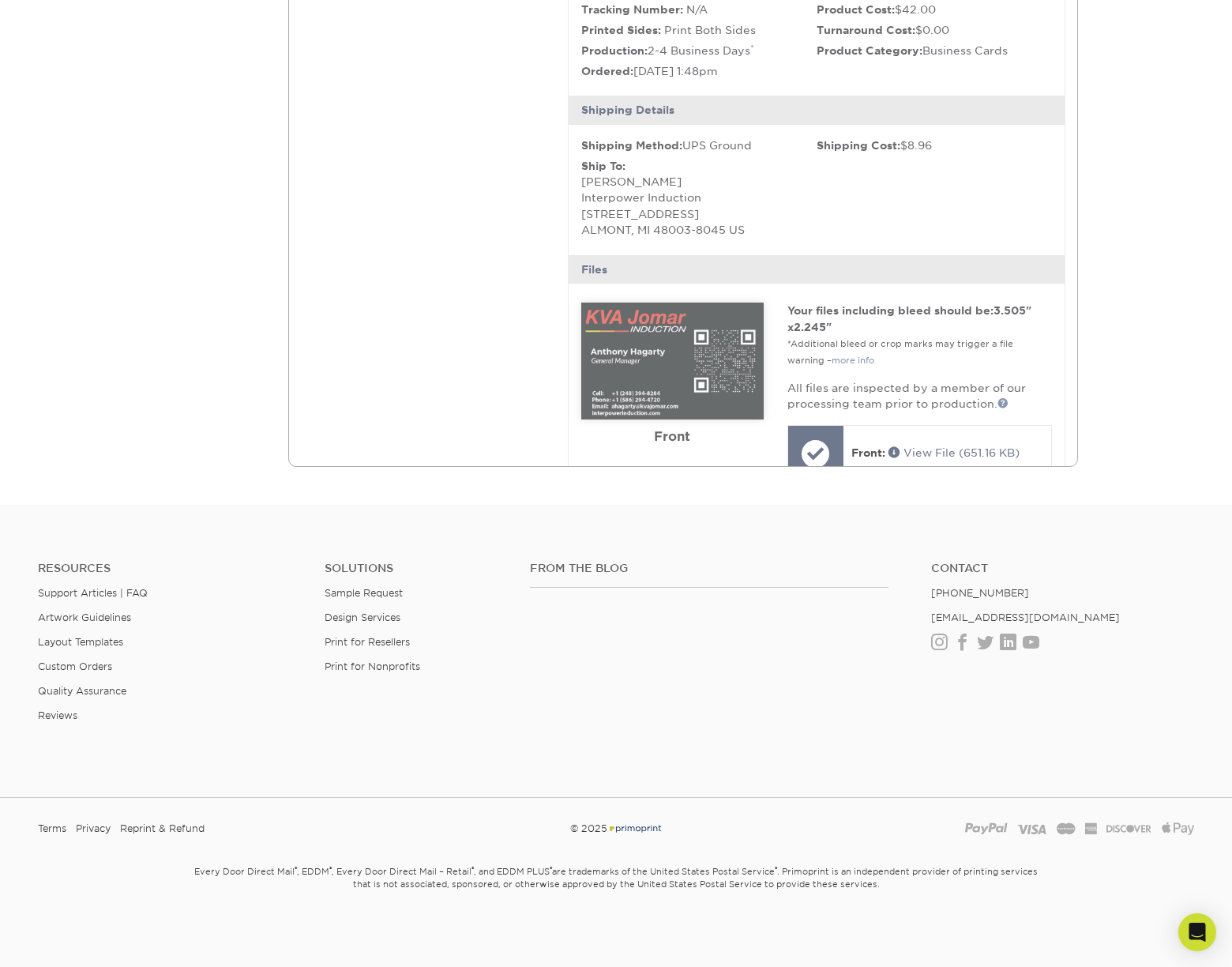
scroll to position [0, 0]
